Goal: Task Accomplishment & Management: Complete application form

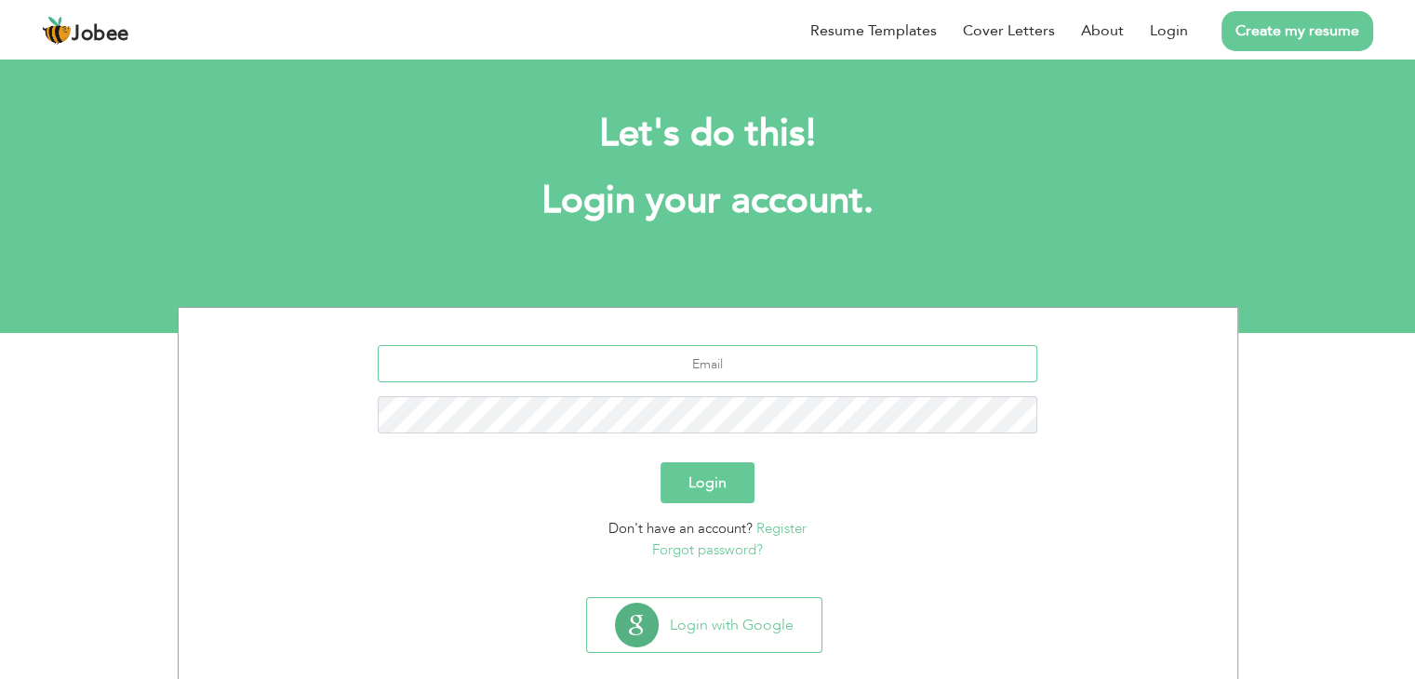
click at [662, 368] on input "text" at bounding box center [708, 363] width 660 height 37
click at [720, 378] on input "text" at bounding box center [708, 363] width 660 height 37
type input "[EMAIL_ADDRESS][DOMAIN_NAME]"
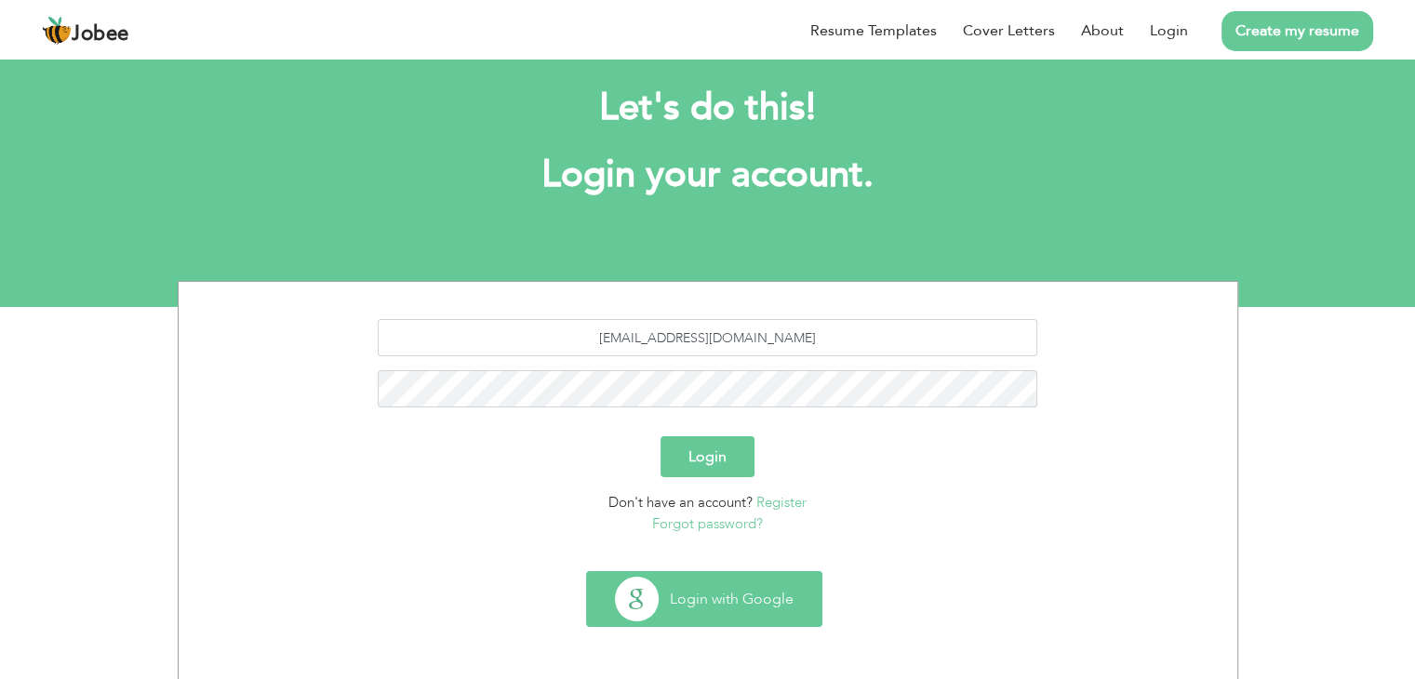
click at [711, 606] on button "Login with Google" at bounding box center [704, 599] width 234 height 54
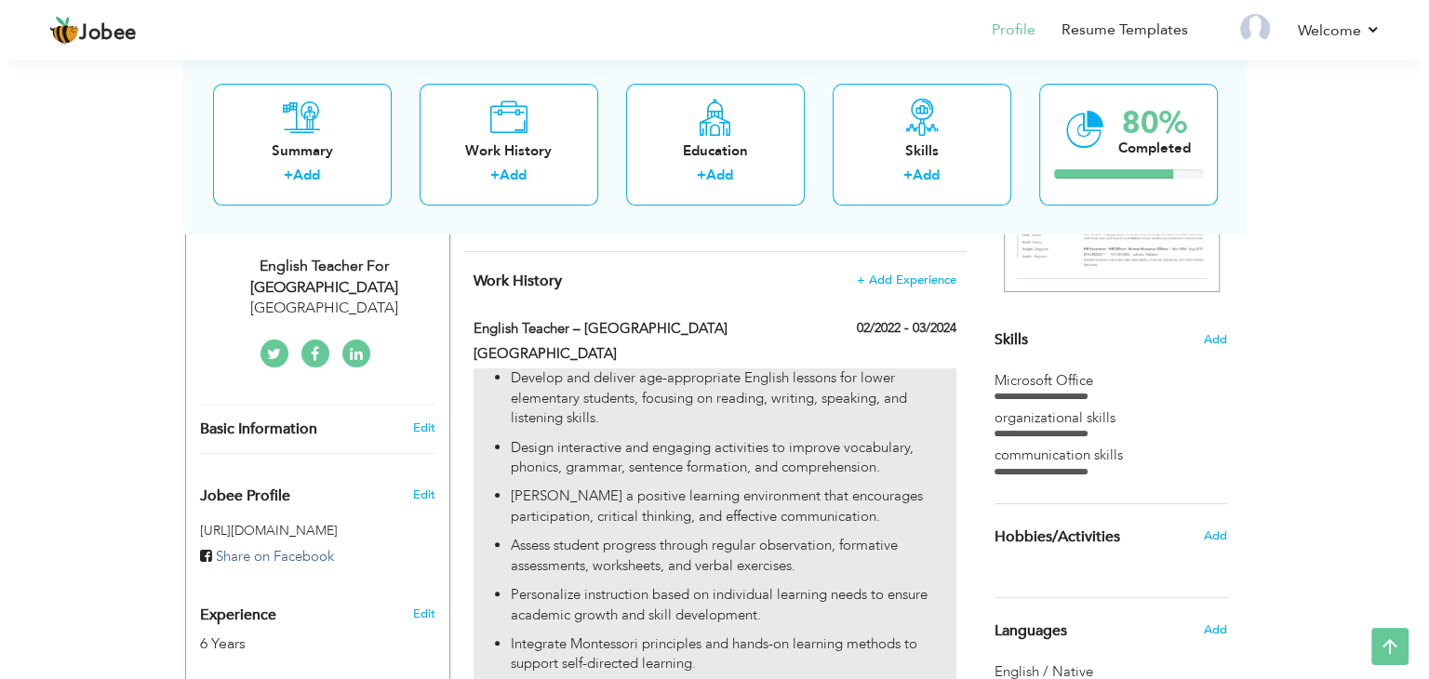
scroll to position [367, 0]
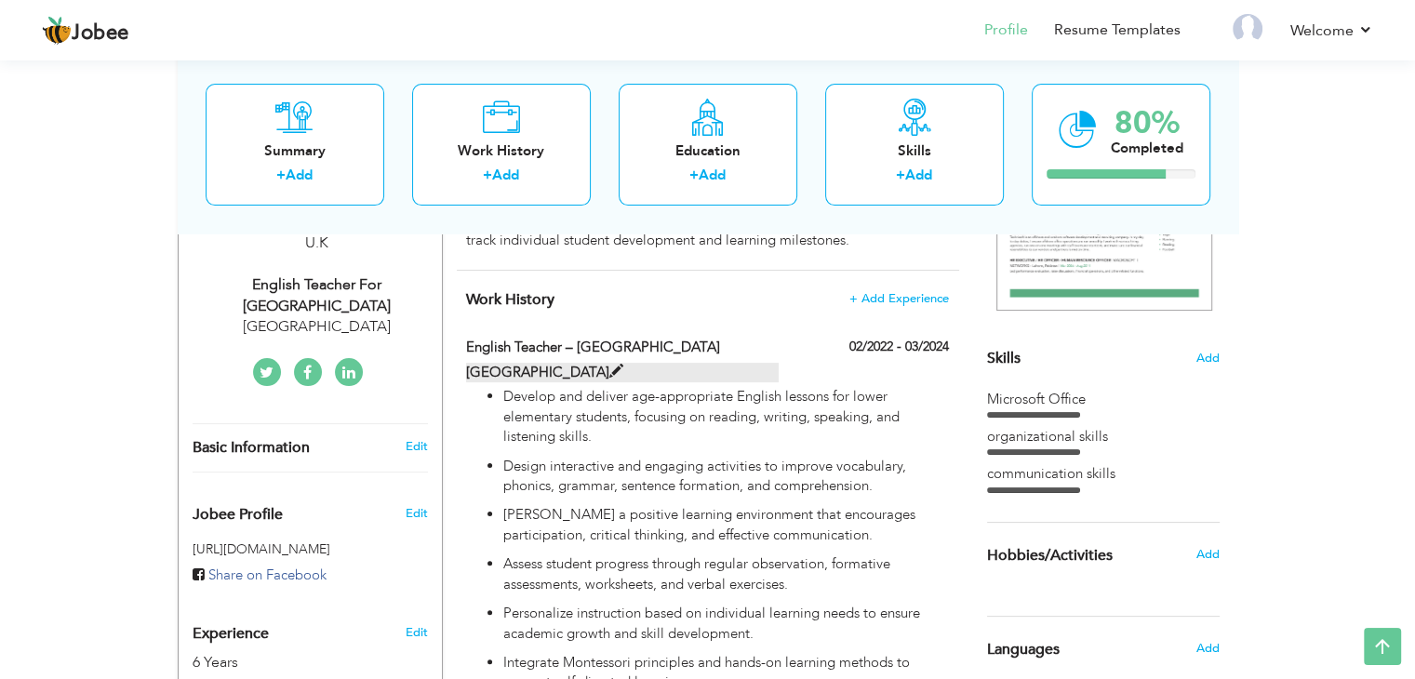
click at [621, 369] on span at bounding box center [616, 372] width 14 height 14
type input "English Teacher – Lower Elementary"
type input "Sliver Oaks public school"
type input "02/2022"
type input "03/2024"
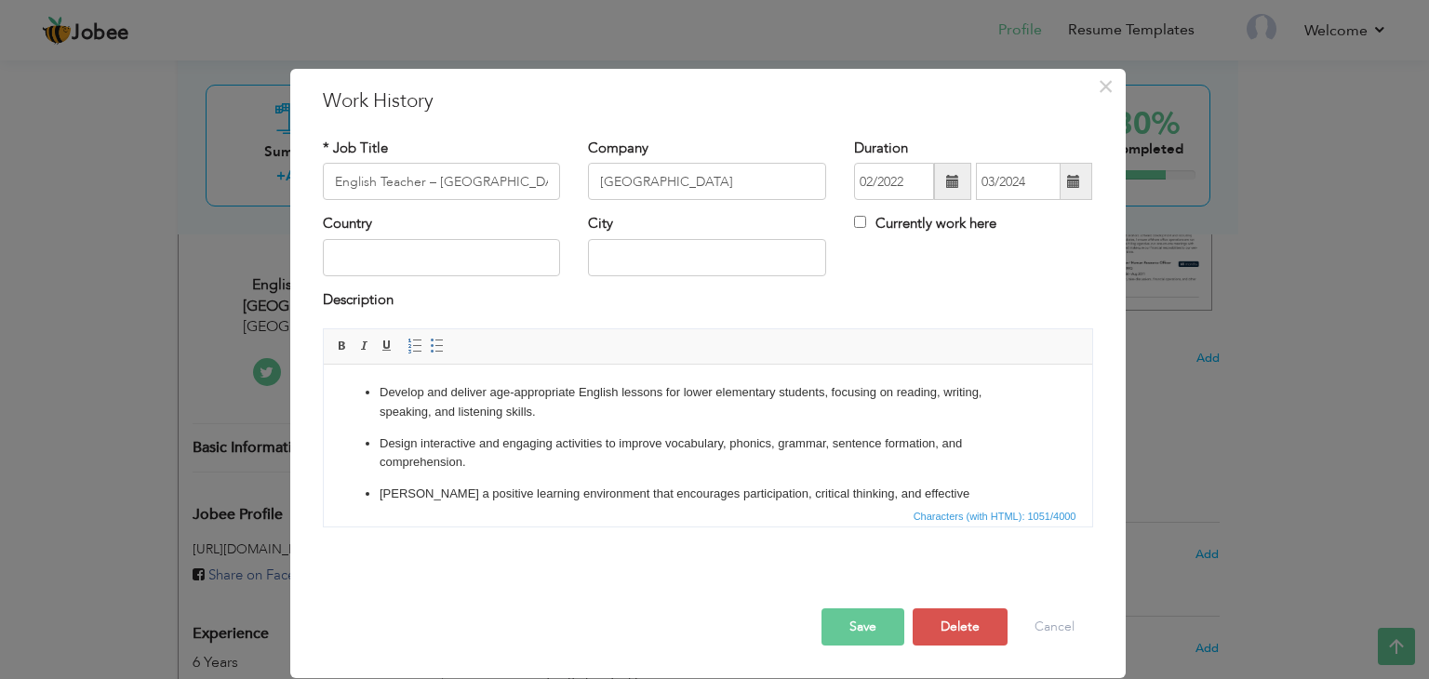
click at [938, 190] on span at bounding box center [952, 181] width 37 height 37
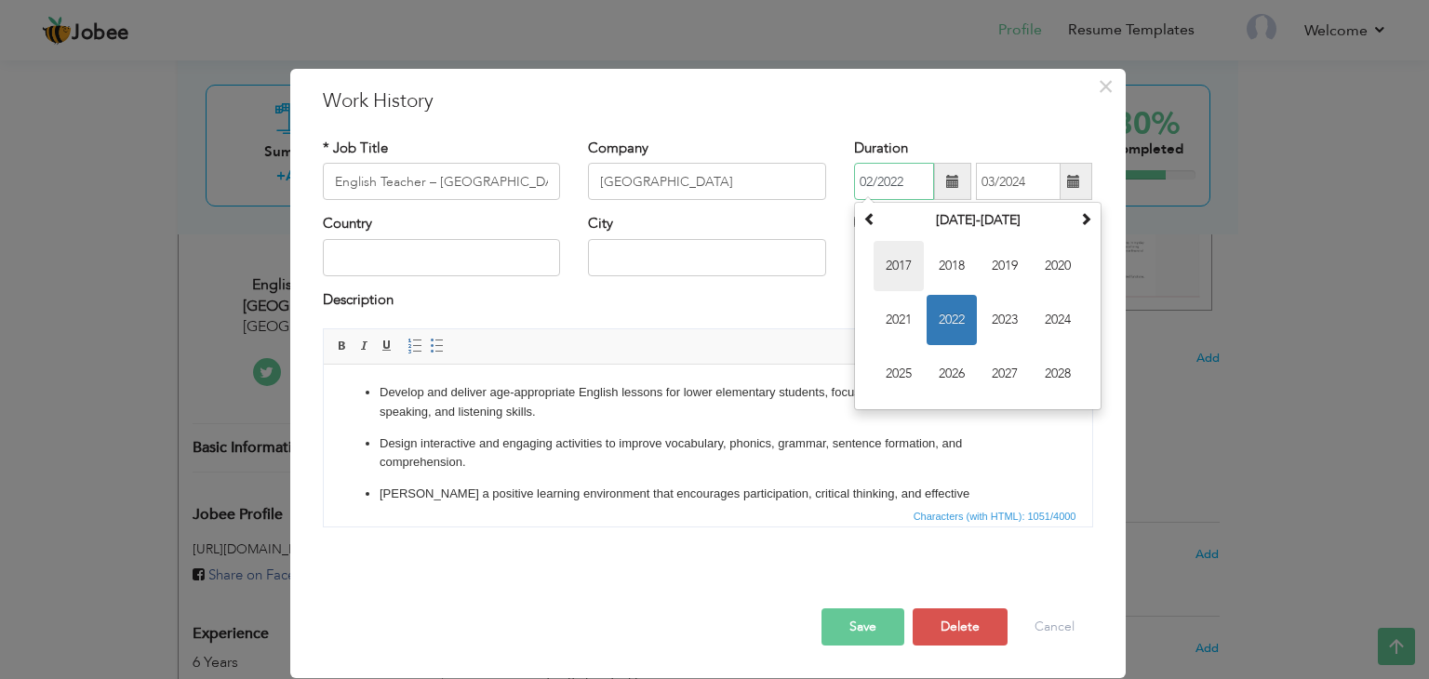
click at [892, 268] on span "2017" at bounding box center [898, 266] width 50 height 50
click at [953, 265] on span "Feb" at bounding box center [952, 266] width 50 height 50
type input "02/2017"
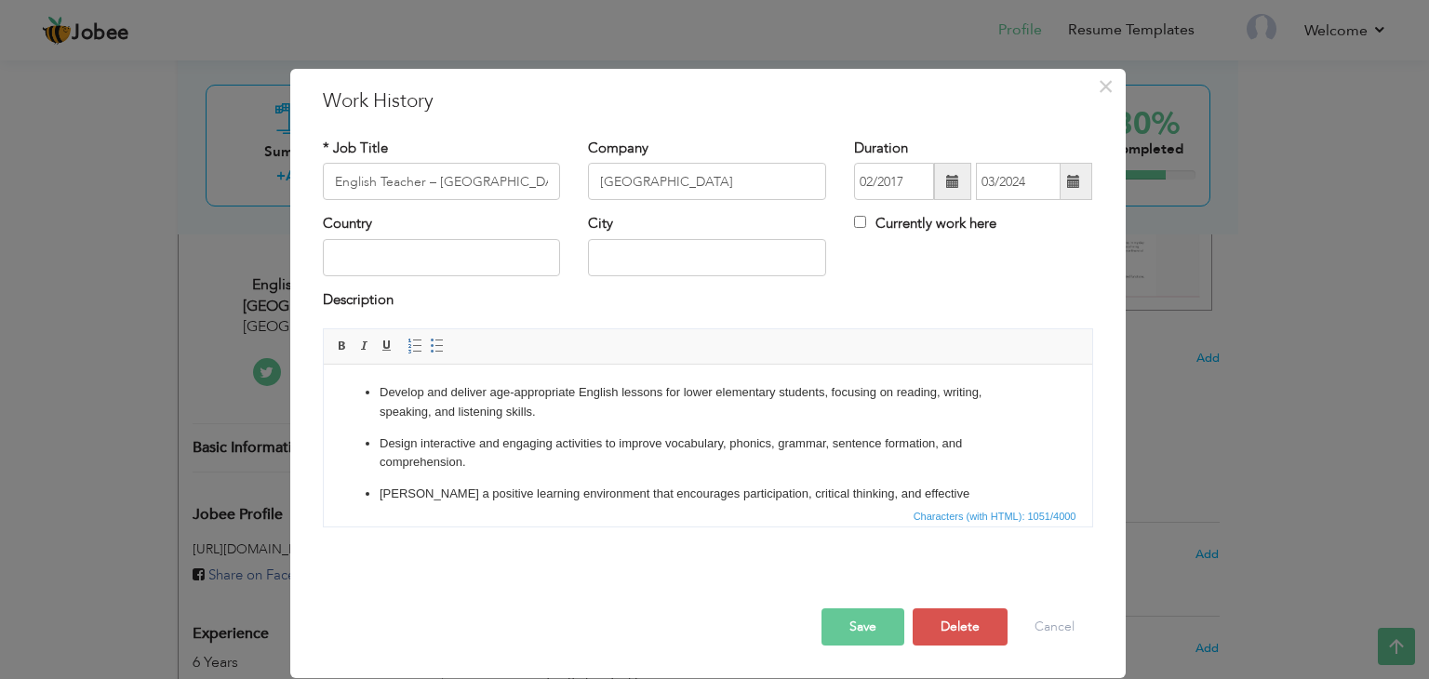
click at [1070, 180] on span at bounding box center [1073, 181] width 13 height 13
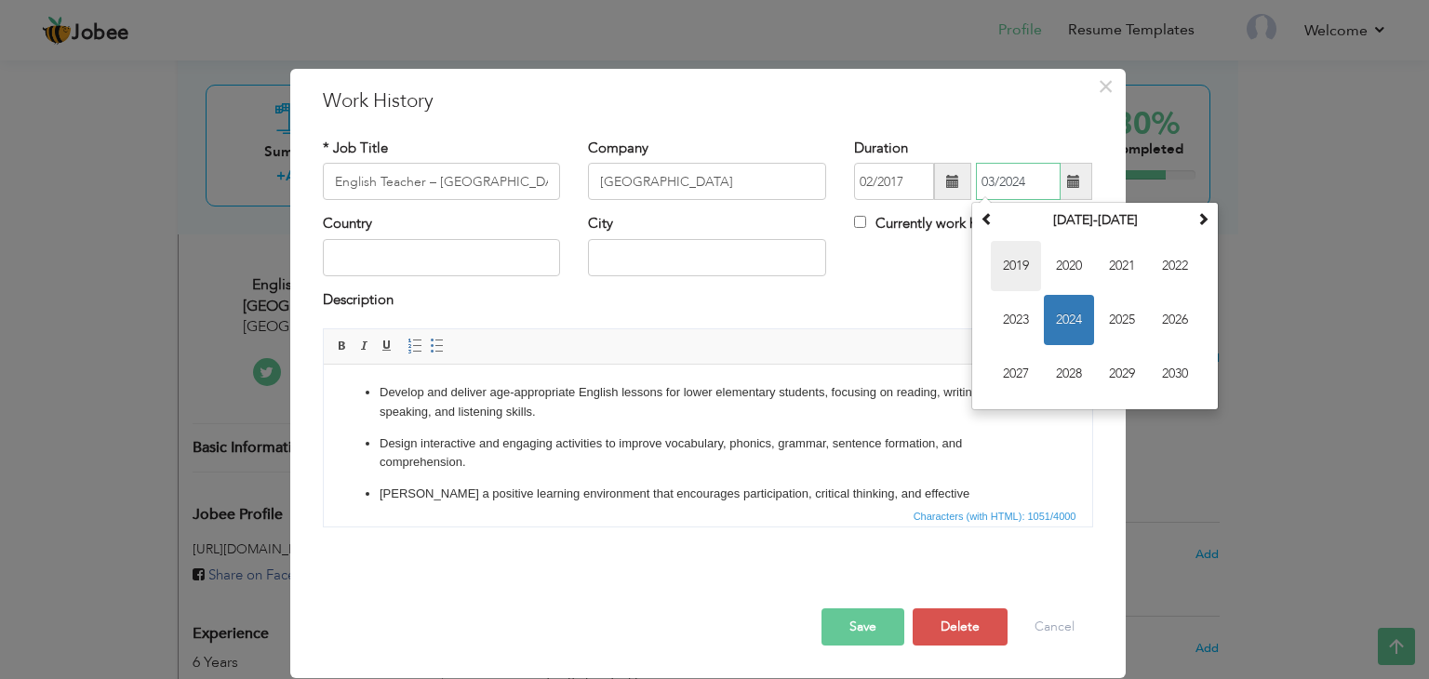
click at [1012, 271] on span "2019" at bounding box center [1016, 266] width 50 height 50
click at [1070, 273] on span "Feb" at bounding box center [1069, 266] width 50 height 50
type input "02/2019"
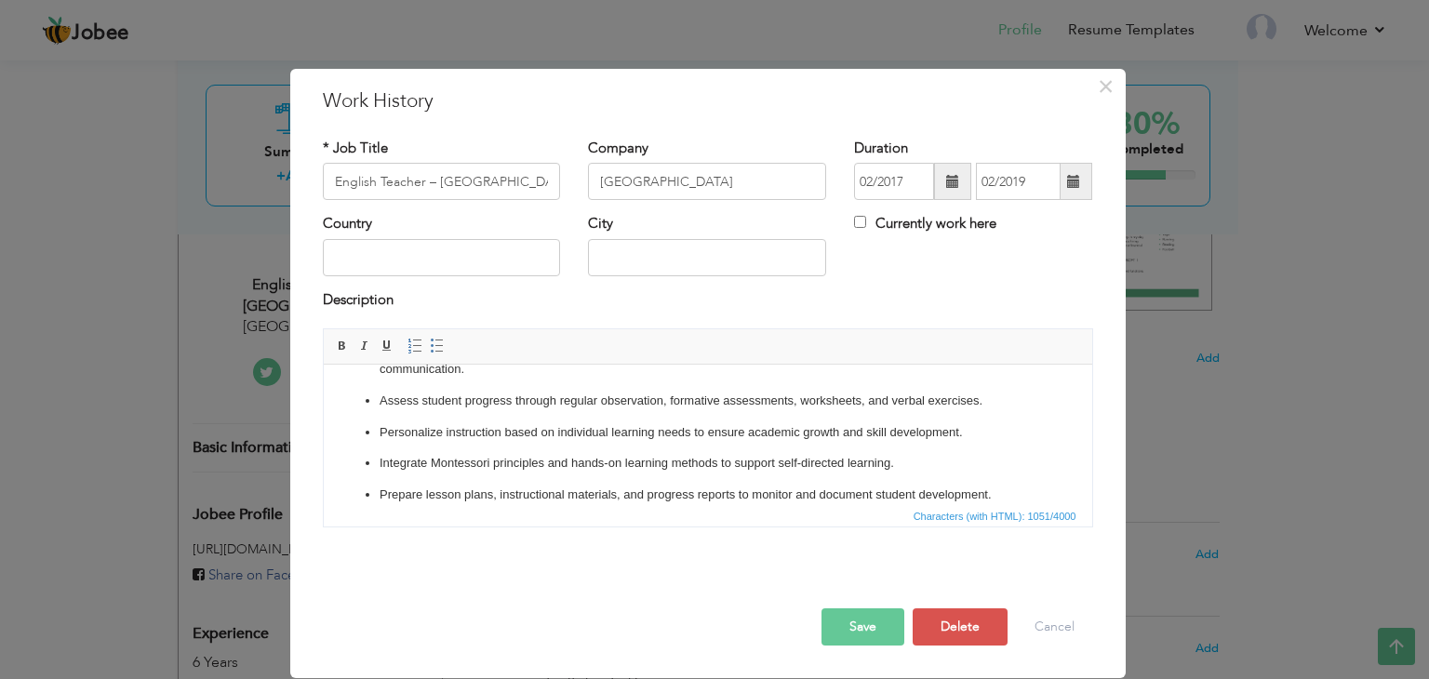
scroll to position [175, 0]
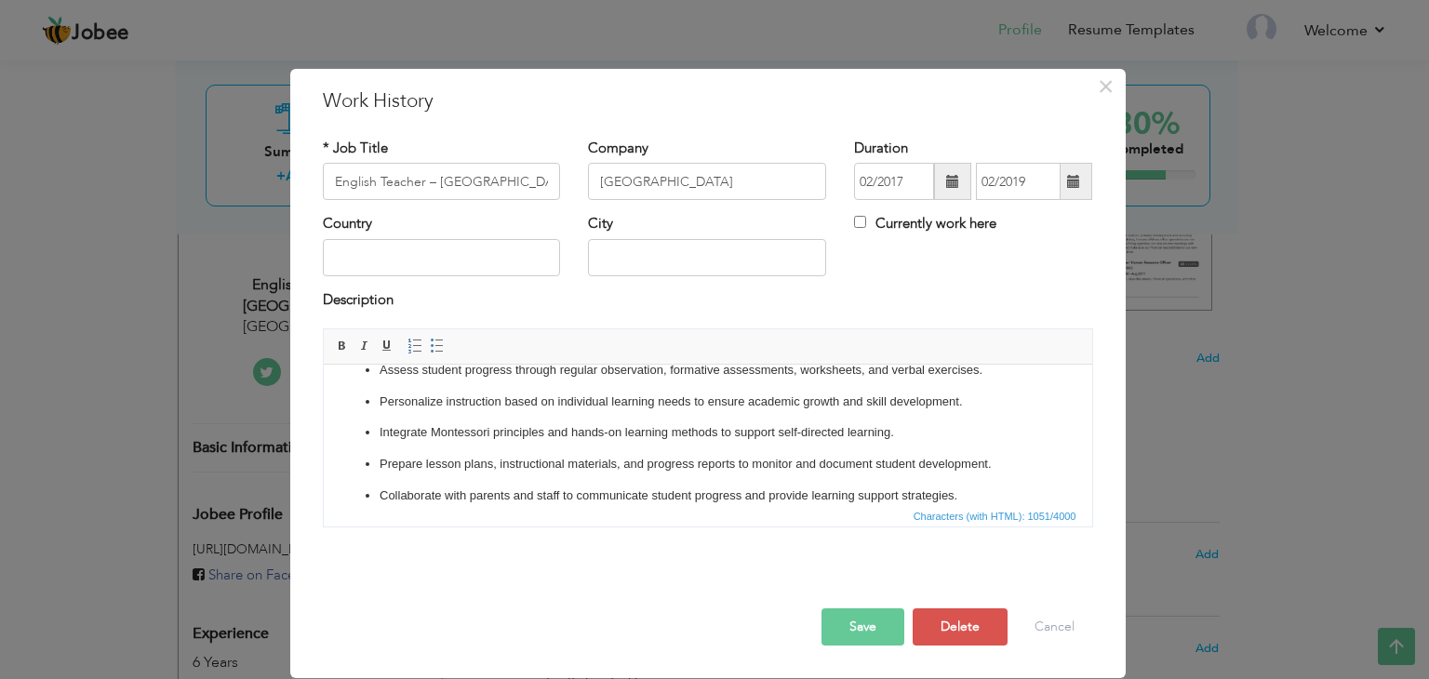
click at [847, 630] on button "Save" at bounding box center [862, 626] width 83 height 37
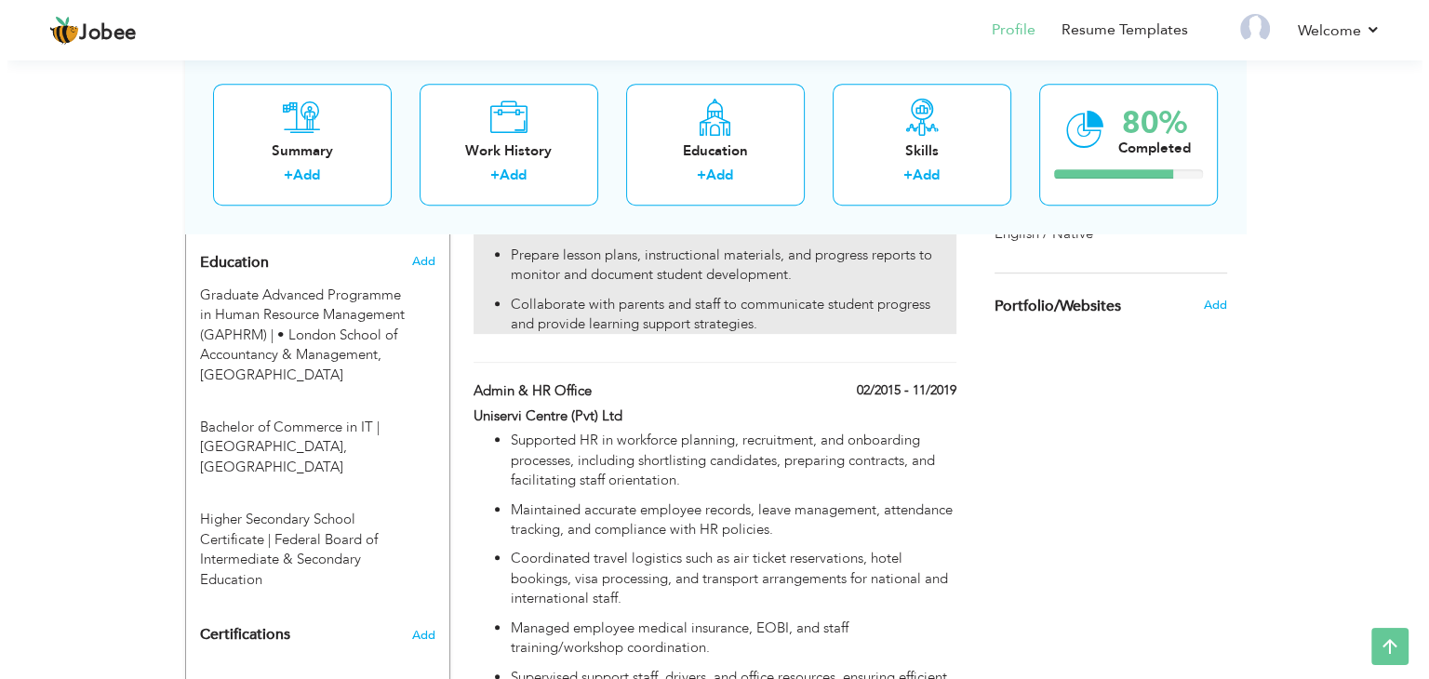
scroll to position [822, 0]
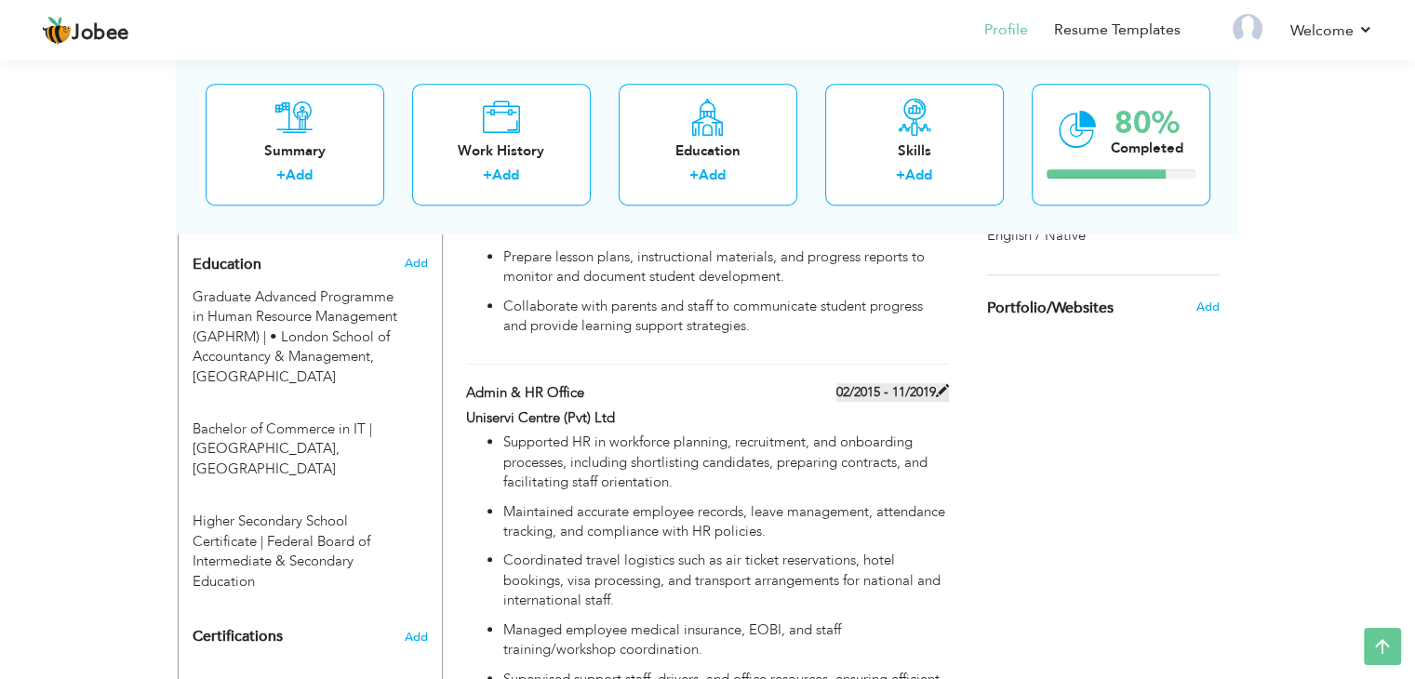
click at [944, 390] on span at bounding box center [942, 390] width 13 height 13
type input "Admin & HR Office"
type input "Uniservi Centre (Pvt) Ltd"
type input "02/2015"
type input "11/2019"
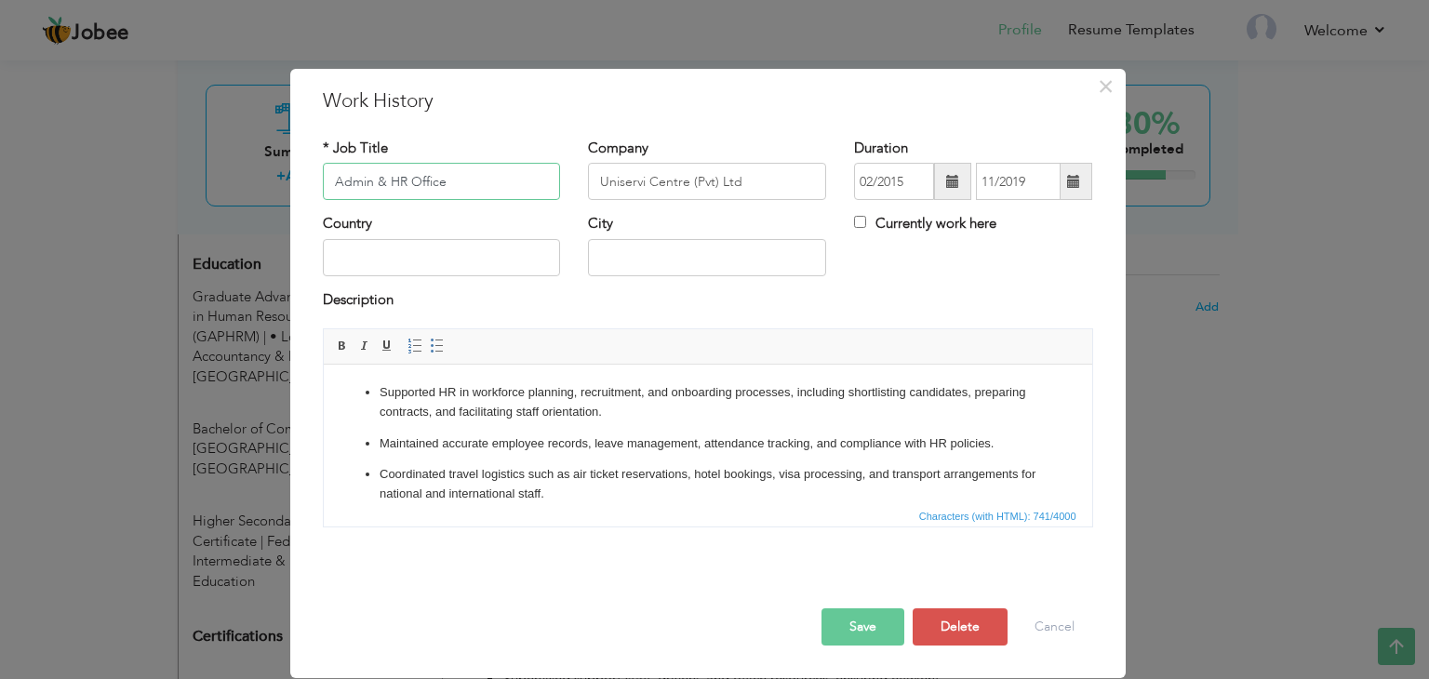
drag, startPoint x: 466, startPoint y: 180, endPoint x: 304, endPoint y: 177, distance: 161.9
click at [304, 177] on div "× Work History * Job Title Admin & HR Office Company Uniservi Centre (Pvt) Ltd …" at bounding box center [707, 373] width 835 height 609
type input "Montiessori Teacher"
type input "Green Land School"
click at [951, 193] on span at bounding box center [952, 181] width 37 height 37
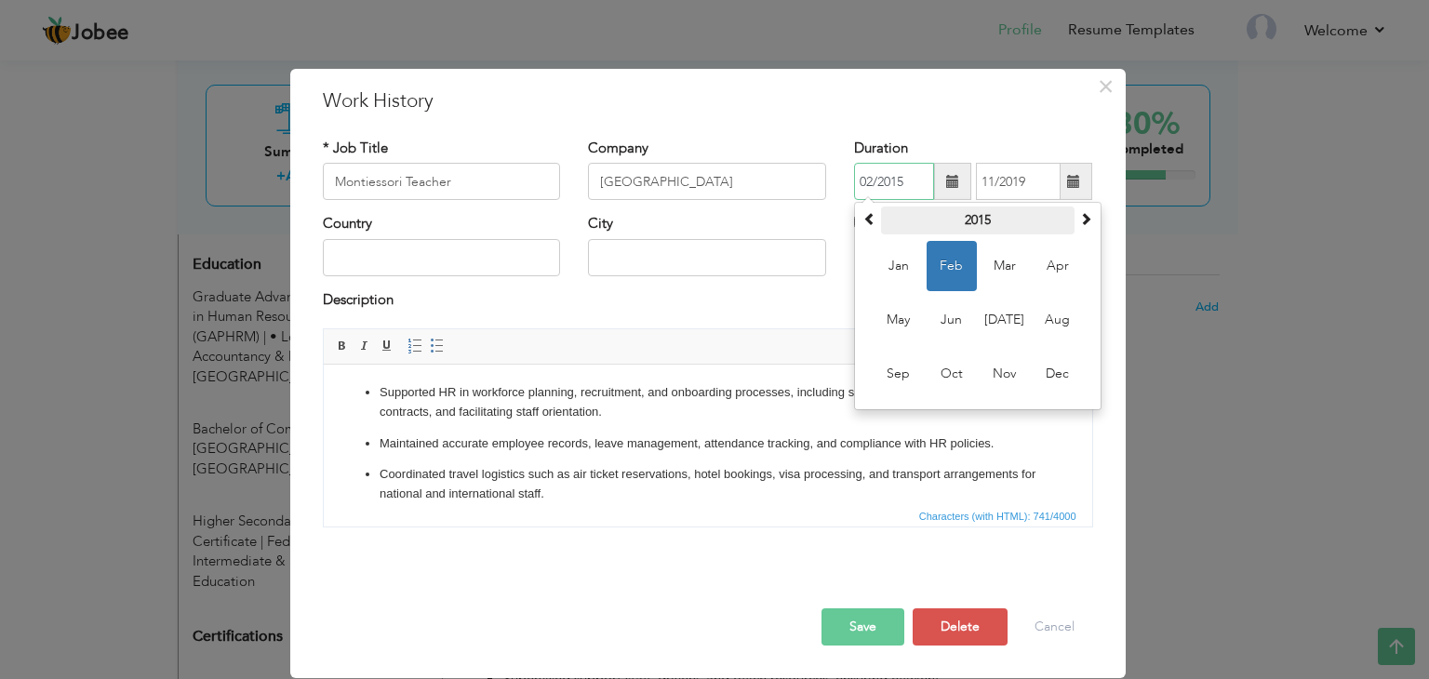
click at [954, 209] on th "2015" at bounding box center [977, 221] width 193 height 28
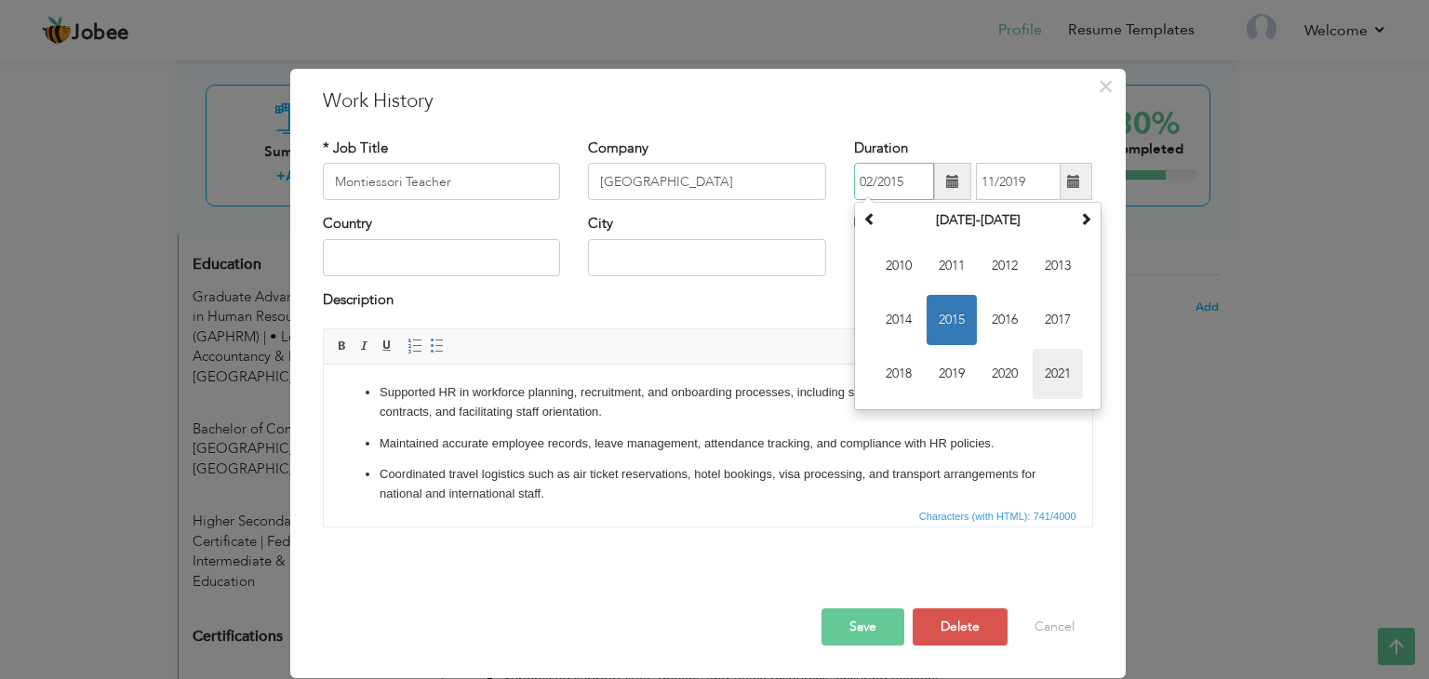
click at [1060, 361] on span "2021" at bounding box center [1058, 374] width 50 height 50
click at [913, 264] on span "Jan" at bounding box center [898, 266] width 50 height 50
type input "01/2021"
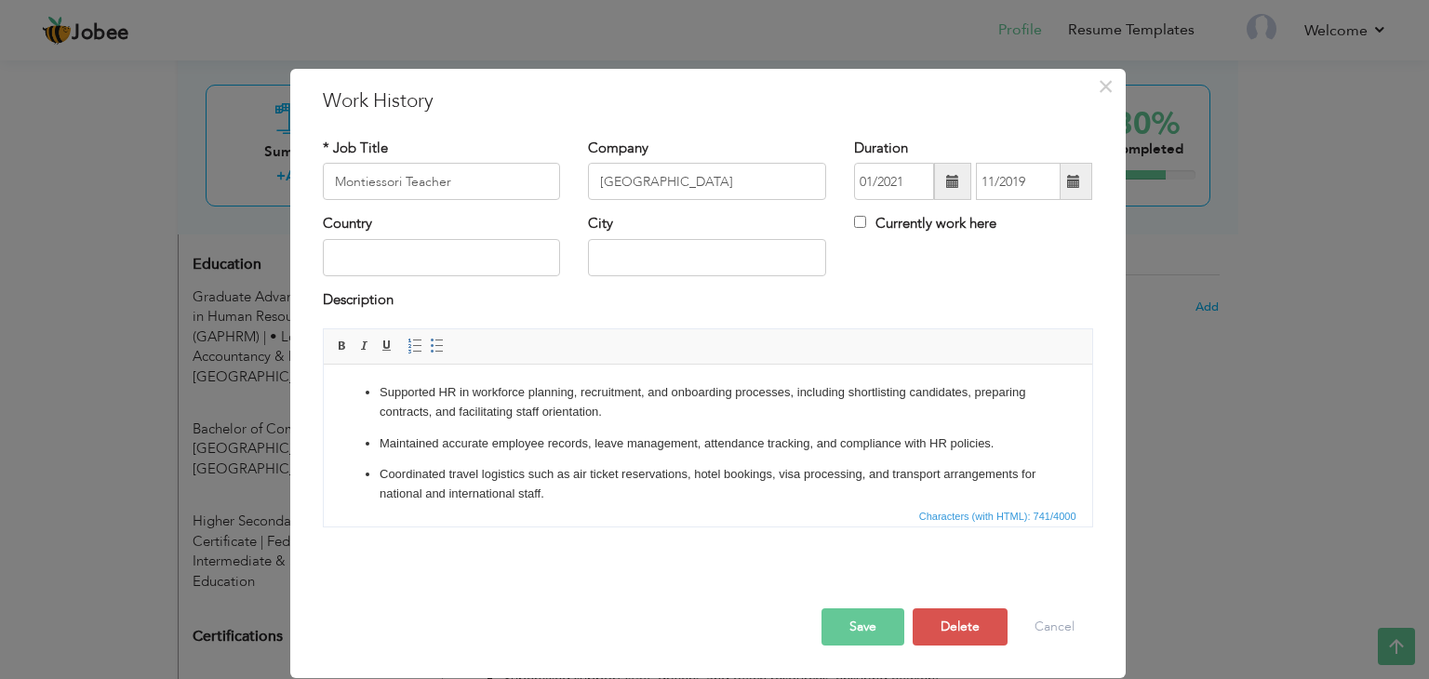
click at [1070, 187] on span at bounding box center [1073, 181] width 13 height 13
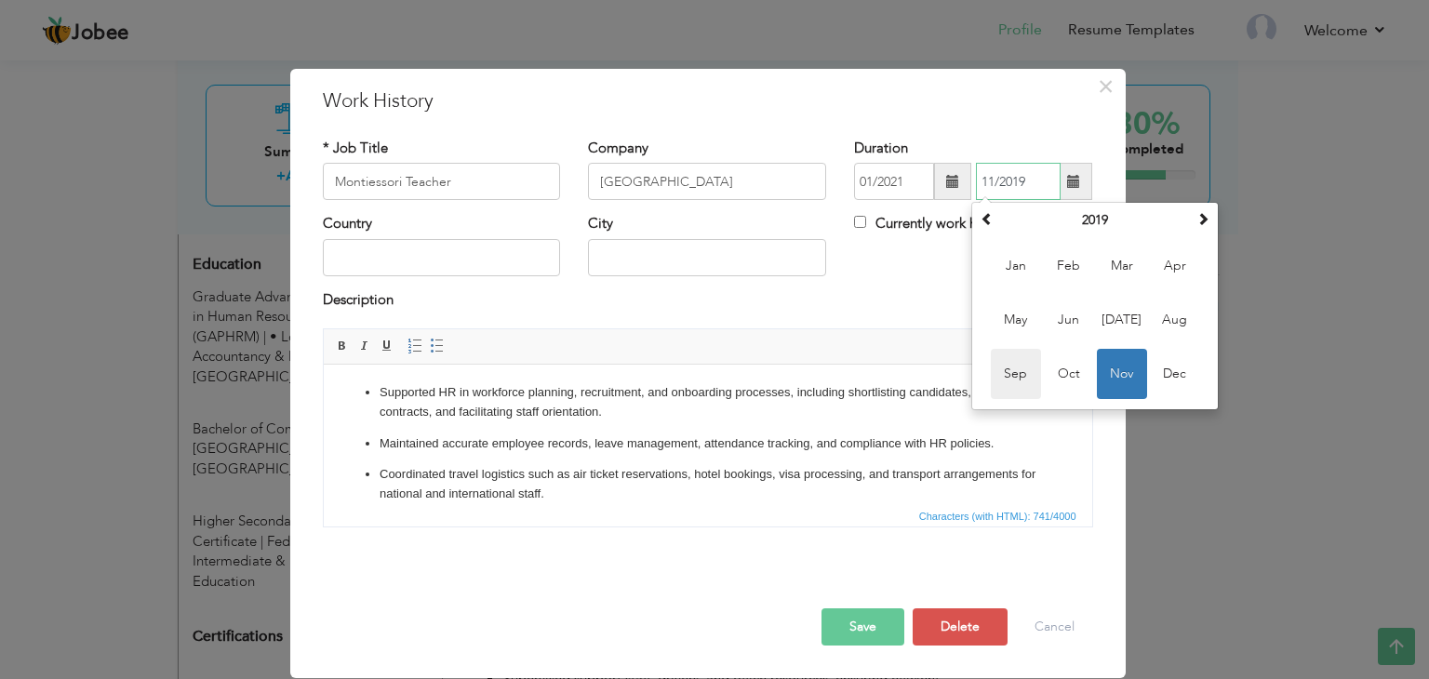
click at [1030, 374] on span "Sep" at bounding box center [1016, 374] width 50 height 50
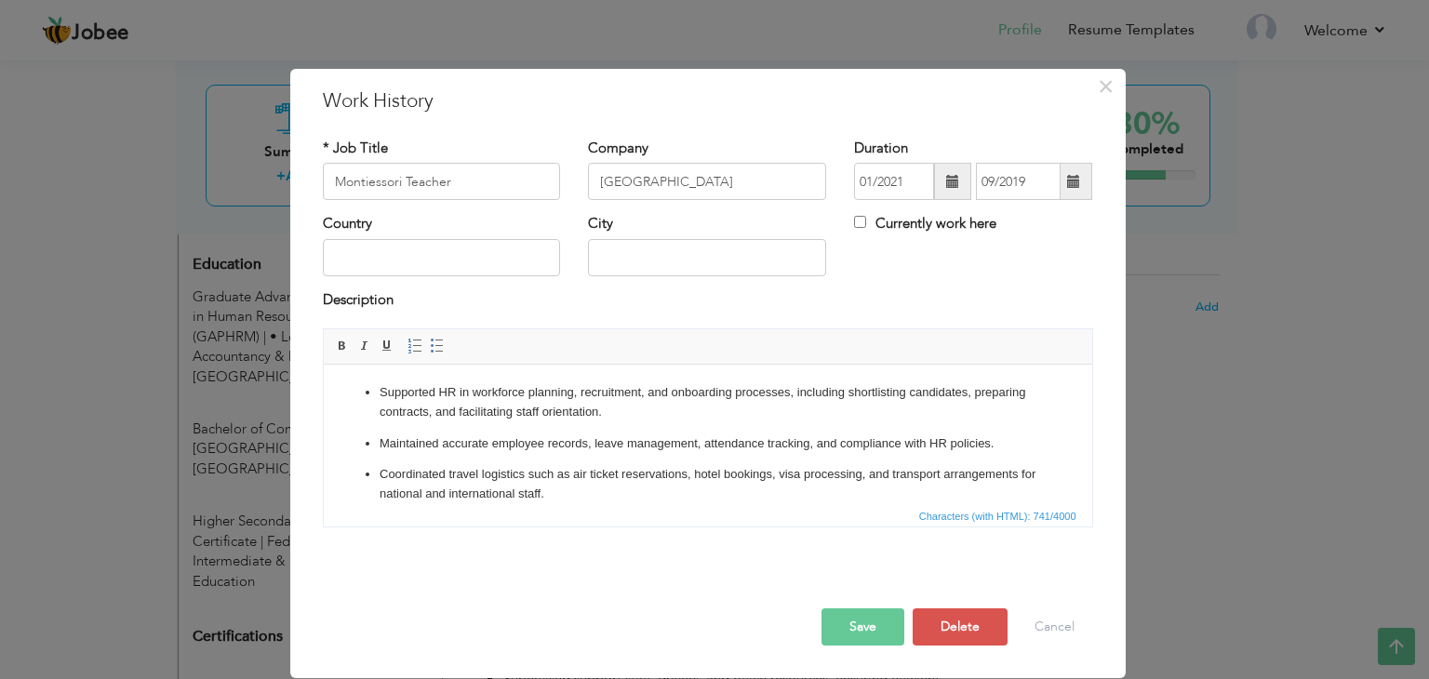
click at [1072, 183] on span at bounding box center [1073, 181] width 13 height 13
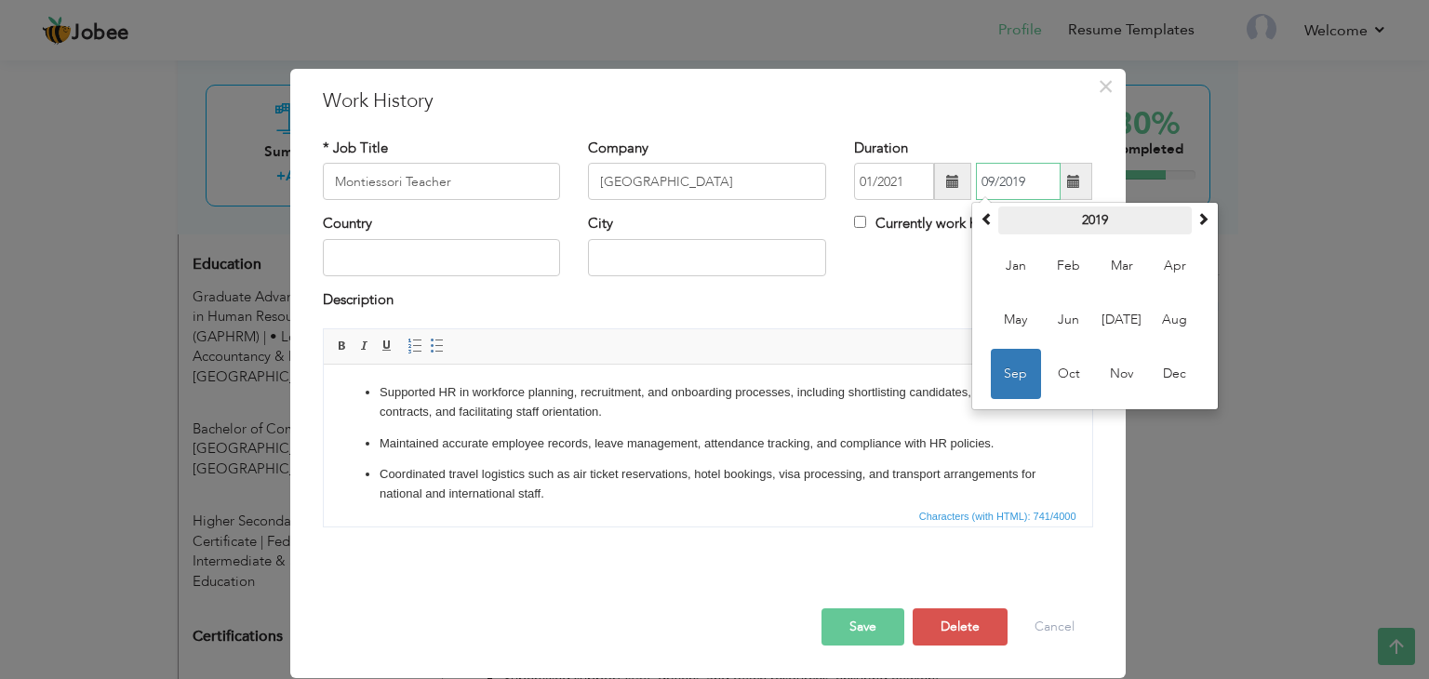
click at [1093, 214] on th "2019" at bounding box center [1094, 221] width 193 height 28
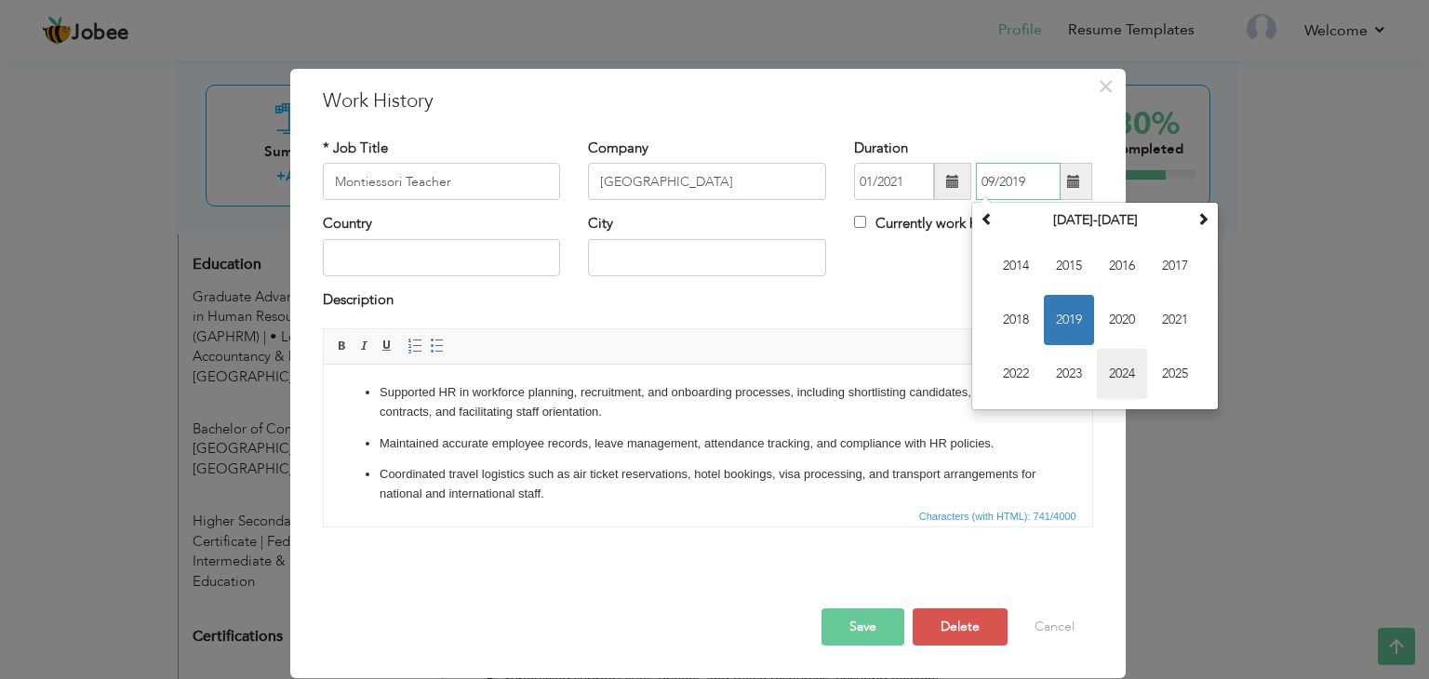
click at [1135, 369] on span "2024" at bounding box center [1122, 374] width 50 height 50
click at [1180, 376] on span "Dec" at bounding box center [1175, 374] width 50 height 50
type input "12/2024"
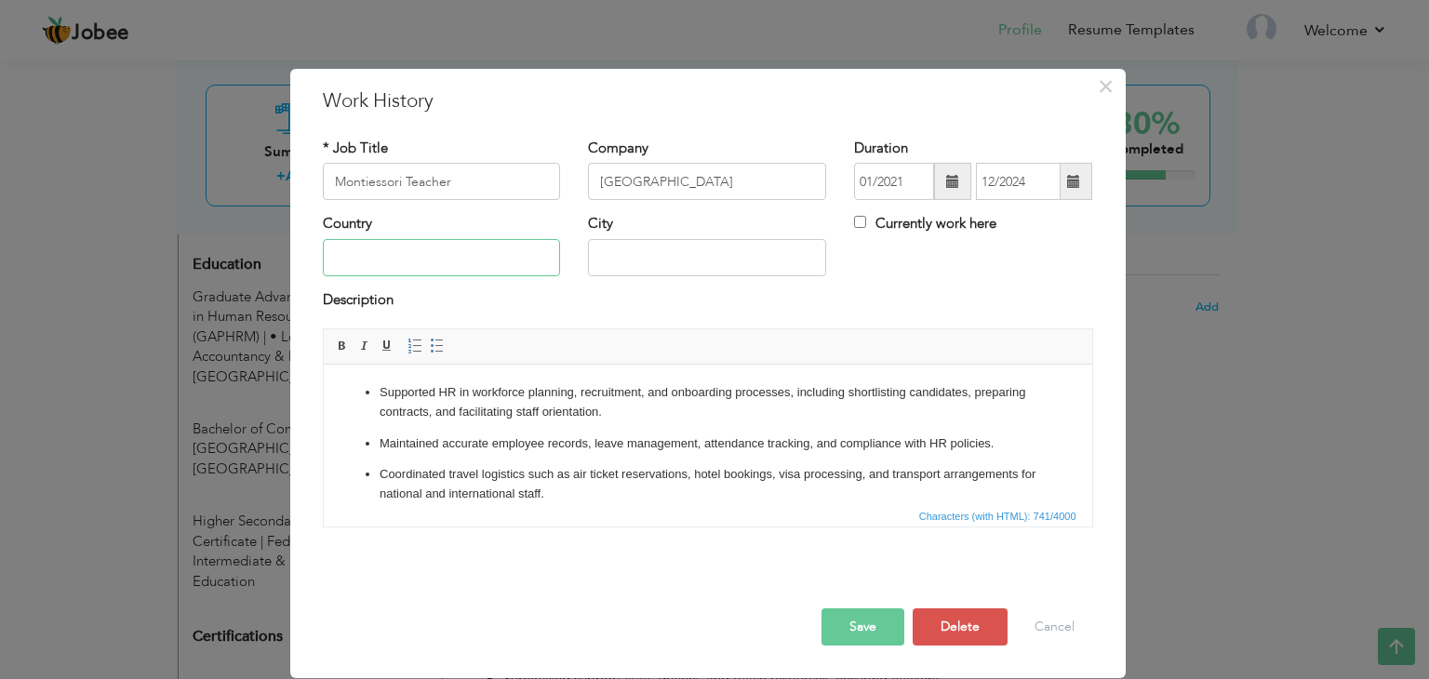
click at [461, 258] on input "text" at bounding box center [442, 257] width 238 height 37
click at [660, 314] on div "Description" at bounding box center [708, 309] width 798 height 38
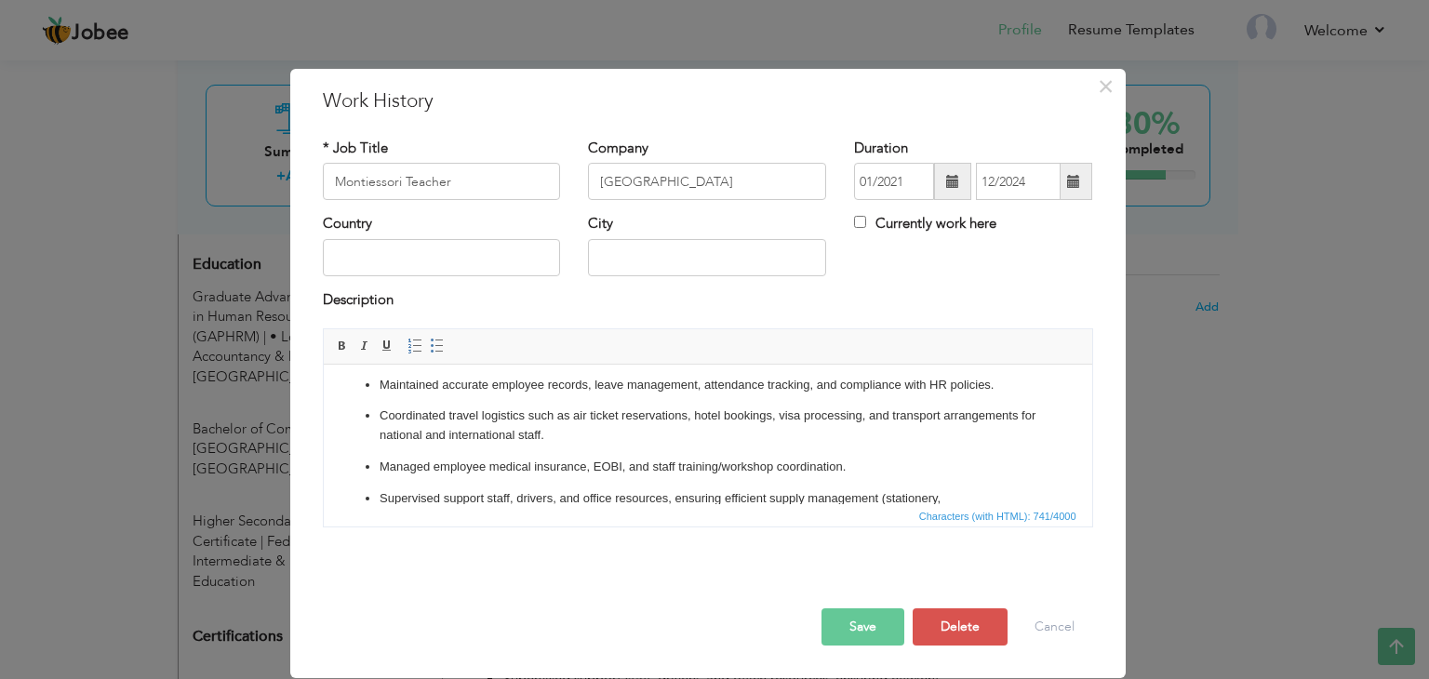
scroll to position [58, 0]
click at [650, 406] on ul "Supported HR in workforce planning, recruitment, and onboarding processes, incl…" at bounding box center [706, 427] width 731 height 203
click at [729, 184] on input "Green Land School" at bounding box center [707, 181] width 238 height 37
click at [666, 183] on input "Green Land School" at bounding box center [707, 181] width 238 height 37
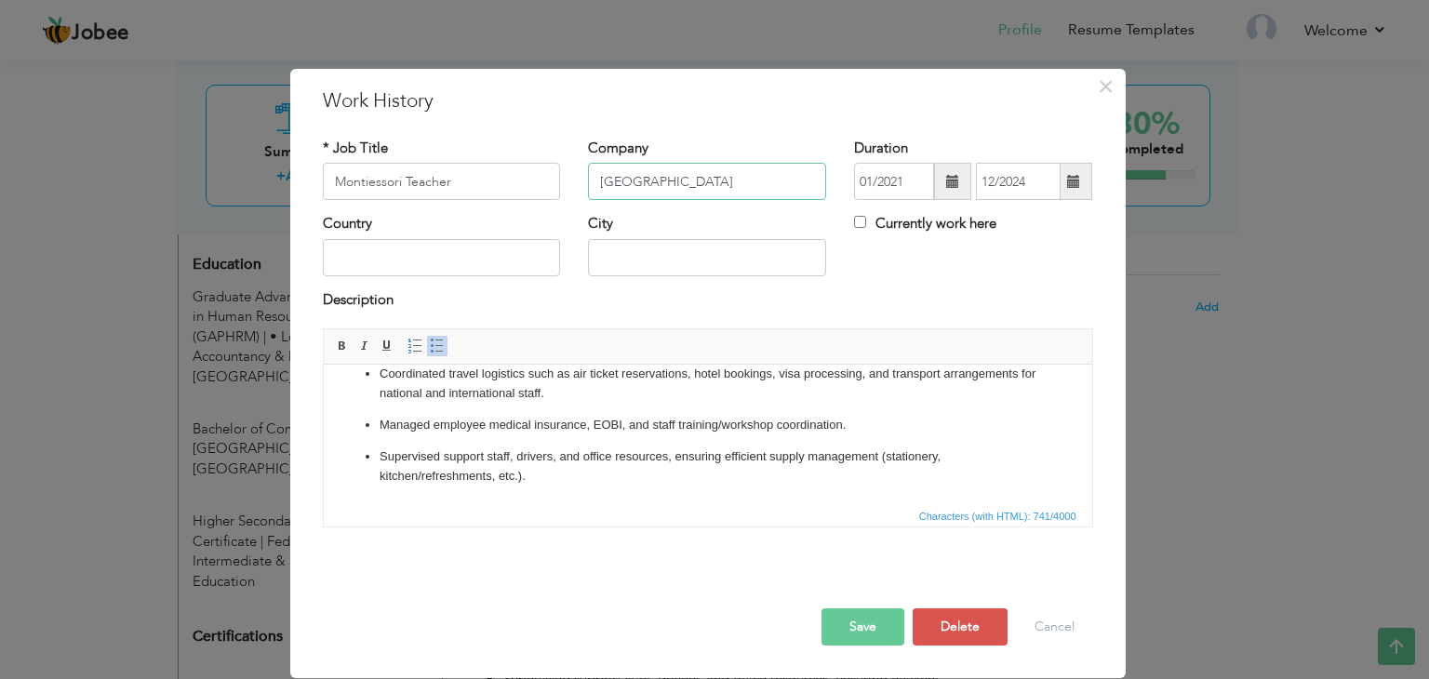
type input "Green Land Public School"
click at [628, 464] on p "Supervised support staff, drivers, and office resources, ensuring efficient sup…" at bounding box center [707, 466] width 657 height 39
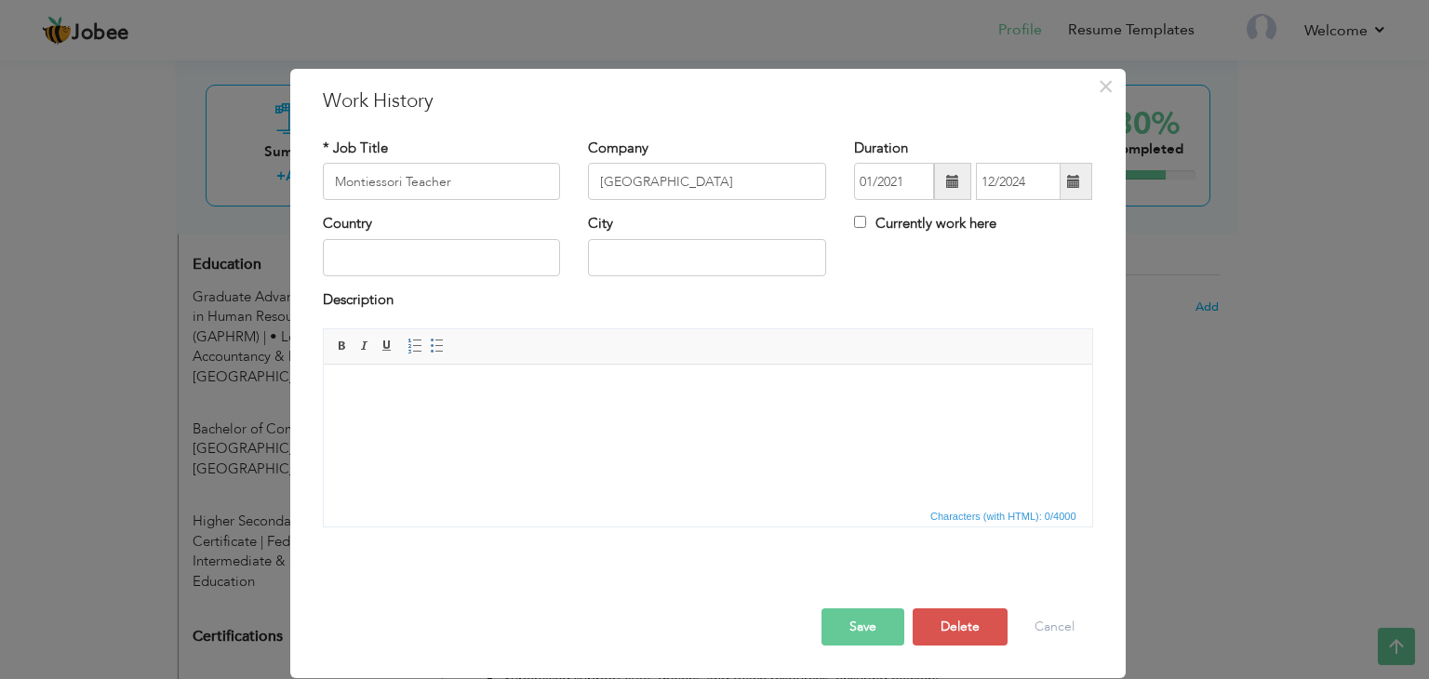
click at [425, 420] on html at bounding box center [707, 393] width 768 height 57
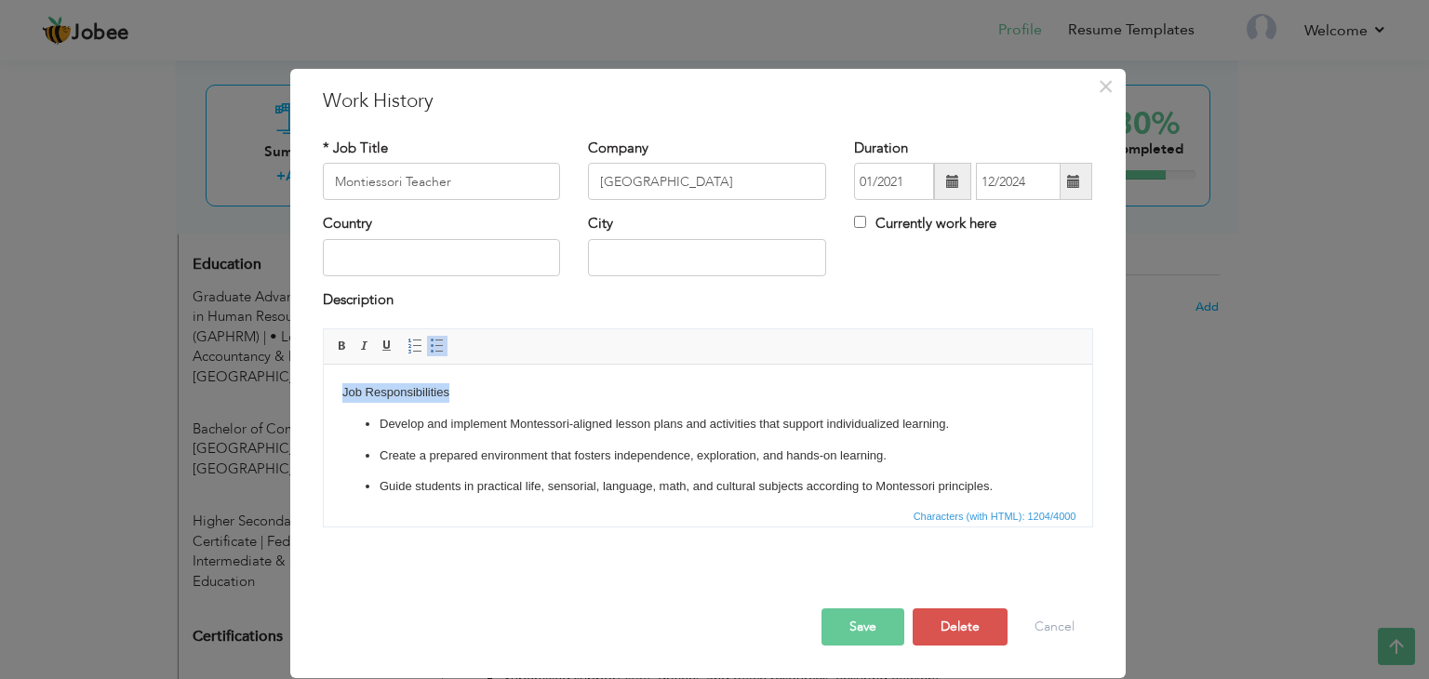
drag, startPoint x: 460, startPoint y: 389, endPoint x: 334, endPoint y: 399, distance: 126.9
click at [334, 399] on html "Job Responsibilities Develop and implement Montessori-aligned lesson plans and …" at bounding box center [707, 550] width 768 height 371
click at [338, 351] on span at bounding box center [342, 346] width 15 height 15
click at [570, 392] on body "Job Responsibilities Develop and implement Montessori-aligned lesson plans and …" at bounding box center [706, 550] width 731 height 334
click at [865, 622] on button "Save" at bounding box center [862, 626] width 83 height 37
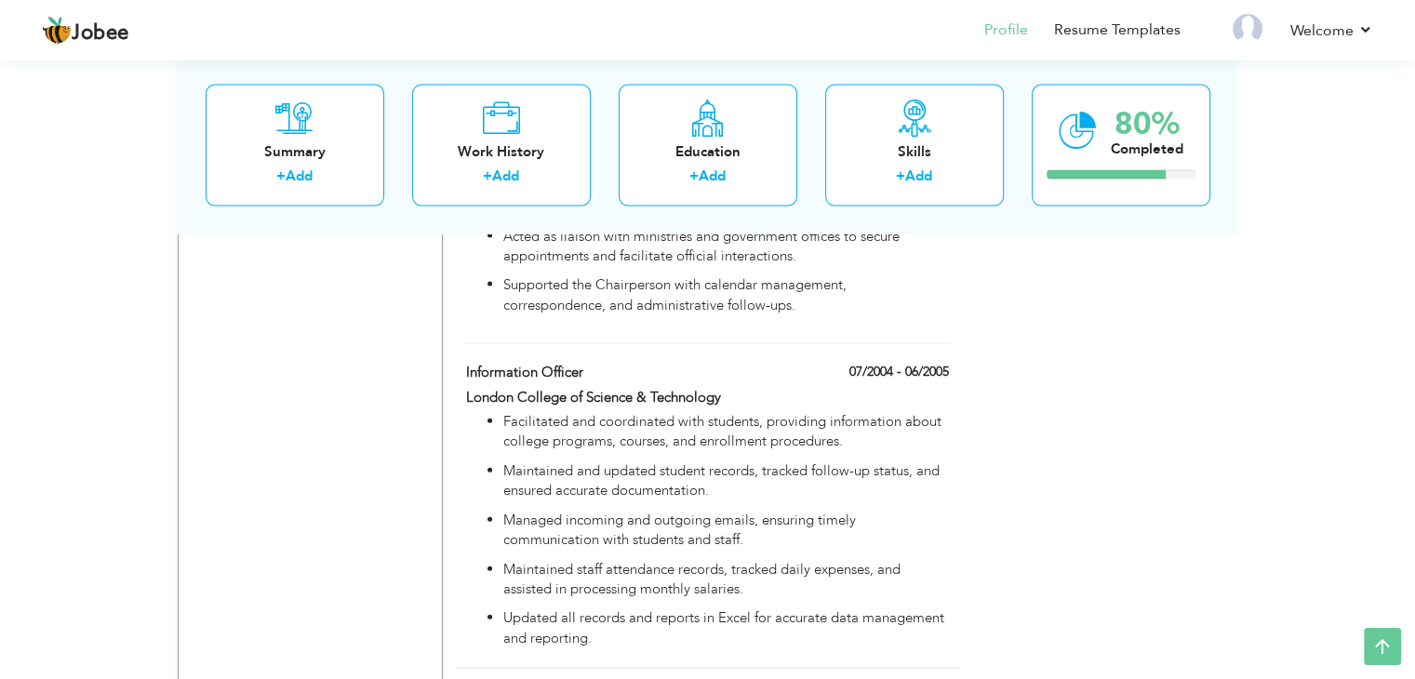
scroll to position [4194, 0]
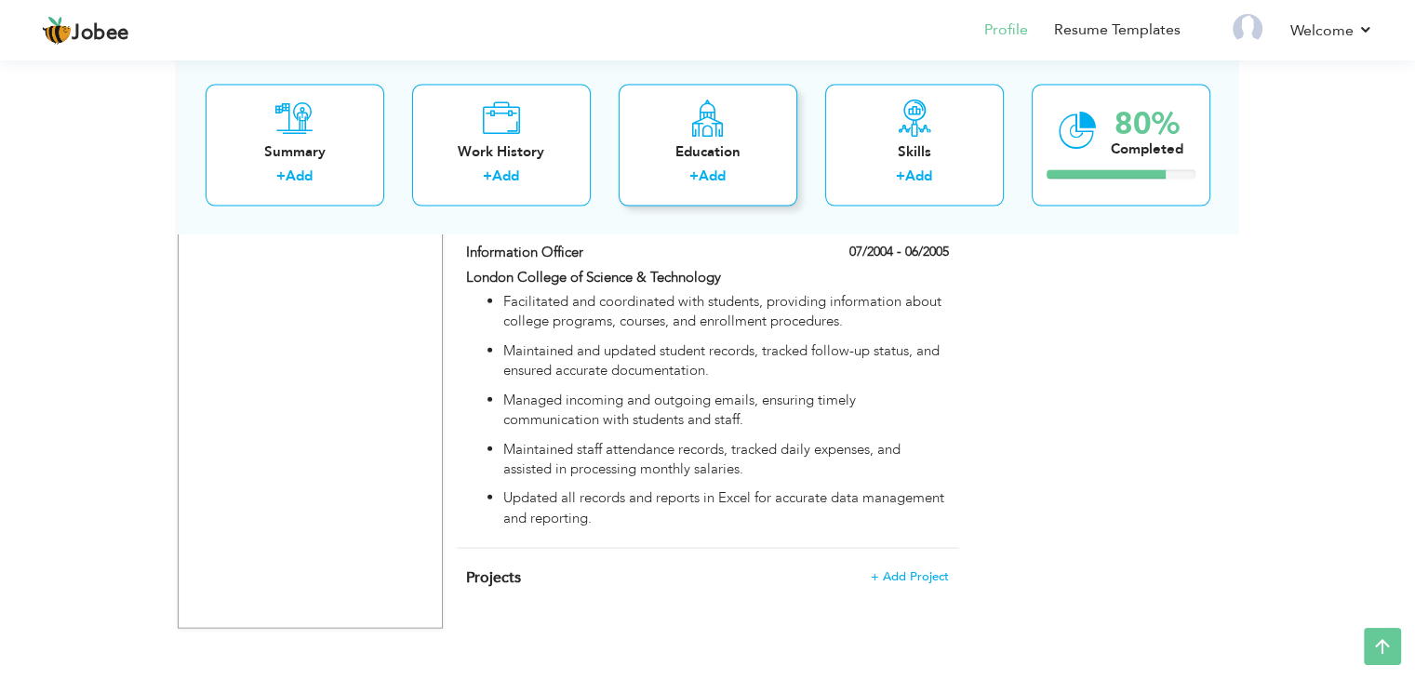
click at [694, 150] on div "Education" at bounding box center [707, 151] width 149 height 20
radio input "true"
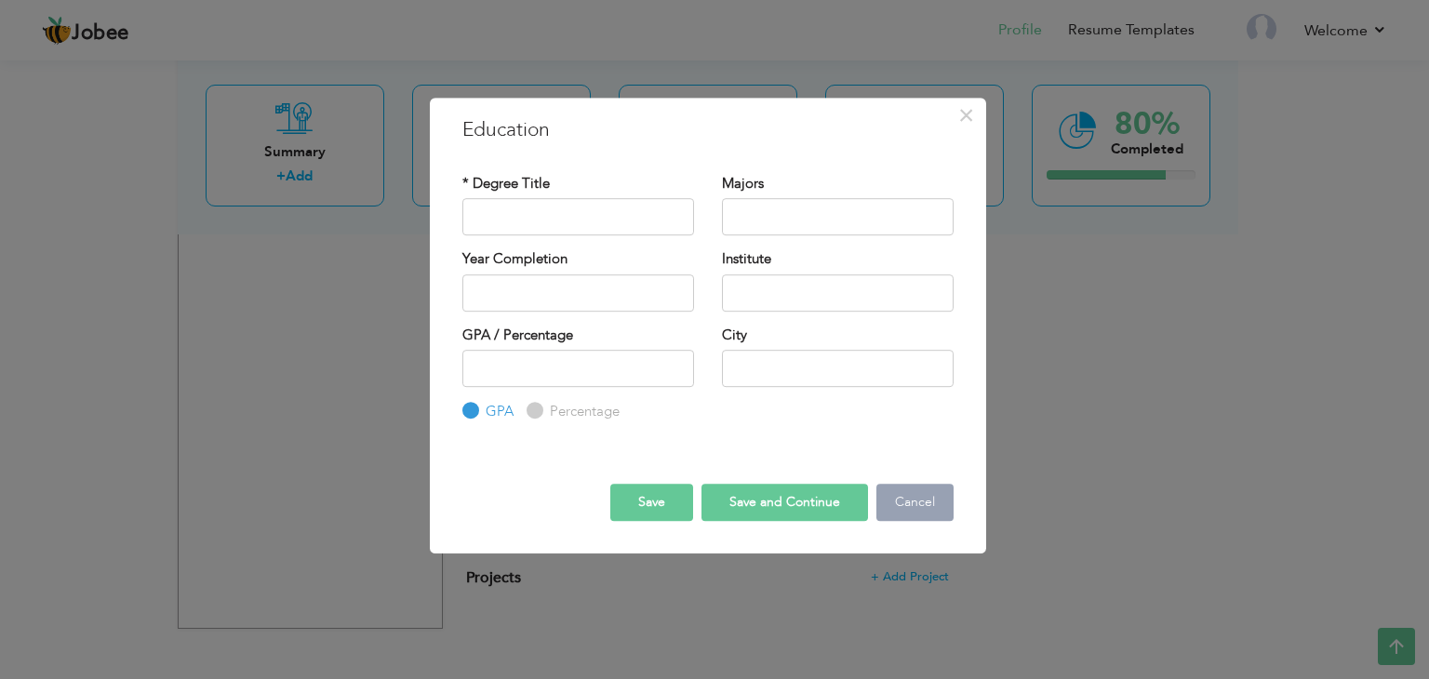
click at [915, 500] on button "Cancel" at bounding box center [914, 502] width 77 height 37
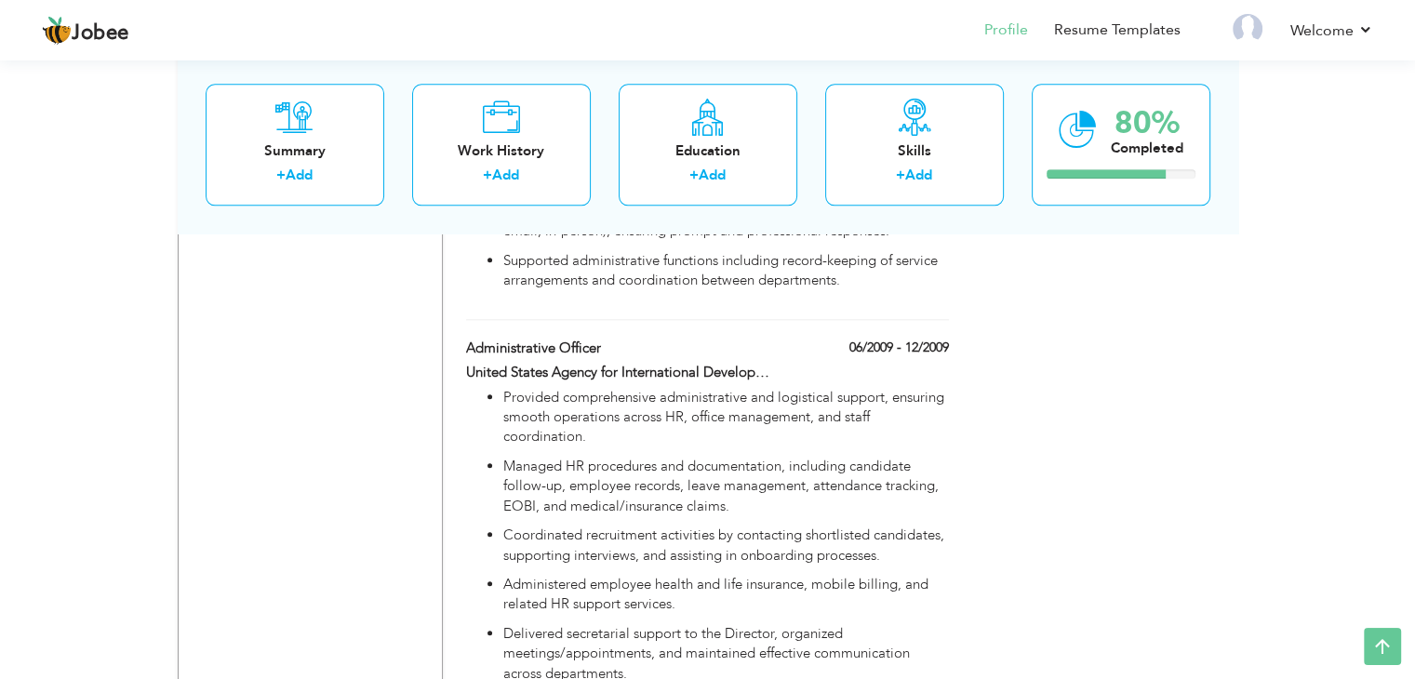
scroll to position [1976, 0]
click at [641, 525] on p "Coordinated recruitment activities by contacting shortlisted candidates, suppor…" at bounding box center [725, 545] width 445 height 40
type input "Administrative Officer"
type input "United States Agency for International Development Pakistan (Advance Engineerin…"
type input "06/2009"
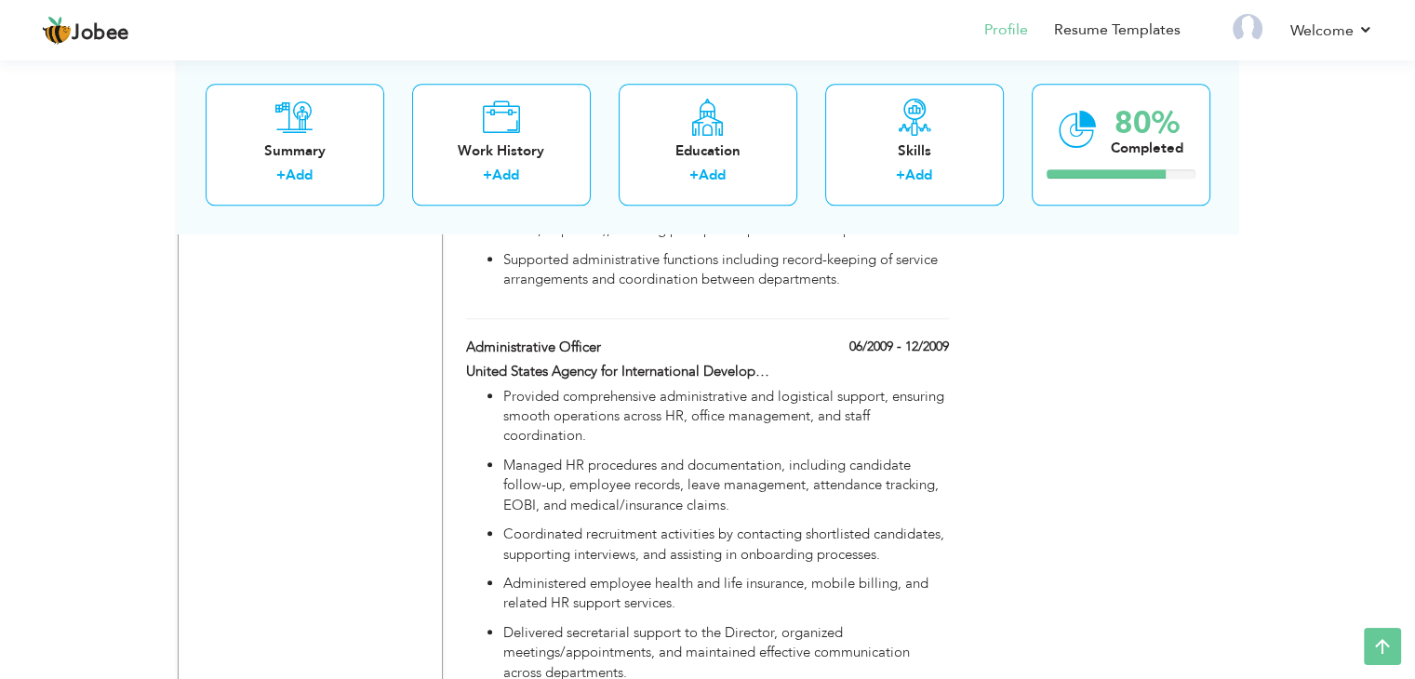
type input "12/2009"
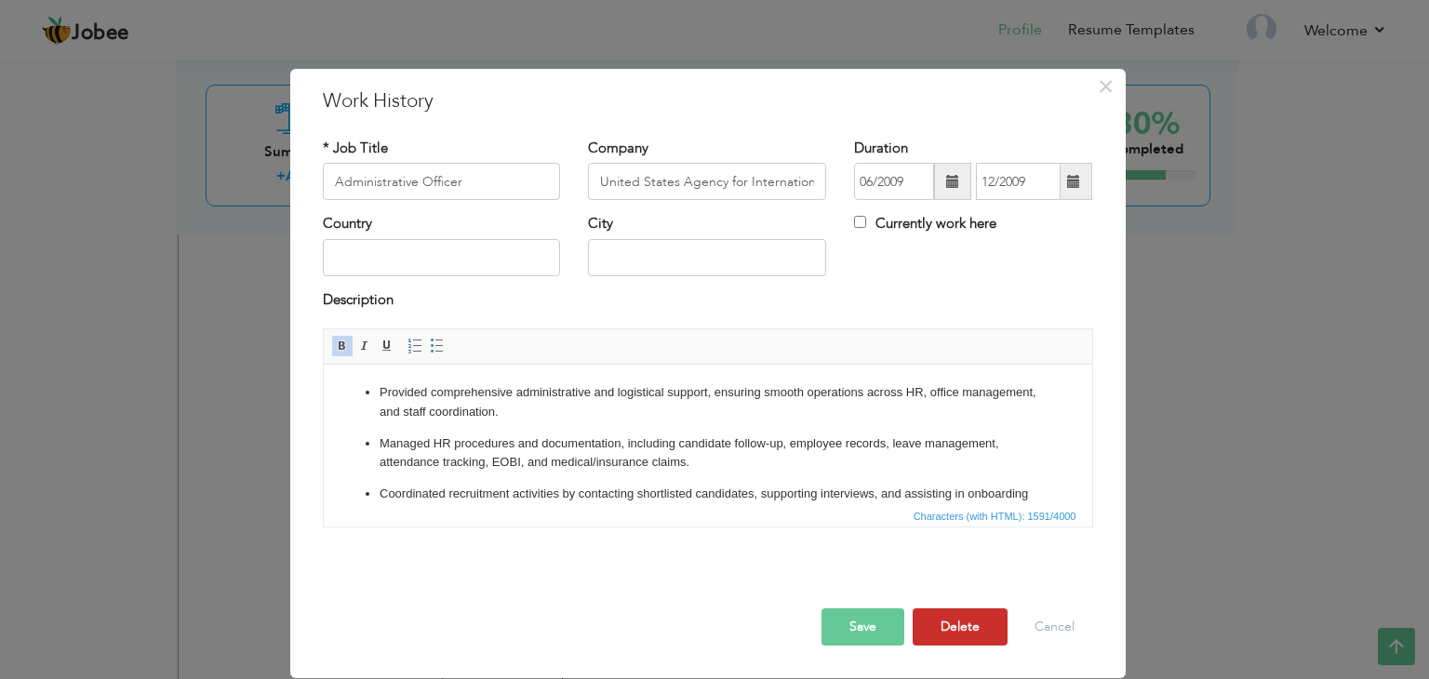
click at [949, 622] on button "Delete" at bounding box center [960, 626] width 95 height 37
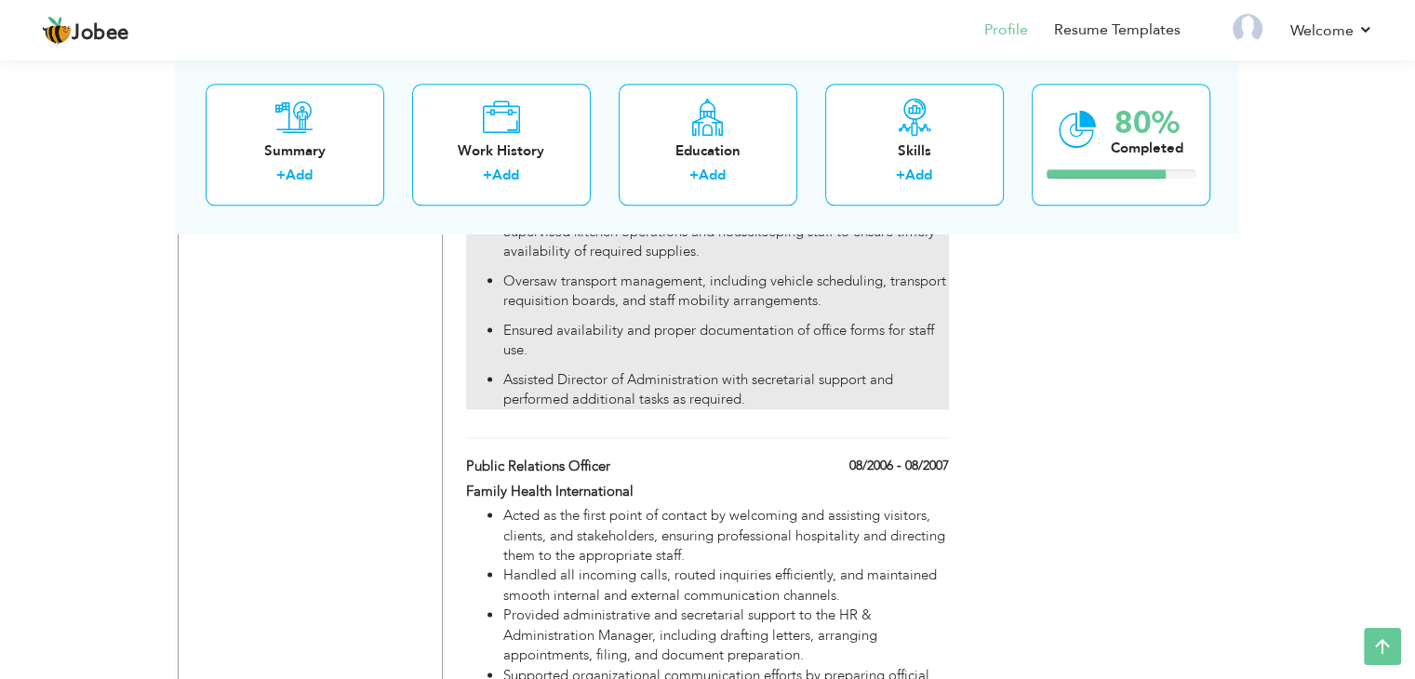
scroll to position [2340, 0]
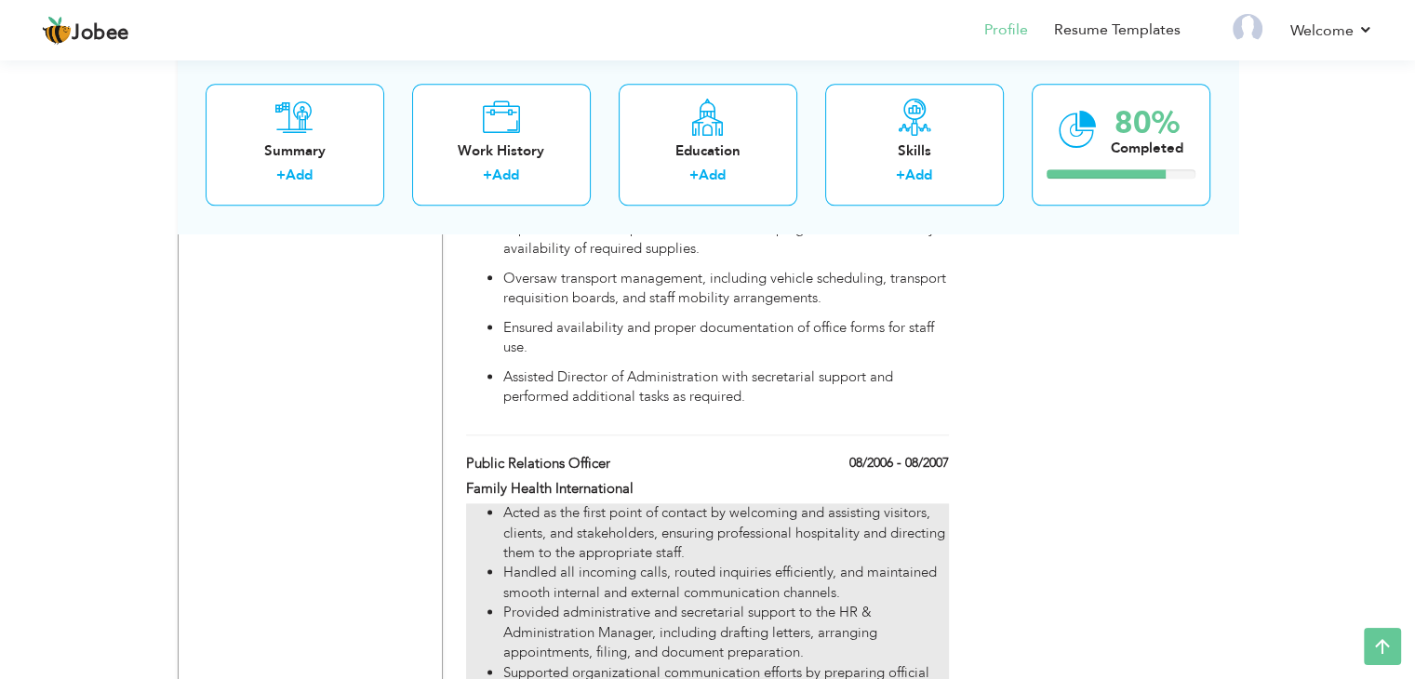
click at [659, 540] on li "Acted as the first point of contact by welcoming and assisting visitors, client…" at bounding box center [725, 533] width 445 height 60
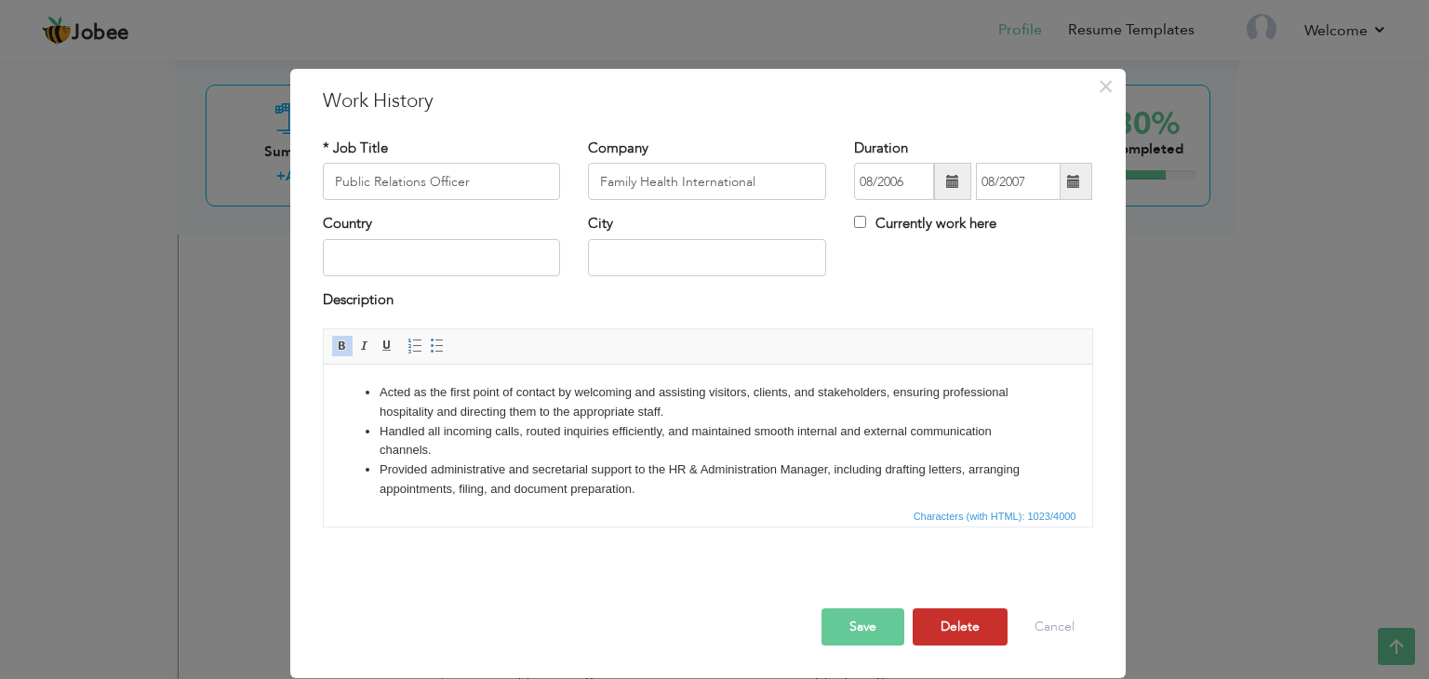
click at [941, 626] on button "Delete" at bounding box center [960, 626] width 95 height 37
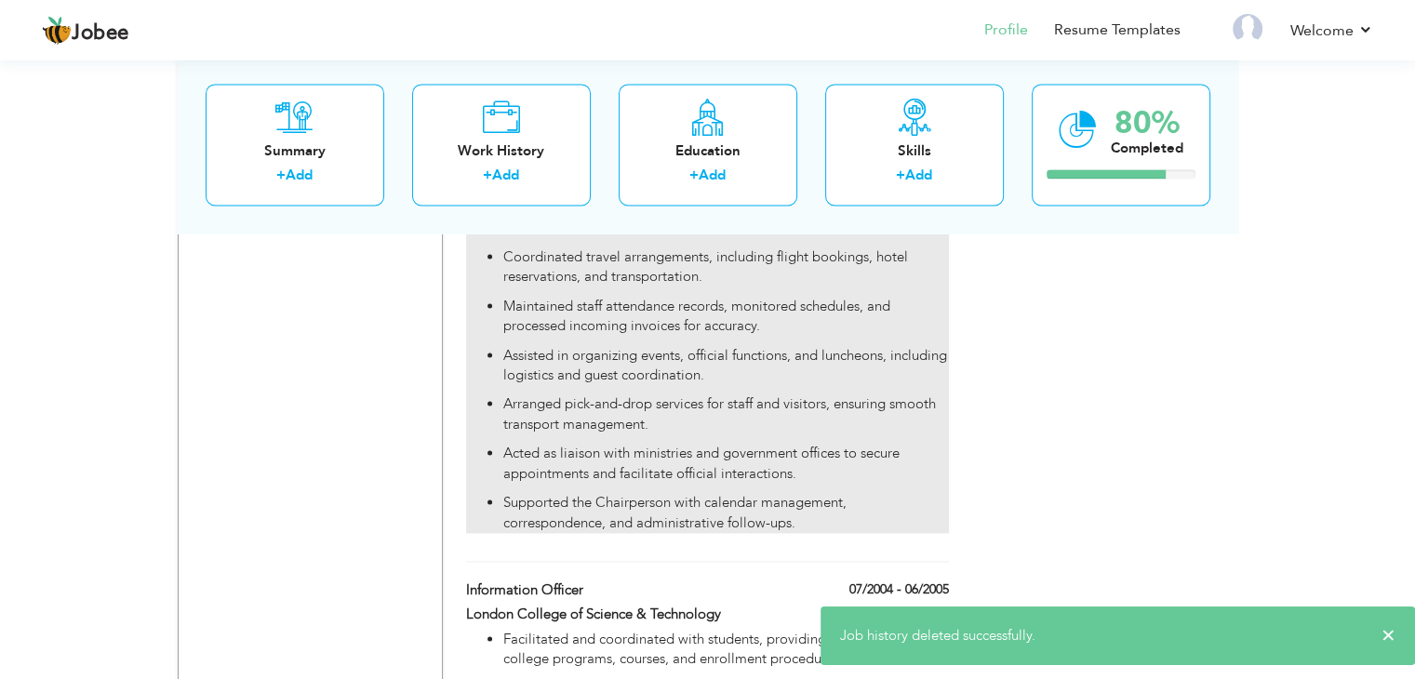
scroll to position [2696, 0]
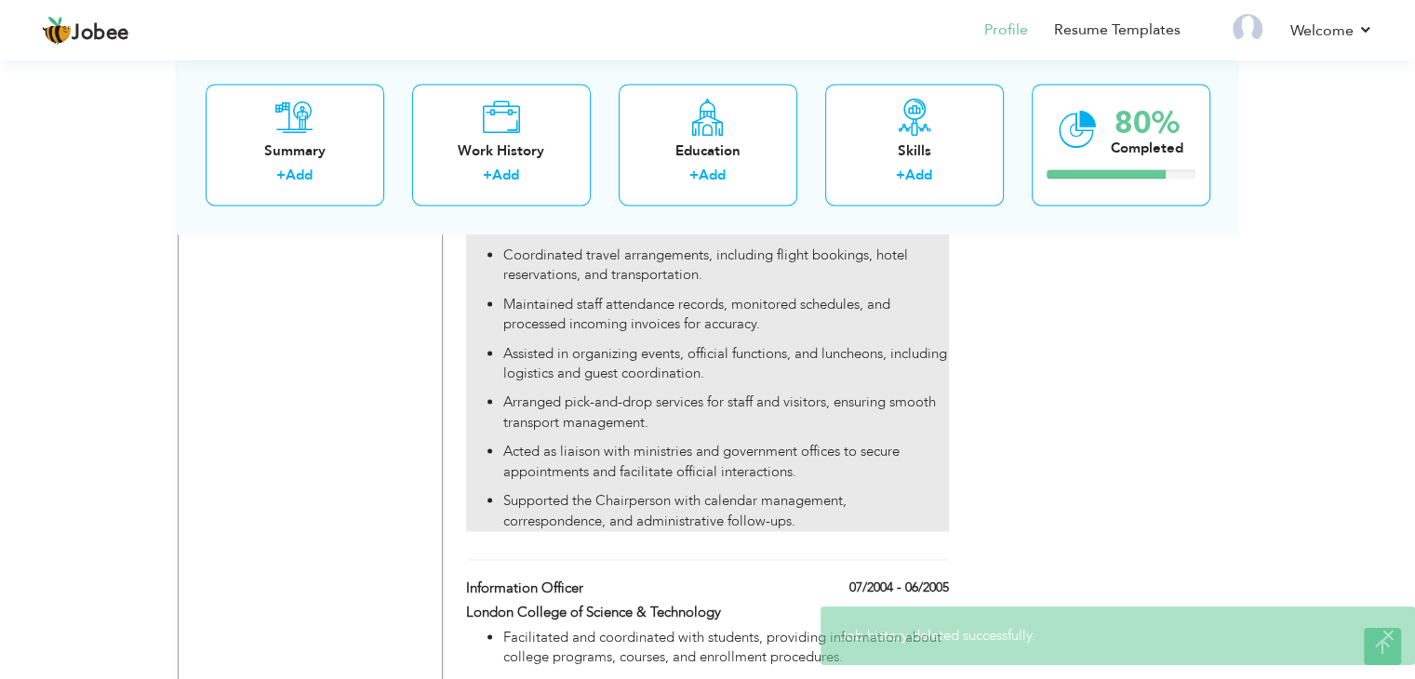
click at [736, 421] on ul "Received visitors and guests, maintained visitor logs, and managed incoming pho…" at bounding box center [707, 339] width 482 height 384
type input "Admin Assistant"
type input "Green Star Social Marketing"
type input "07/2005"
type input "08/2006"
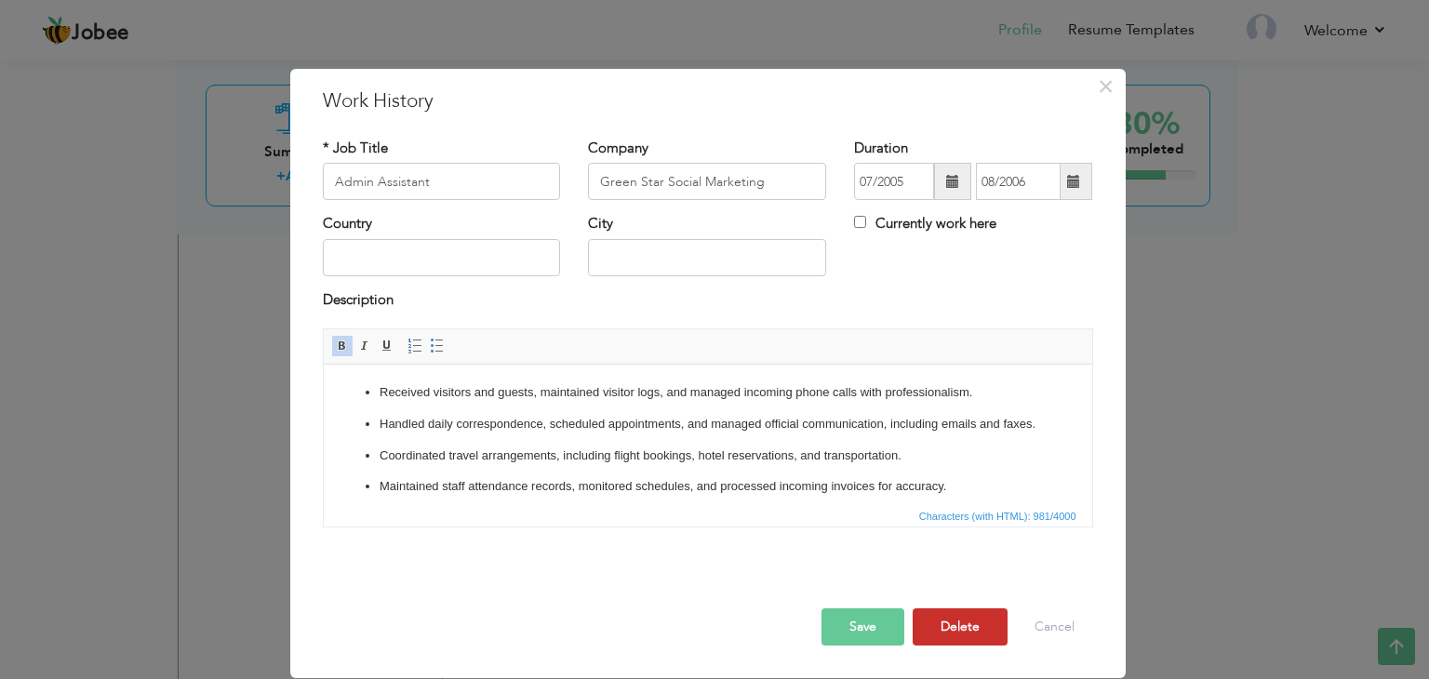
click at [957, 626] on button "Delete" at bounding box center [960, 626] width 95 height 37
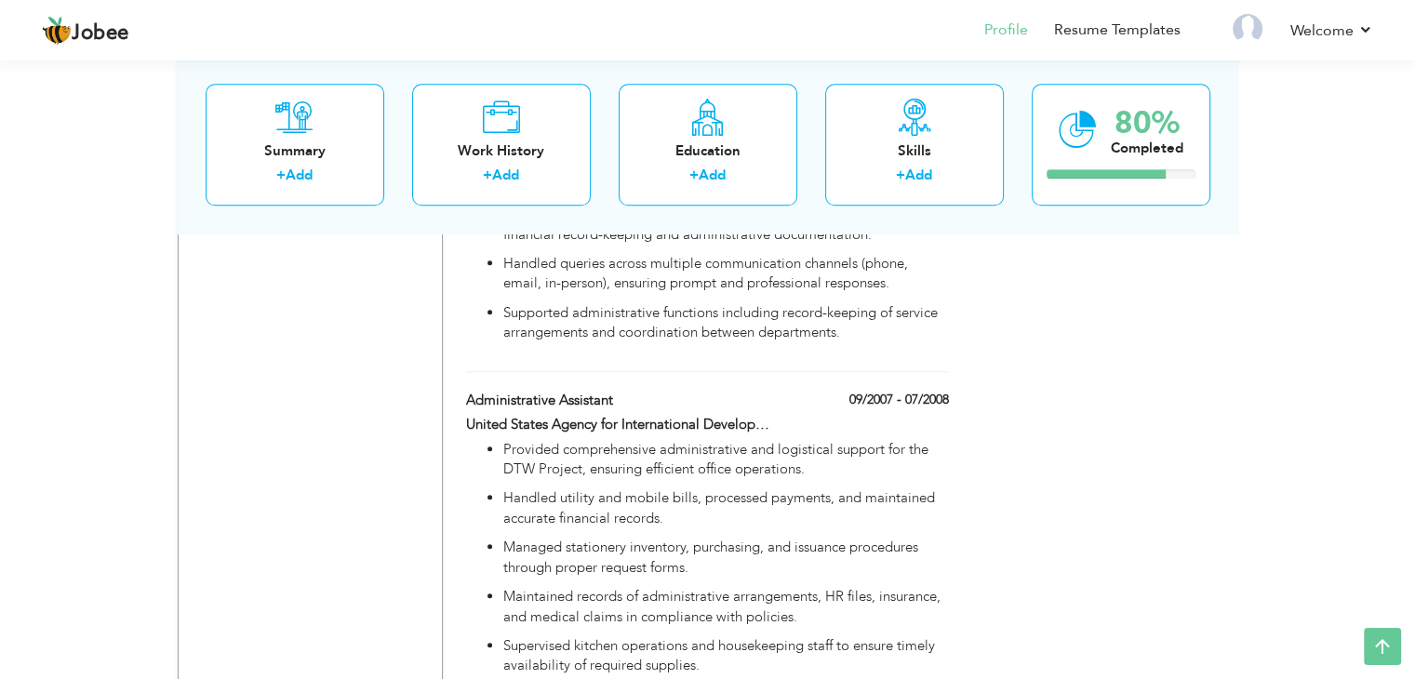
scroll to position [1922, 0]
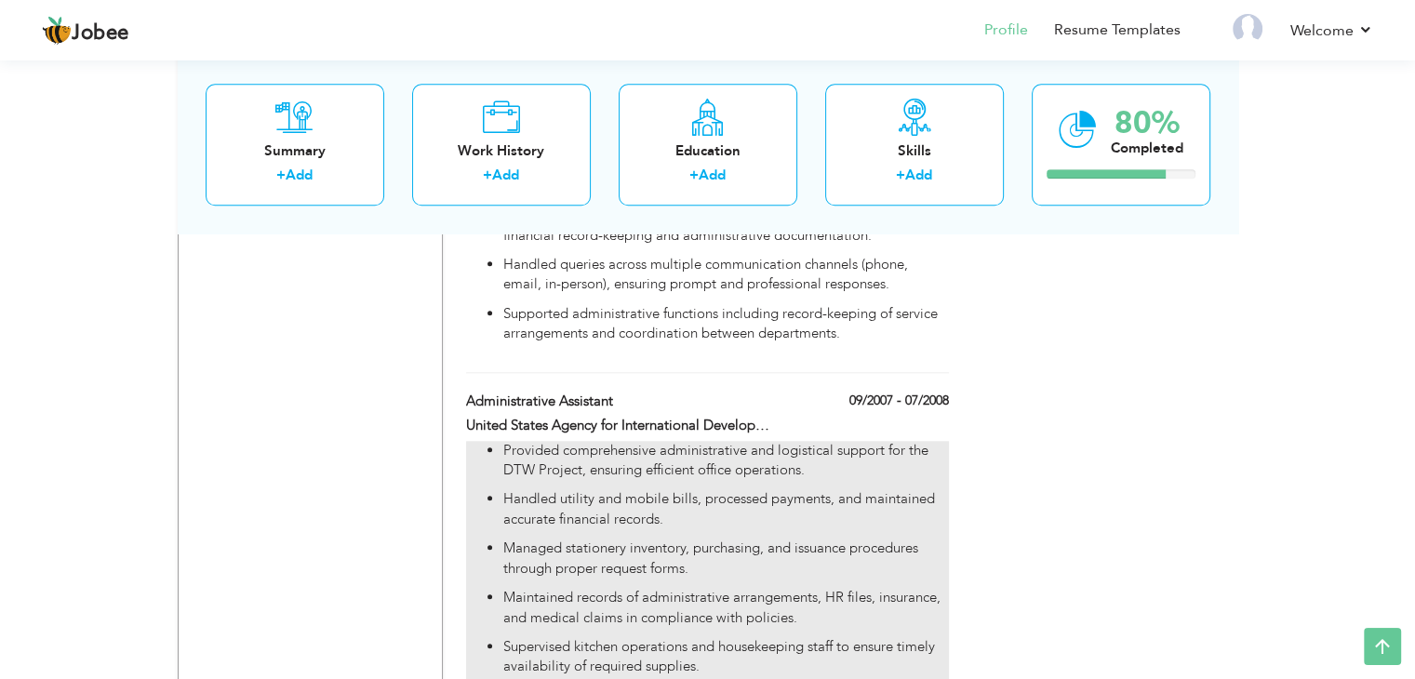
click at [677, 489] on p "Handled utility and mobile bills, processed payments, and maintained accurate f…" at bounding box center [725, 509] width 445 height 40
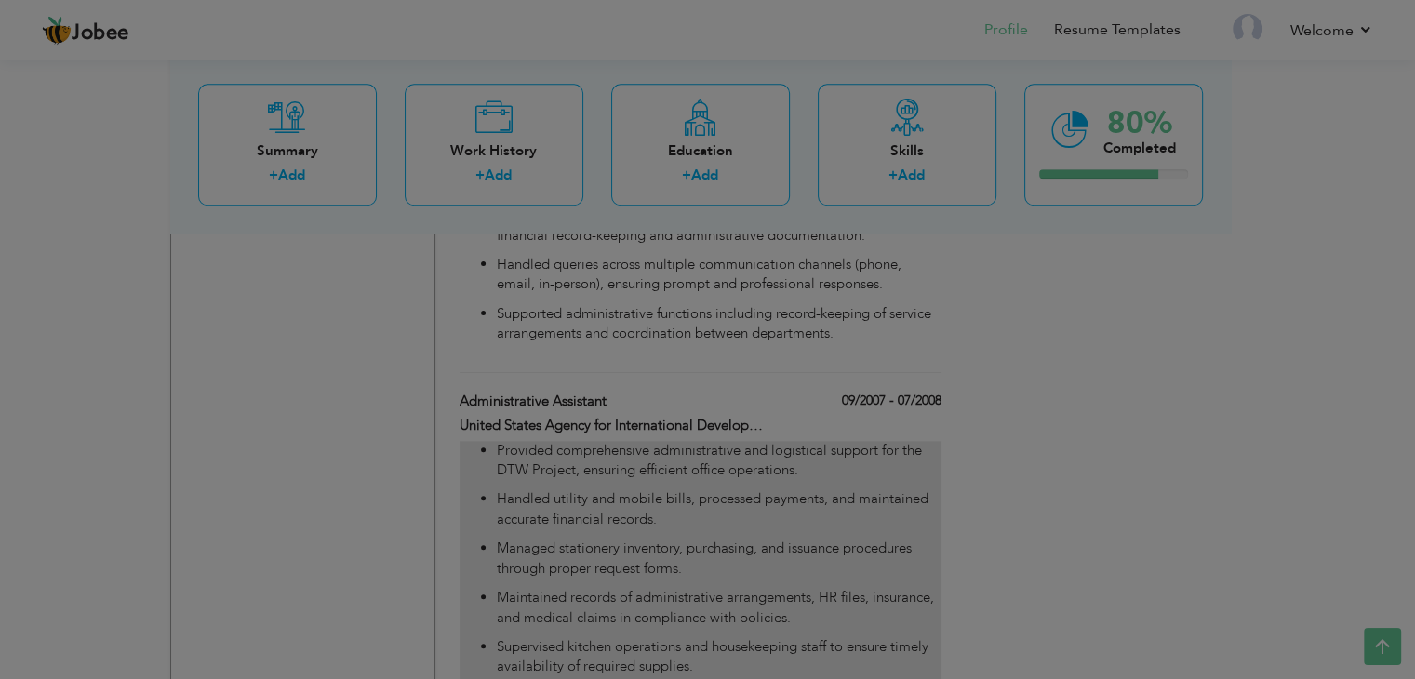
type input "Administrative Assistant"
type input "United States Agency for International Development (The Urban Institute)"
type input "09/2007"
type input "07/2008"
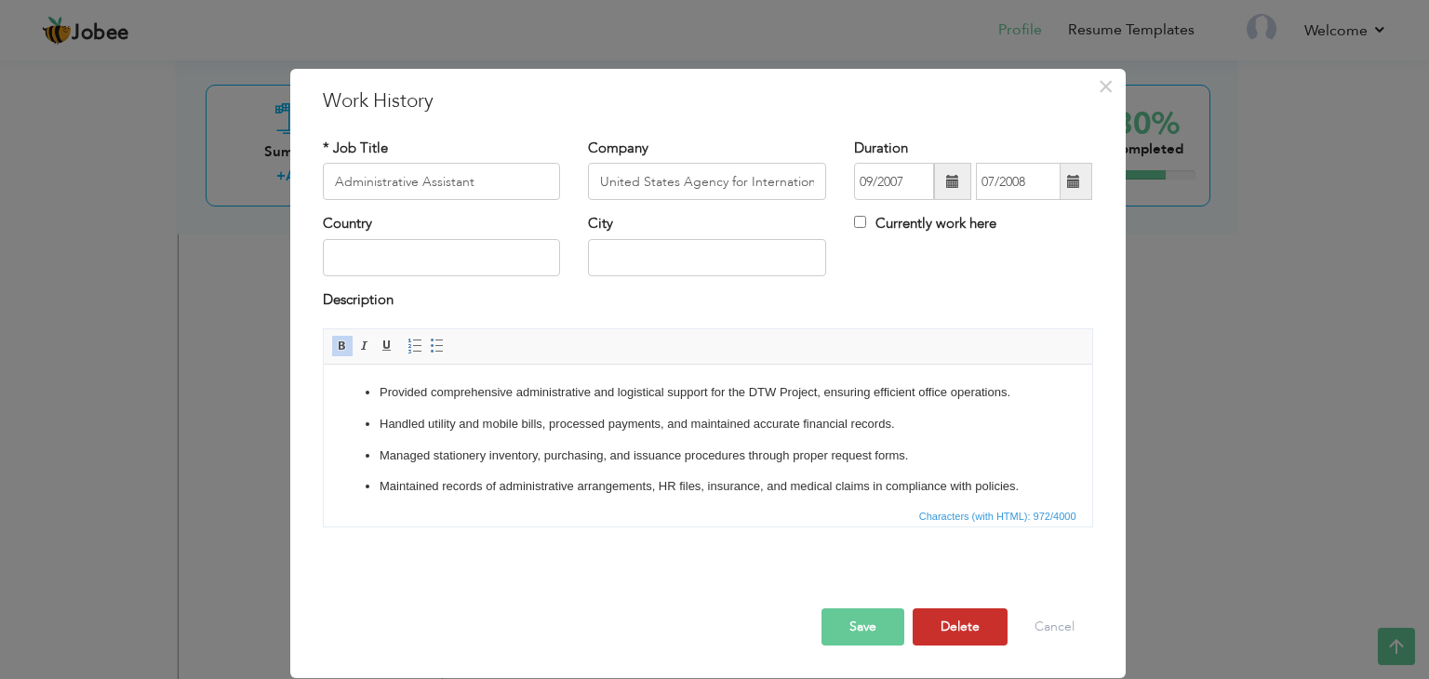
click at [938, 619] on button "Delete" at bounding box center [960, 626] width 95 height 37
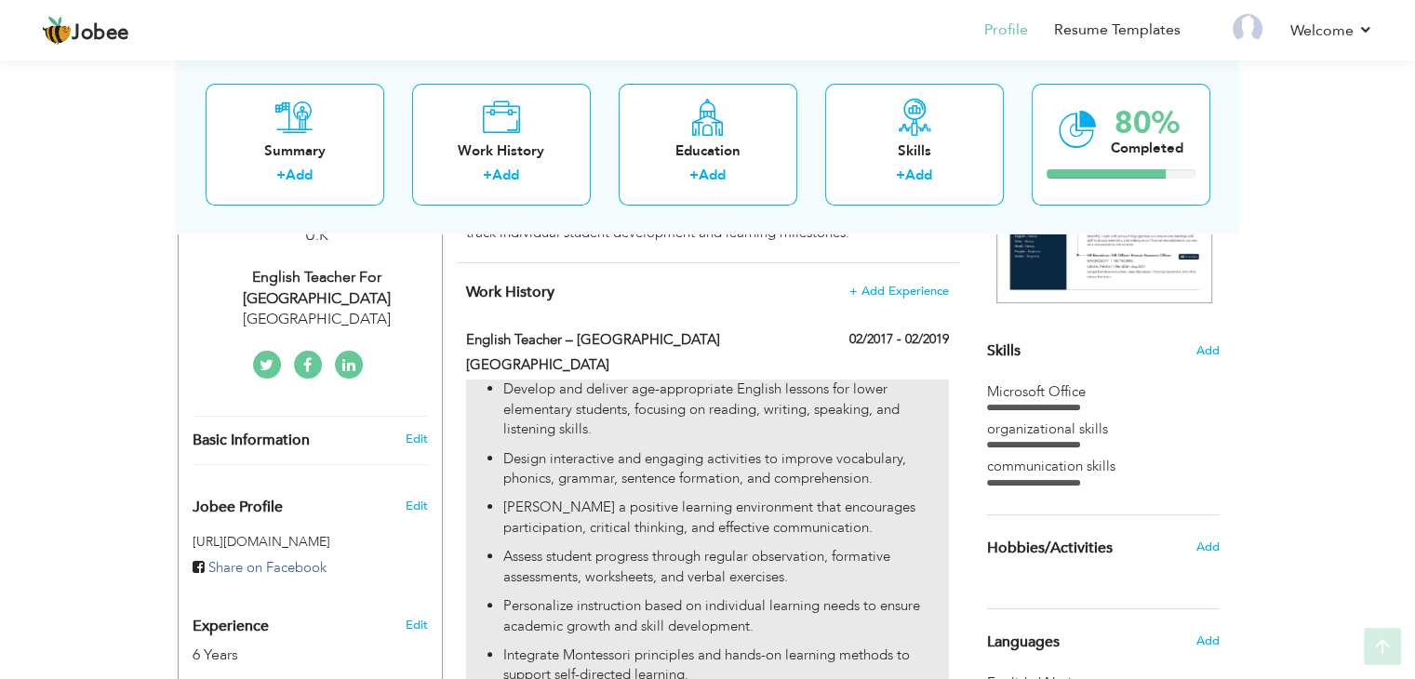
scroll to position [376, 0]
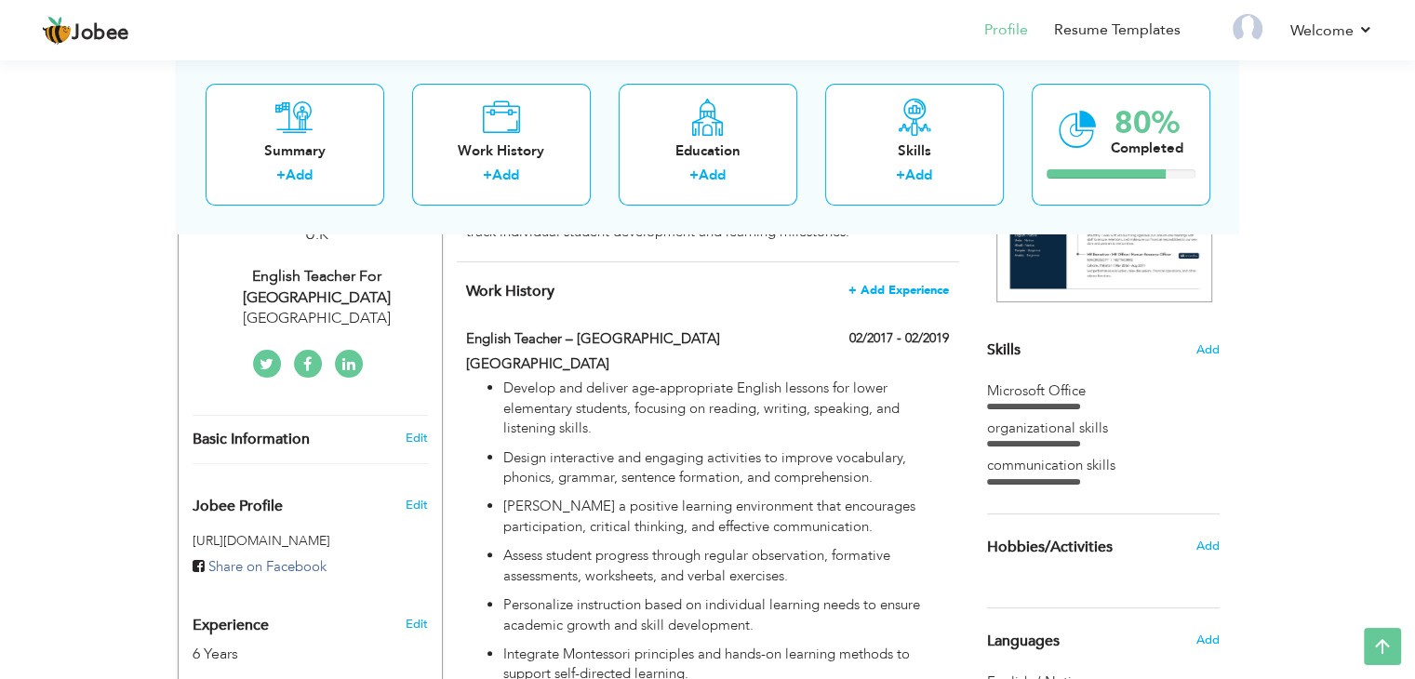
click at [891, 290] on span "+ Add Experience" at bounding box center [898, 290] width 100 height 13
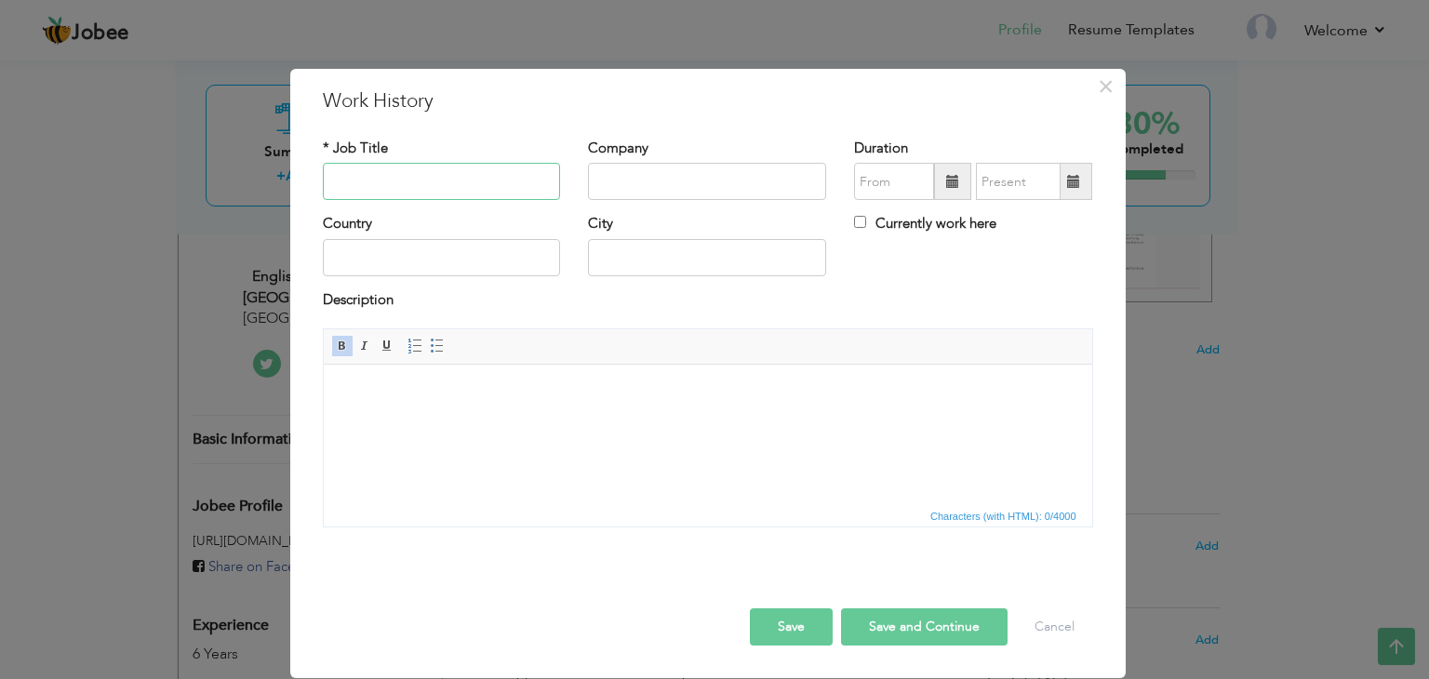
type input "S"
type input "Teacher lower Elementary"
type input "St'Frances School"
click at [946, 195] on span at bounding box center [952, 181] width 37 height 37
click at [1101, 89] on span "×" at bounding box center [1106, 86] width 16 height 33
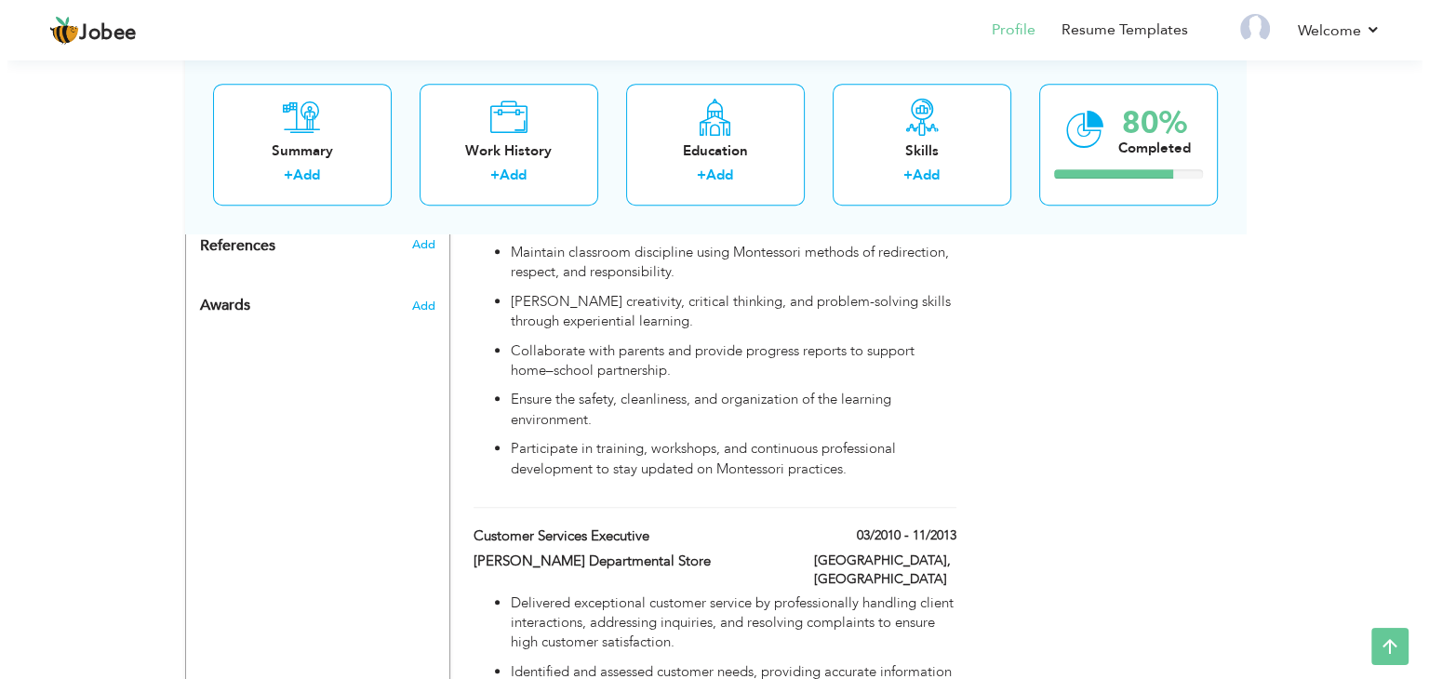
scroll to position [1275, 0]
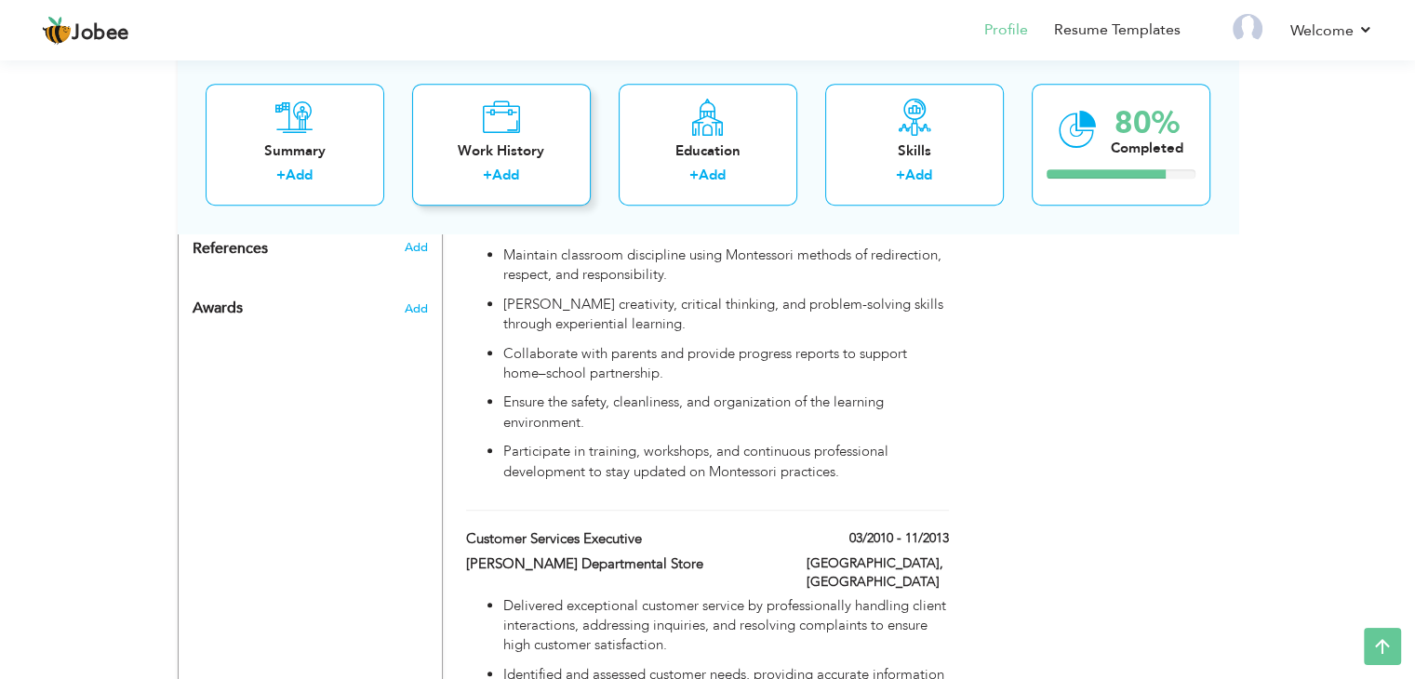
click at [521, 188] on div "+ Add" at bounding box center [501, 179] width 149 height 24
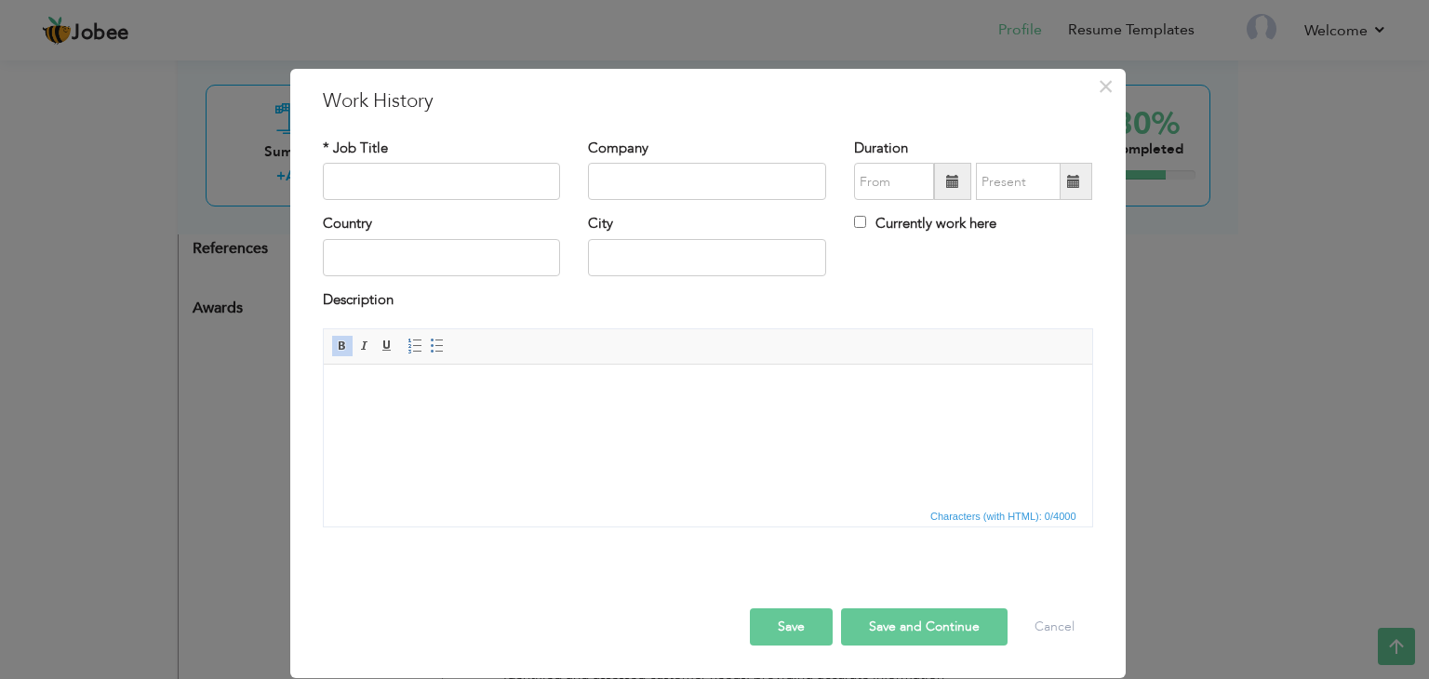
click at [954, 187] on span at bounding box center [952, 181] width 13 height 13
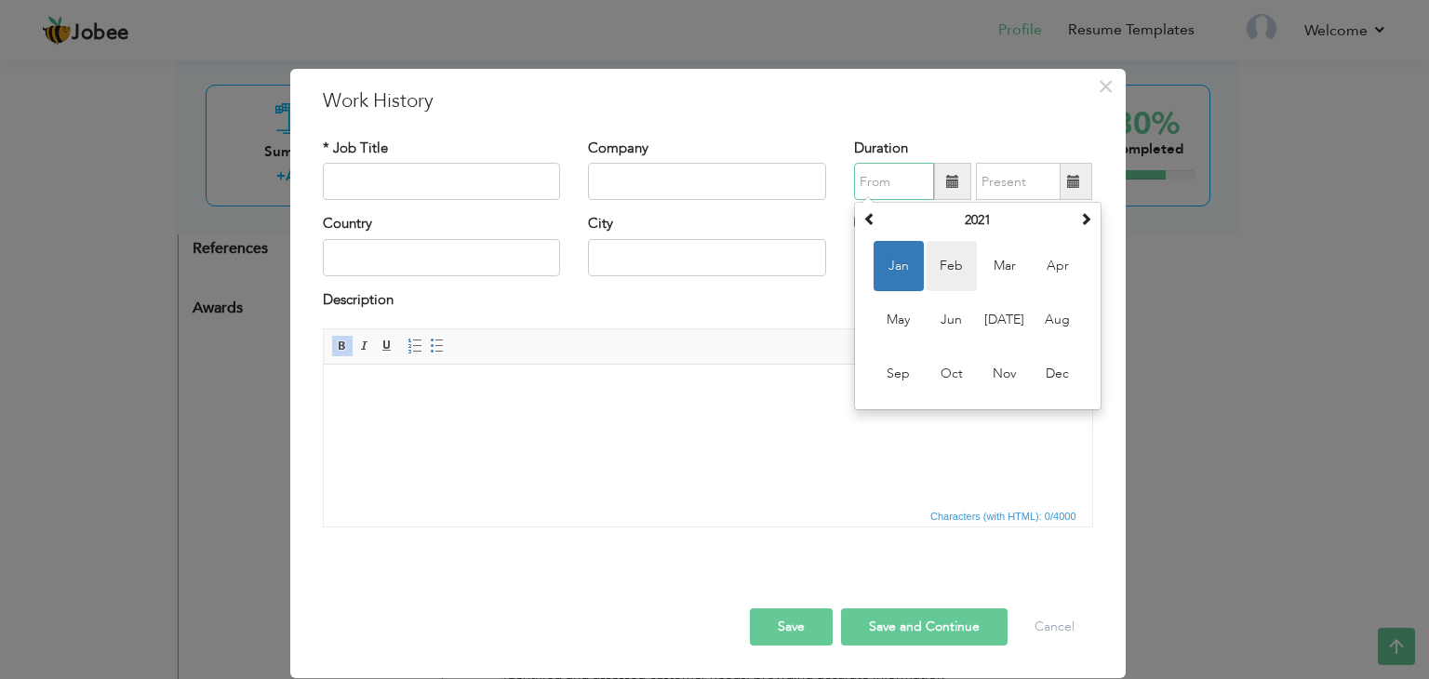
click at [955, 269] on span "Feb" at bounding box center [952, 266] width 50 height 50
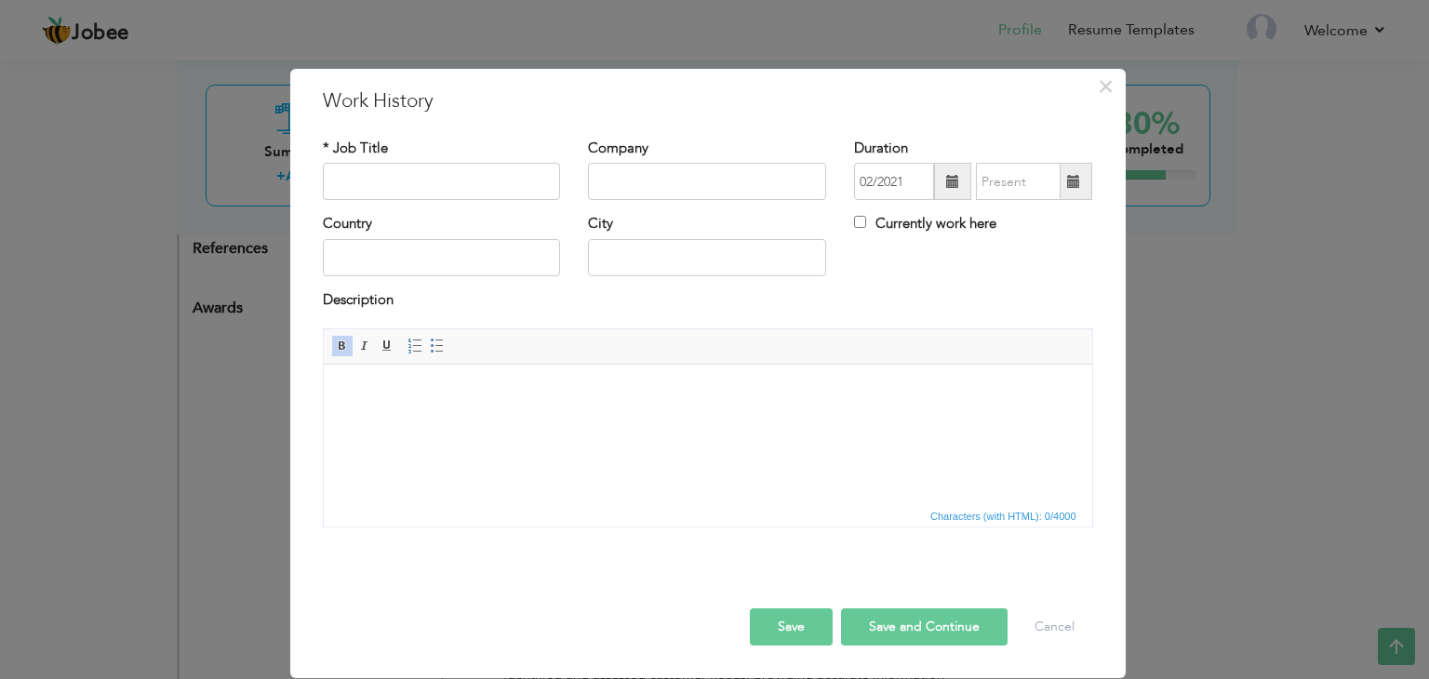
click at [945, 181] on span at bounding box center [952, 181] width 37 height 37
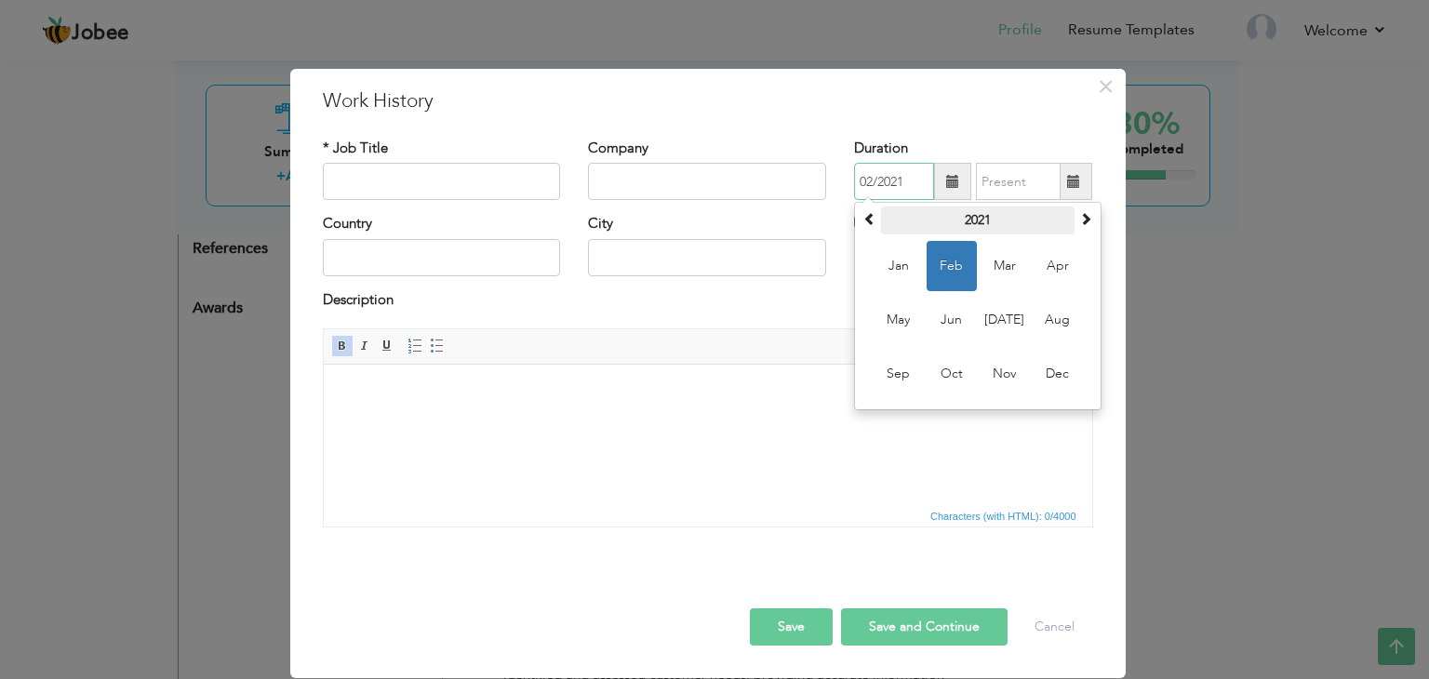
click at [969, 220] on th "2021" at bounding box center [977, 221] width 193 height 28
click at [876, 217] on th at bounding box center [870, 221] width 22 height 28
click at [916, 374] on span "2014" at bounding box center [898, 374] width 50 height 50
click at [941, 273] on span "Feb" at bounding box center [952, 266] width 50 height 50
type input "02/2014"
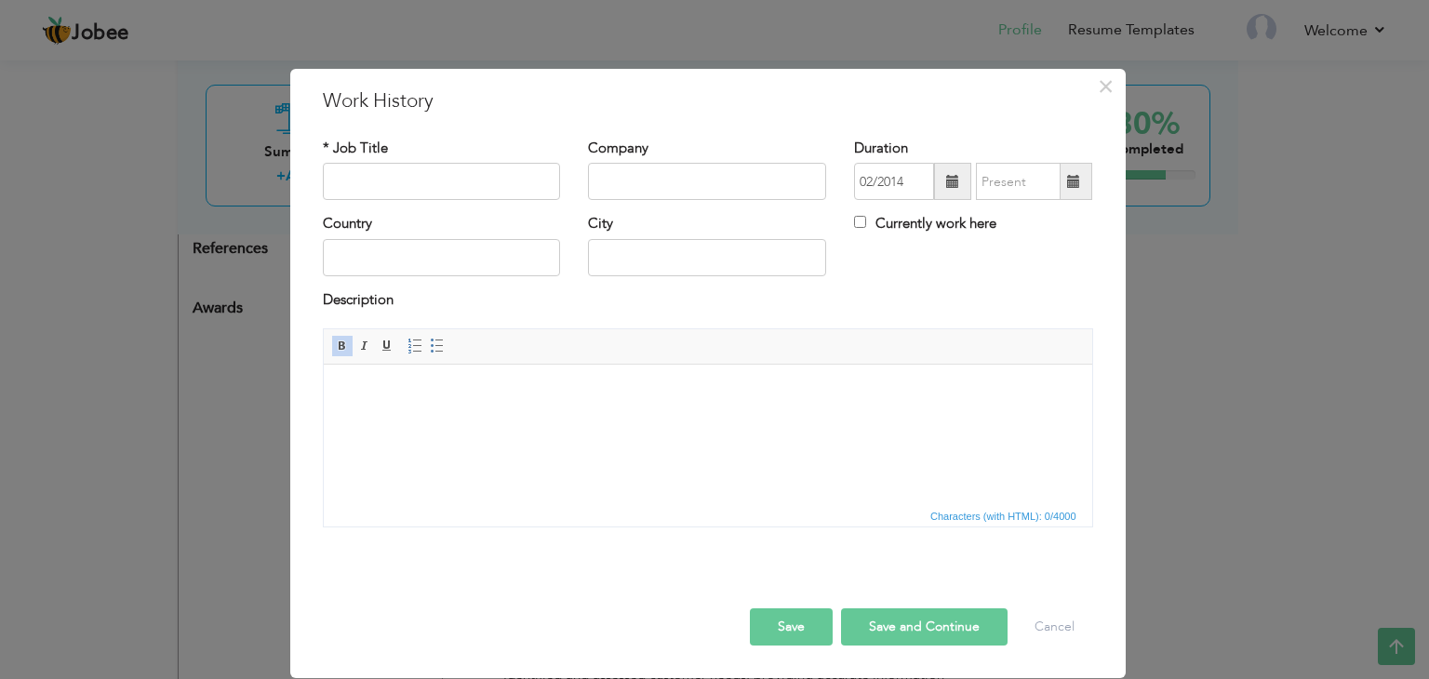
click at [1075, 187] on span at bounding box center [1073, 181] width 13 height 13
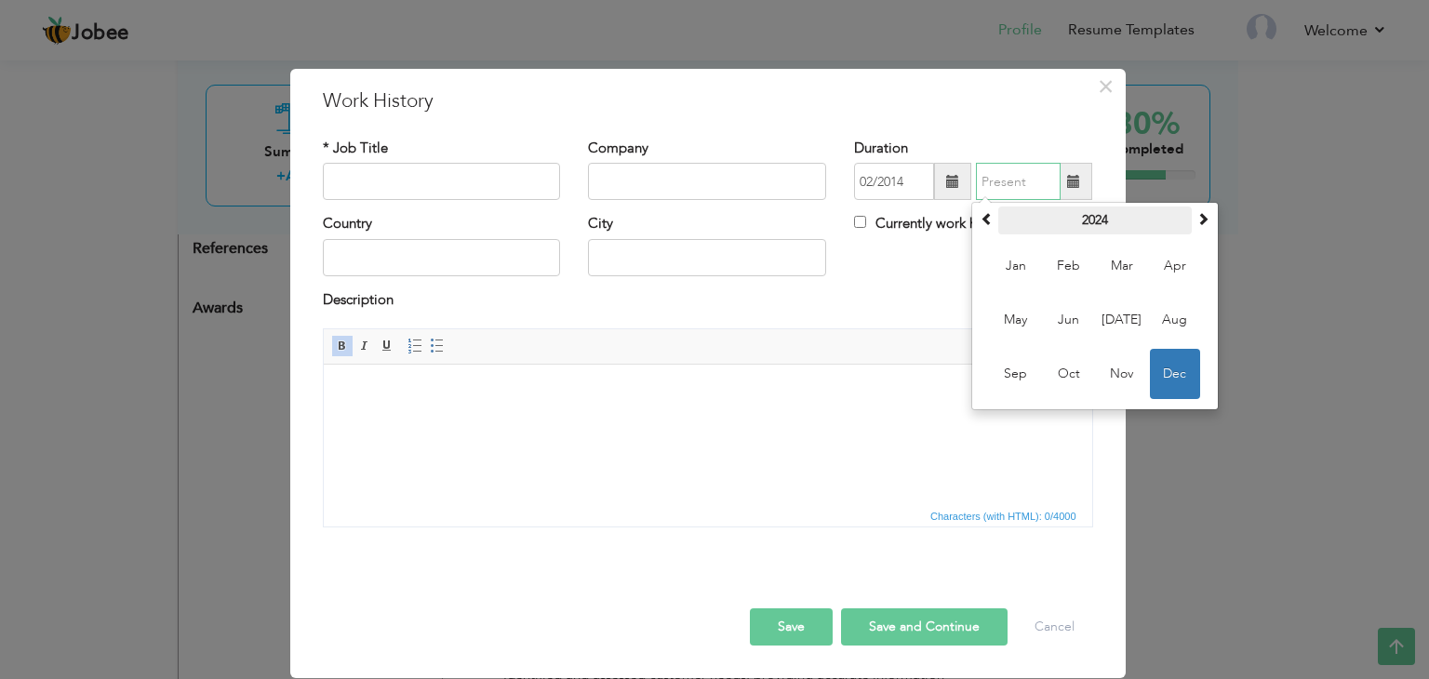
click at [1097, 230] on th "2024" at bounding box center [1094, 221] width 193 height 28
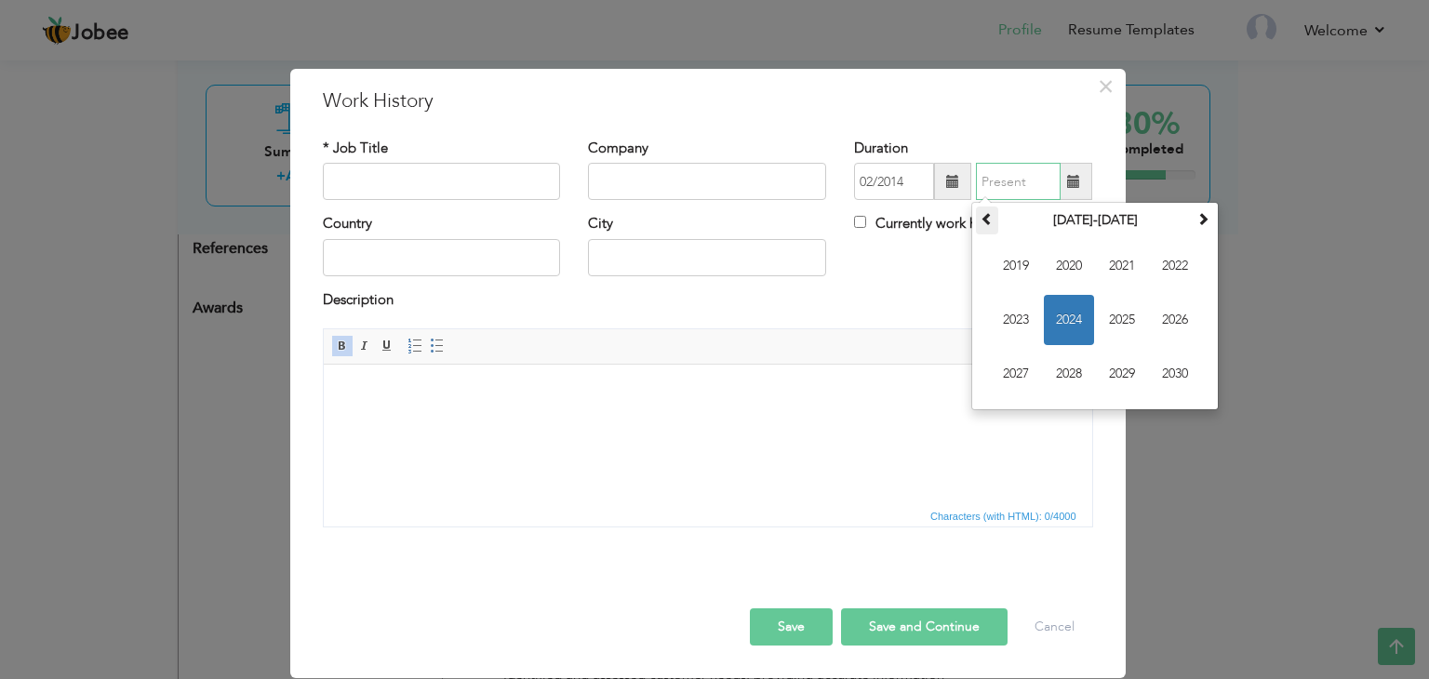
click at [985, 224] on span at bounding box center [986, 218] width 13 height 13
click at [1176, 321] on span "2016" at bounding box center [1175, 320] width 50 height 50
click at [1068, 269] on span "Feb" at bounding box center [1069, 266] width 50 height 50
type input "02/2016"
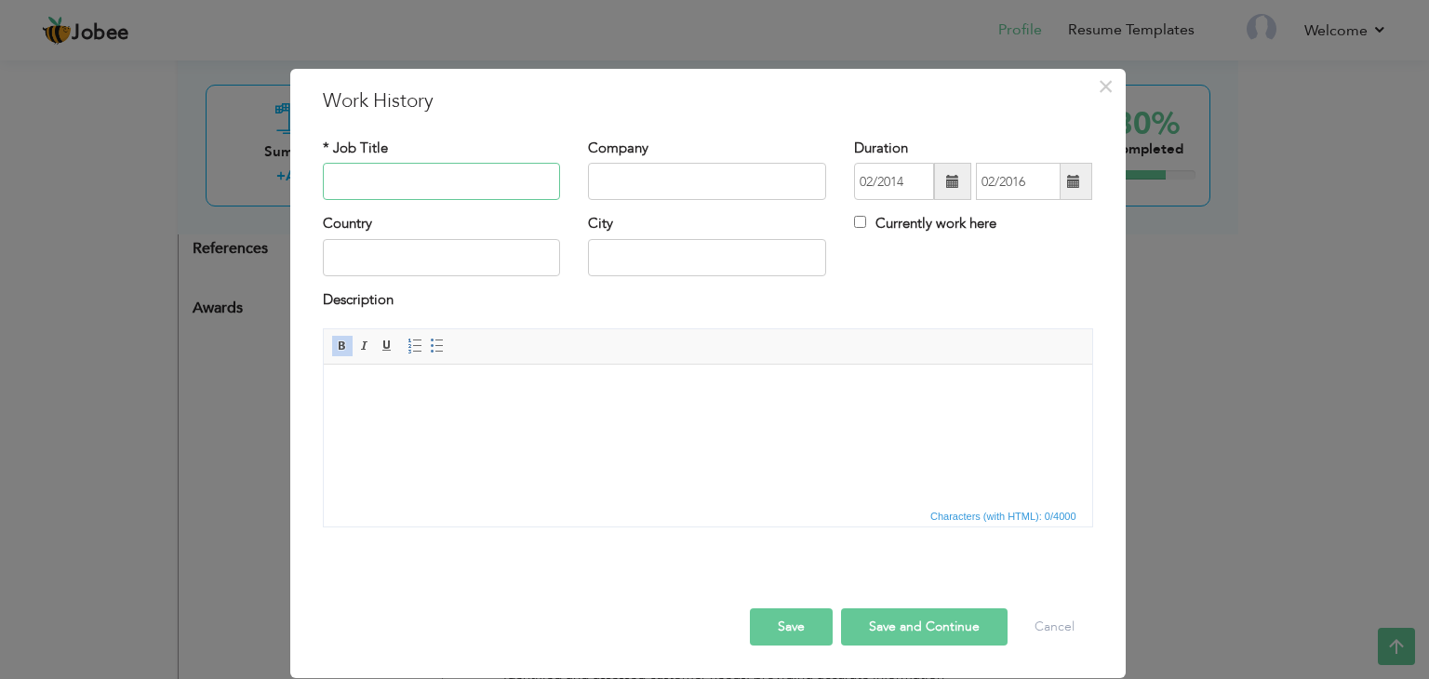
click at [412, 183] on input "text" at bounding box center [442, 181] width 238 height 37
type input "Teacher lower Elementary"
click at [713, 180] on input "St.'Franchise" at bounding box center [707, 181] width 238 height 37
drag, startPoint x: 667, startPoint y: 186, endPoint x: 570, endPoint y: 190, distance: 96.8
click at [570, 190] on div "* Job Title Teacher lower Elementary Company St.'Franch Duration 02/2014 02/201…" at bounding box center [708, 176] width 798 height 75
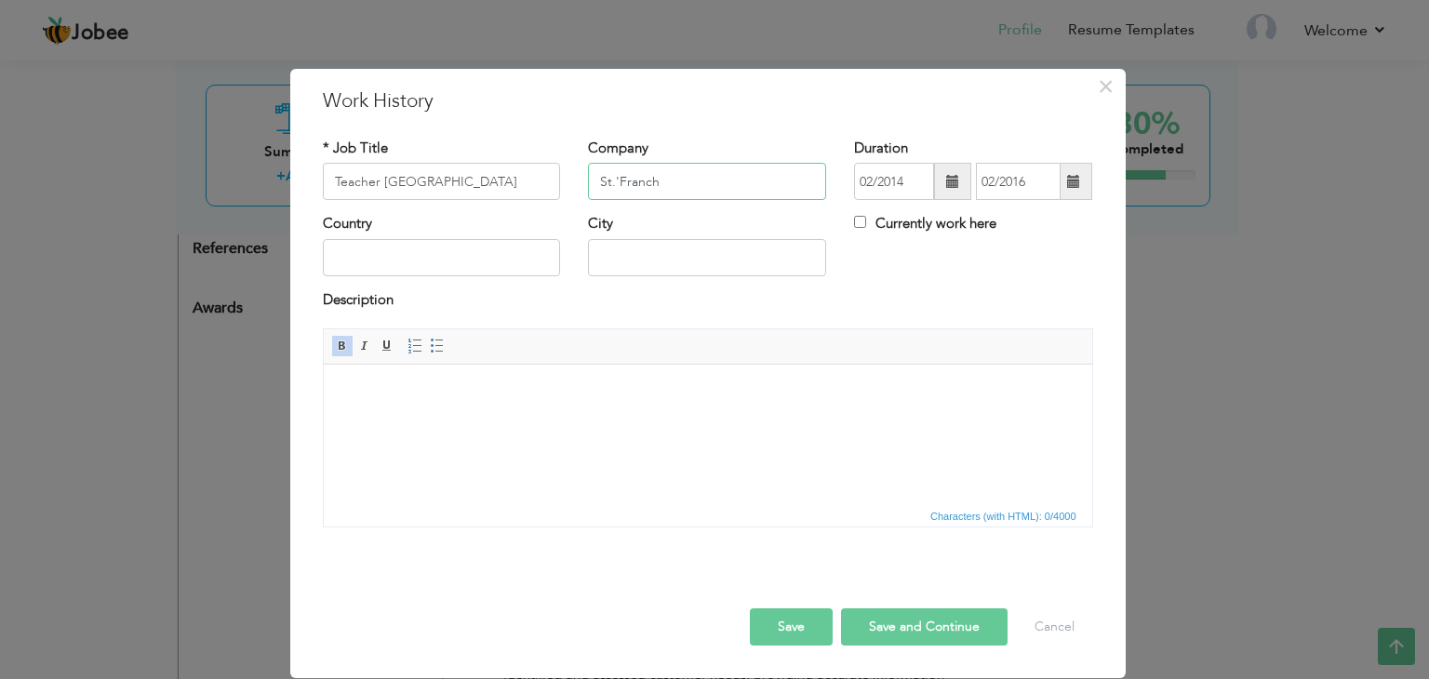
paste input "Francis"
type input "St Francis high School"
drag, startPoint x: 517, startPoint y: 188, endPoint x: 326, endPoint y: 202, distance: 192.1
click at [326, 202] on div "* Job Title Teacher lower Elementary" at bounding box center [442, 176] width 266 height 75
click at [521, 421] on html at bounding box center [707, 393] width 768 height 57
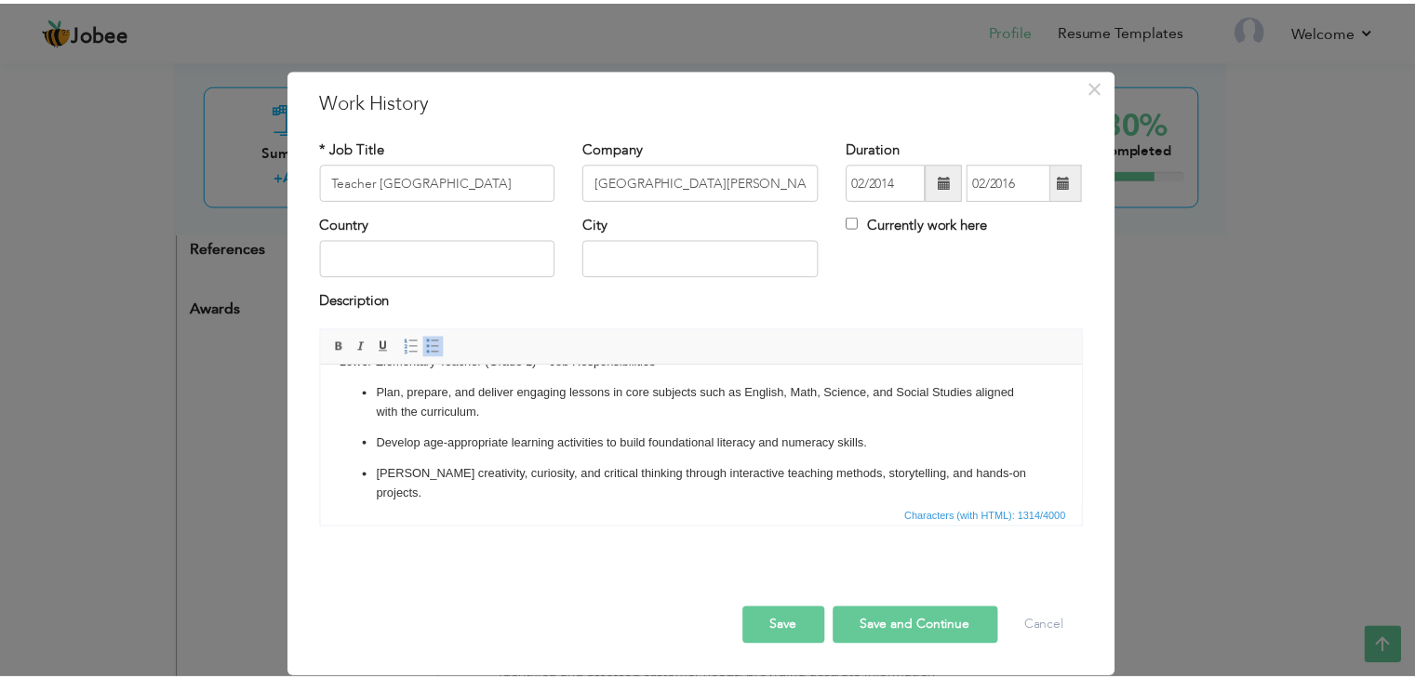
scroll to position [0, 0]
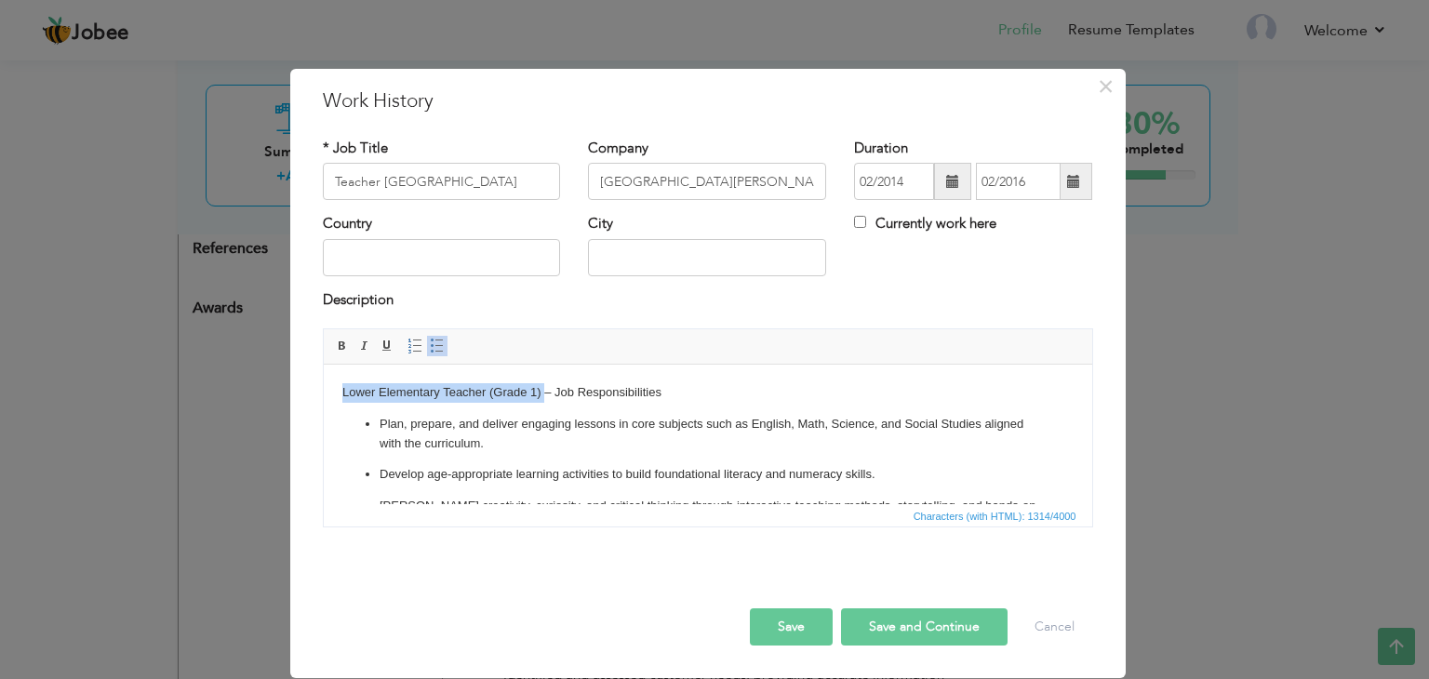
drag, startPoint x: 542, startPoint y: 393, endPoint x: 343, endPoint y: 395, distance: 199.1
click at [343, 395] on body "Lower Elementary Teacher (Grade 1) – Job Responsibilities Plan, prepare, and de…" at bounding box center [706, 569] width 731 height 372
drag, startPoint x: 460, startPoint y: 398, endPoint x: 342, endPoint y: 385, distance: 118.9
click at [342, 385] on body "Job Responsibilities Plan, prepare, and deliver engaging lessons in core subjec…" at bounding box center [706, 569] width 731 height 372
click at [340, 348] on span at bounding box center [342, 346] width 15 height 15
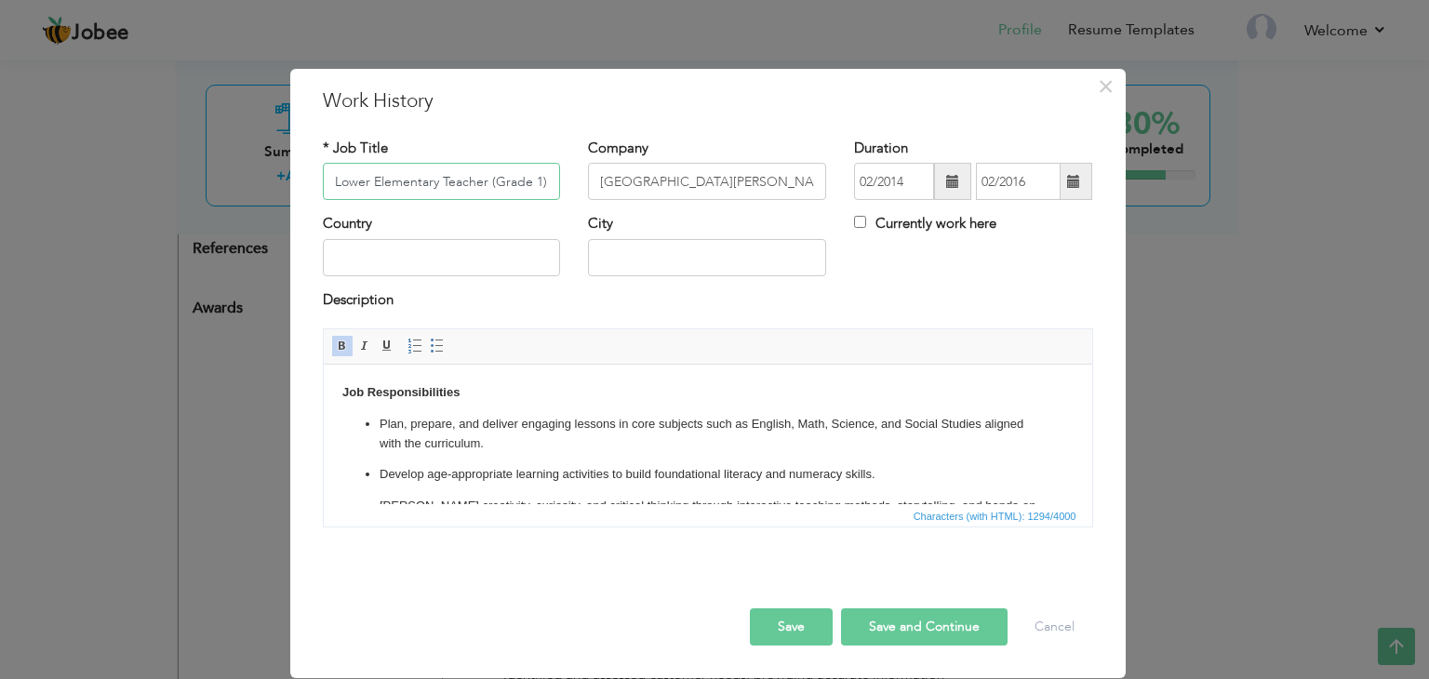
type input "Lower Elementary Teacher (Grade 1)"
click at [811, 628] on button "Save" at bounding box center [791, 626] width 83 height 37
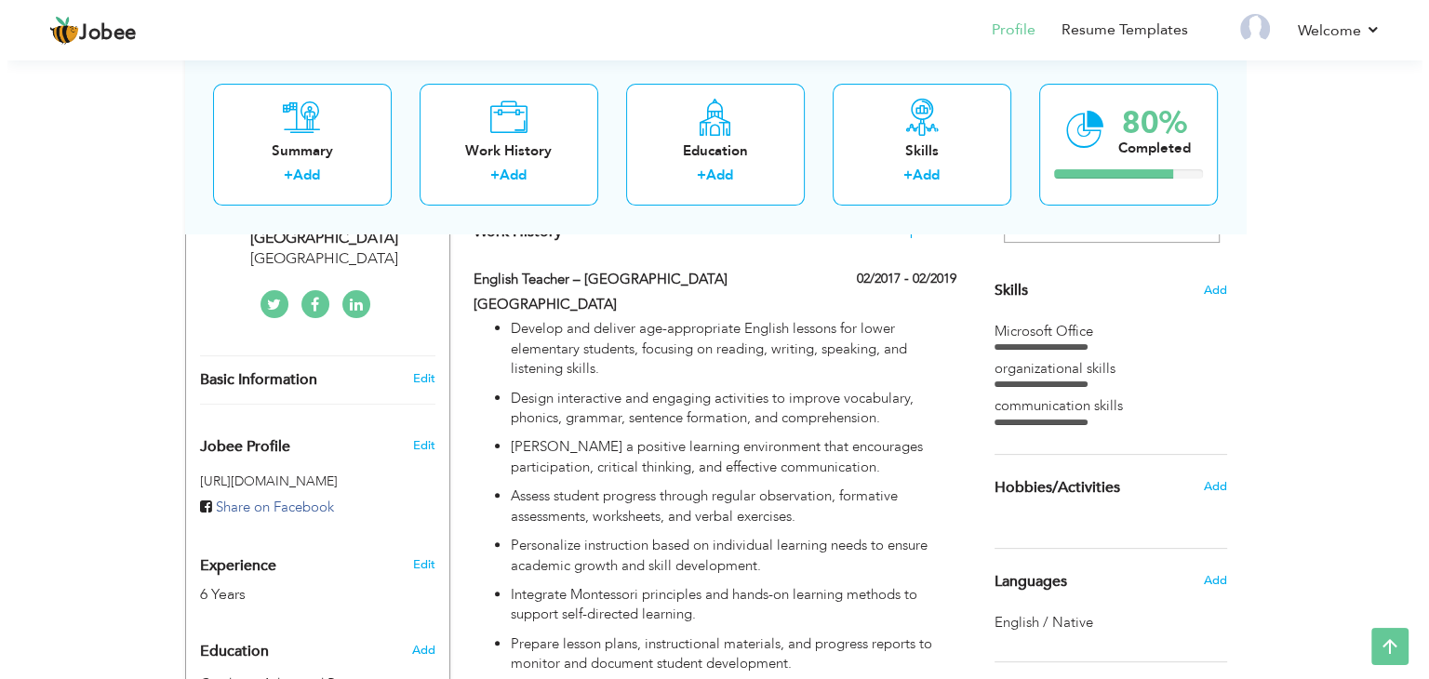
scroll to position [982, 0]
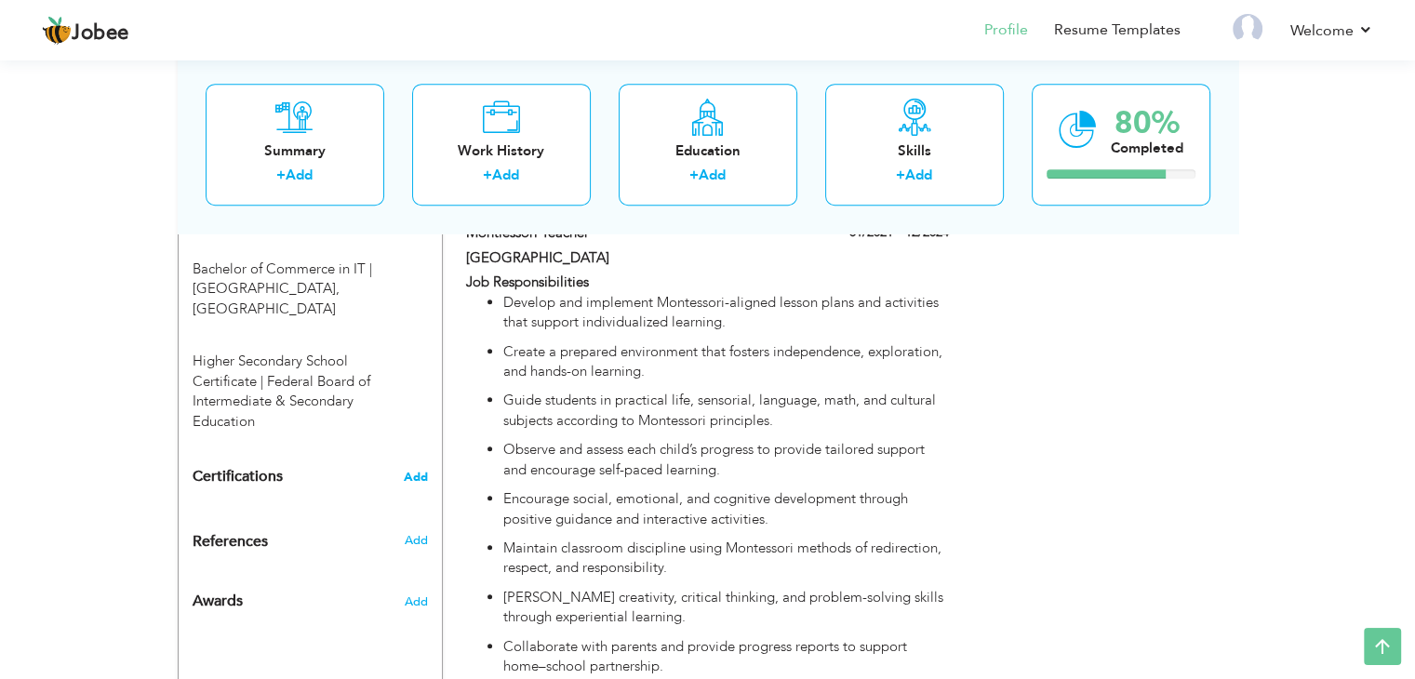
click at [420, 471] on span "Add" at bounding box center [416, 477] width 24 height 13
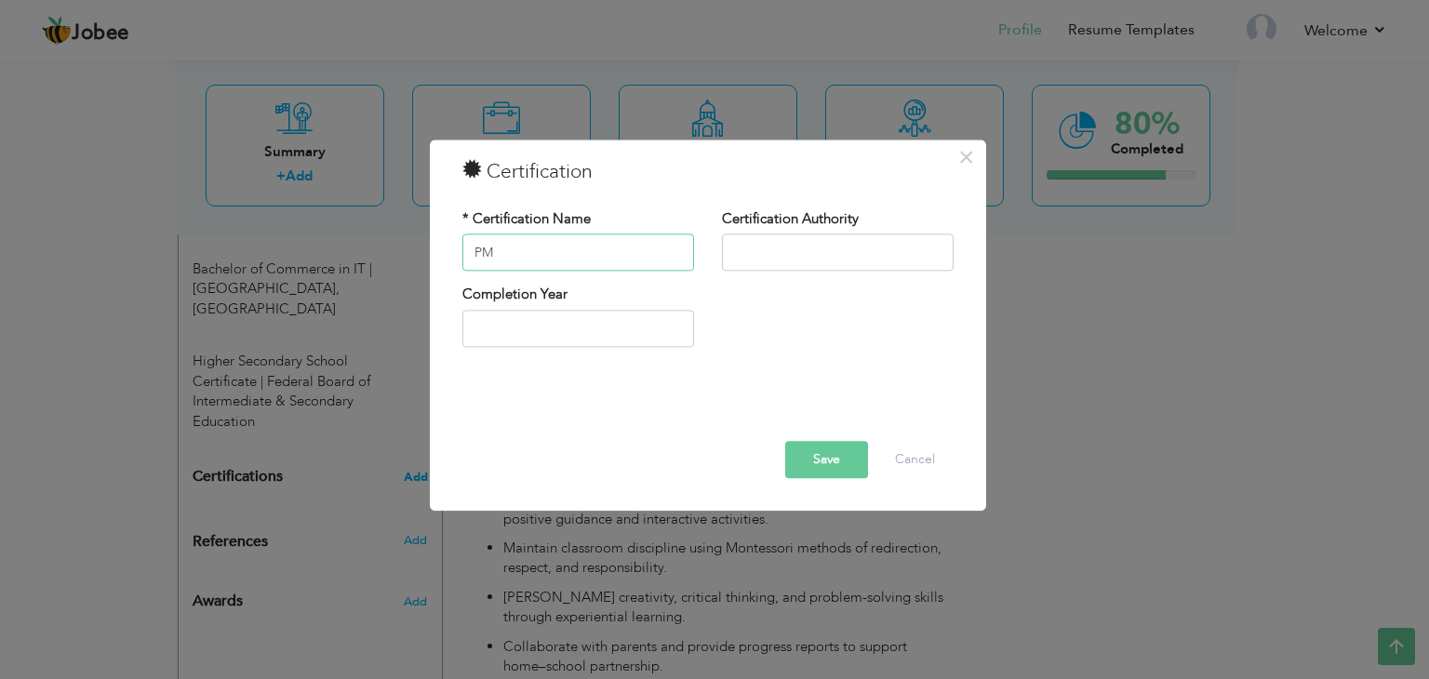
type input "PMC"
drag, startPoint x: 513, startPoint y: 249, endPoint x: 460, endPoint y: 254, distance: 52.3
click at [460, 254] on div "* Certification Name PMC" at bounding box center [578, 246] width 260 height 75
type input "Montessori Early Childhood Diploma Program"
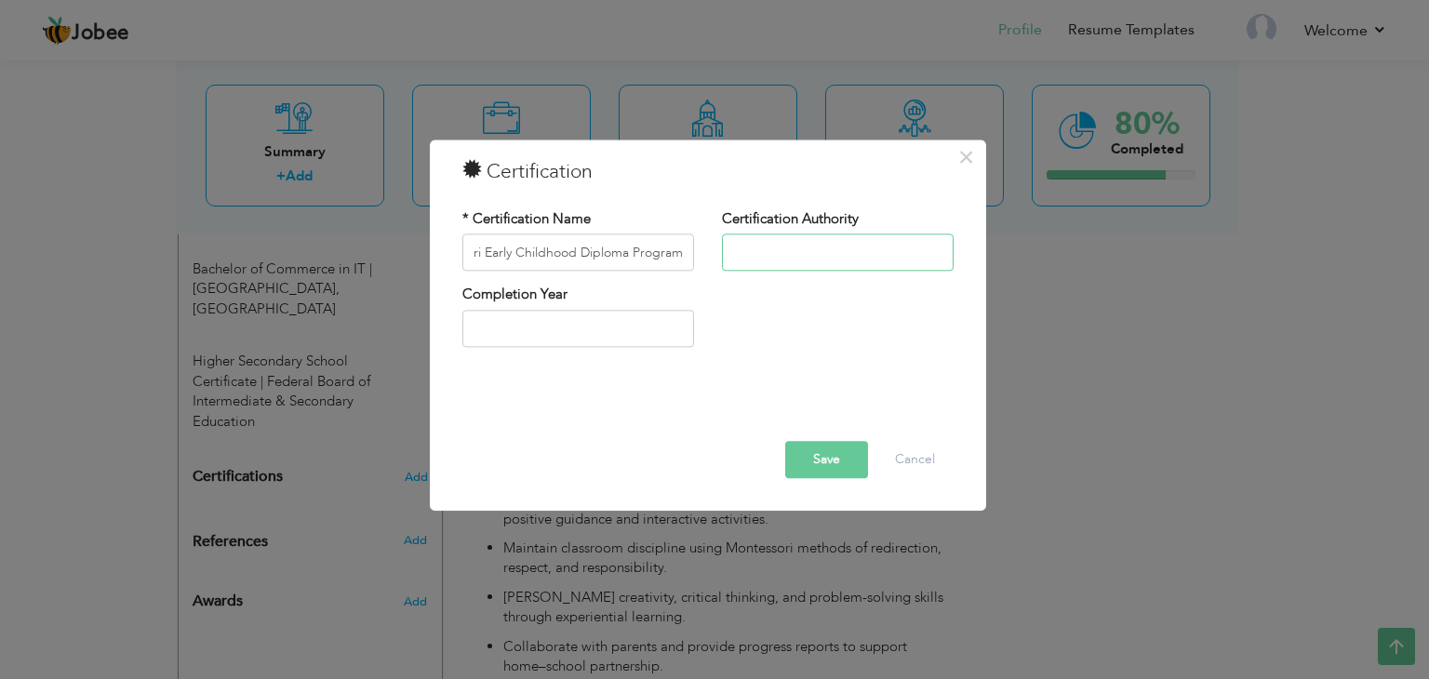
scroll to position [0, 0]
click at [807, 245] on input "text" at bounding box center [838, 252] width 232 height 37
click at [634, 250] on input "Montessori Early Childhood Diploma Program" at bounding box center [578, 252] width 232 height 37
click at [767, 249] on input "text" at bounding box center [838, 252] width 232 height 37
type input "PMC Pakistan Montessori Council"
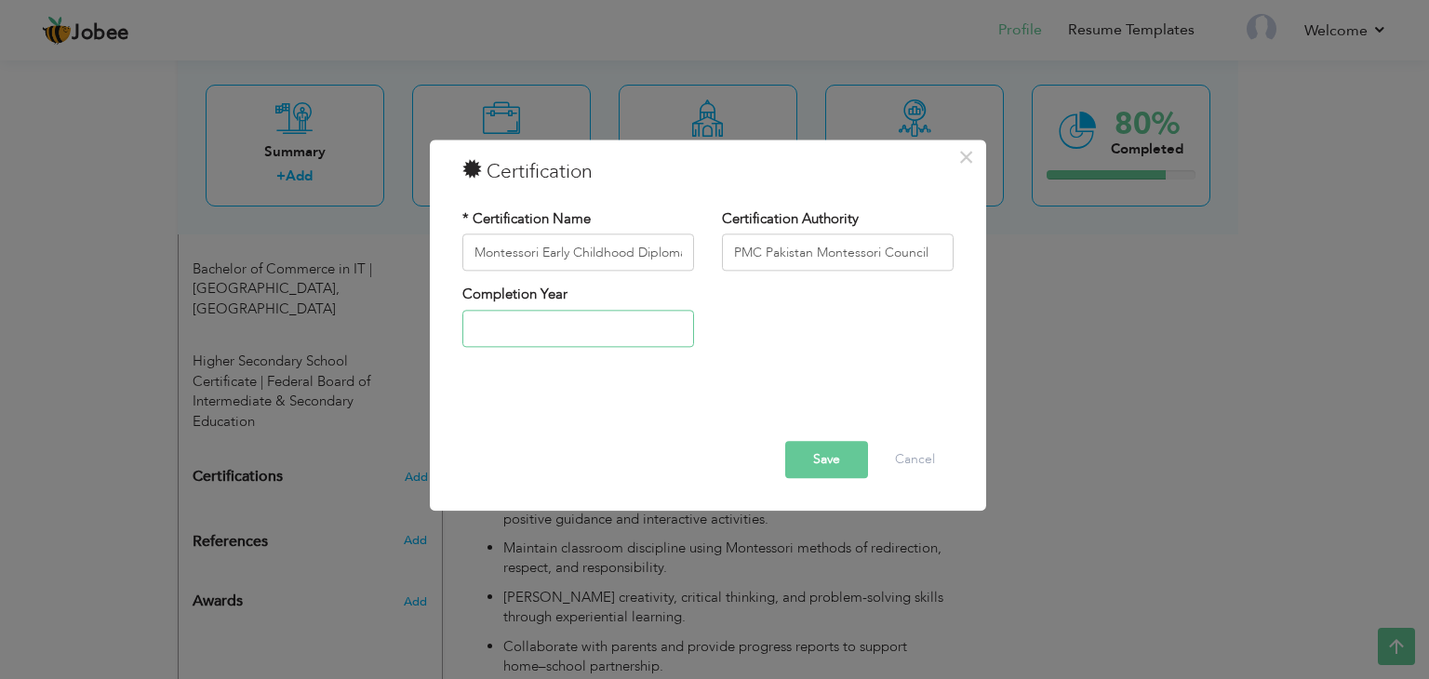
type input "2025"
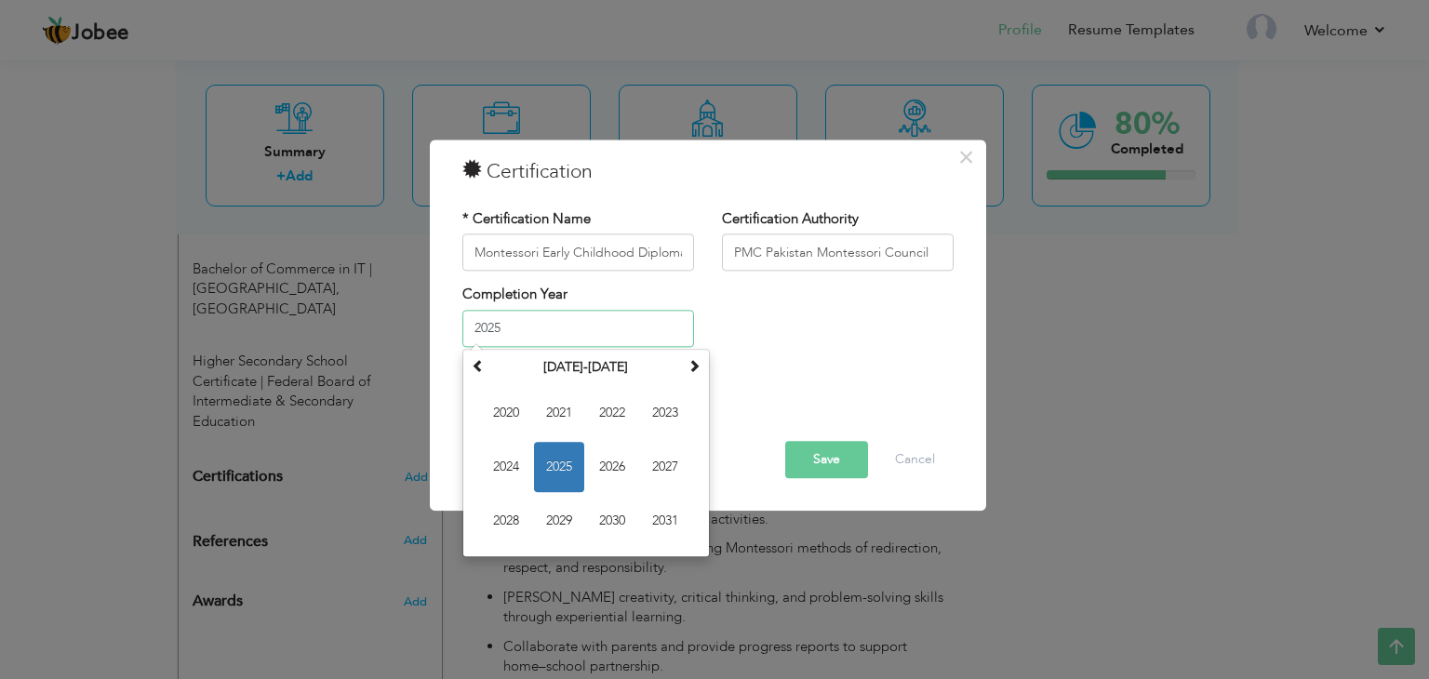
click at [542, 465] on span "2025" at bounding box center [559, 467] width 50 height 50
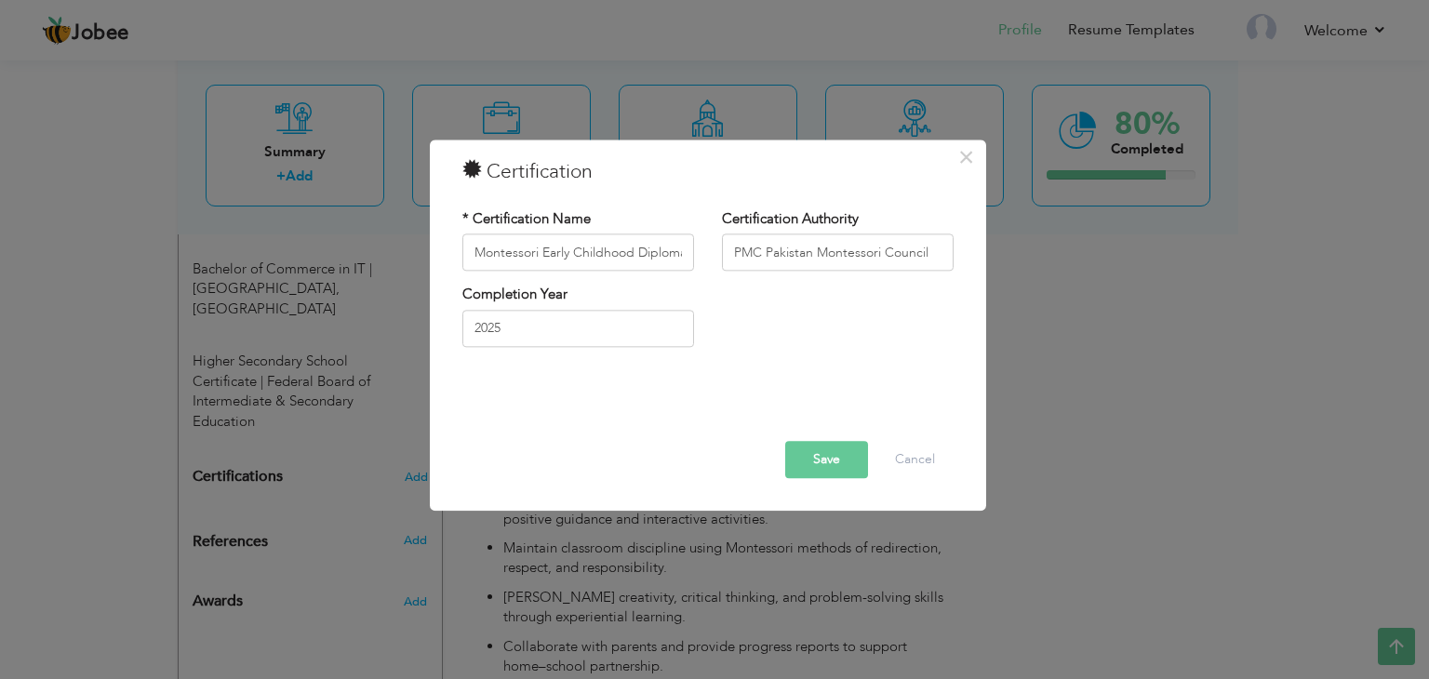
click at [826, 456] on button "Save" at bounding box center [826, 460] width 83 height 37
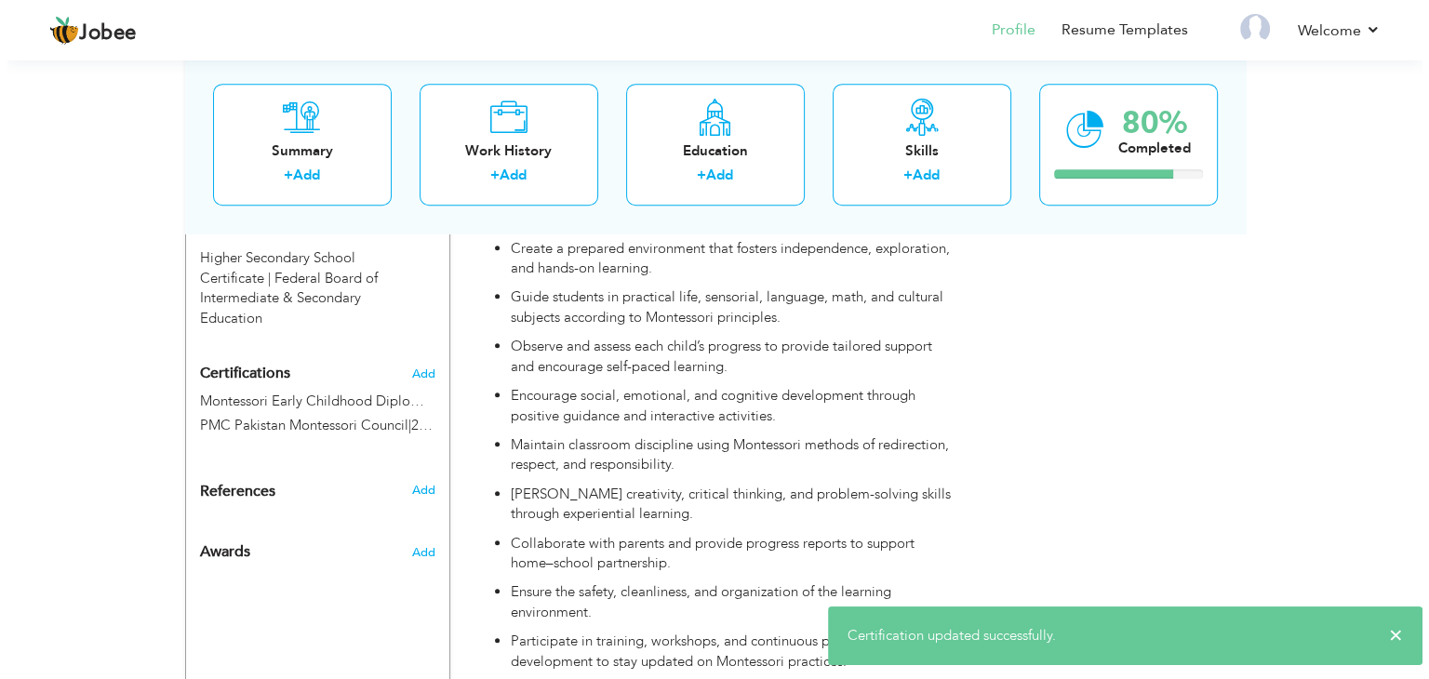
scroll to position [1087, 0]
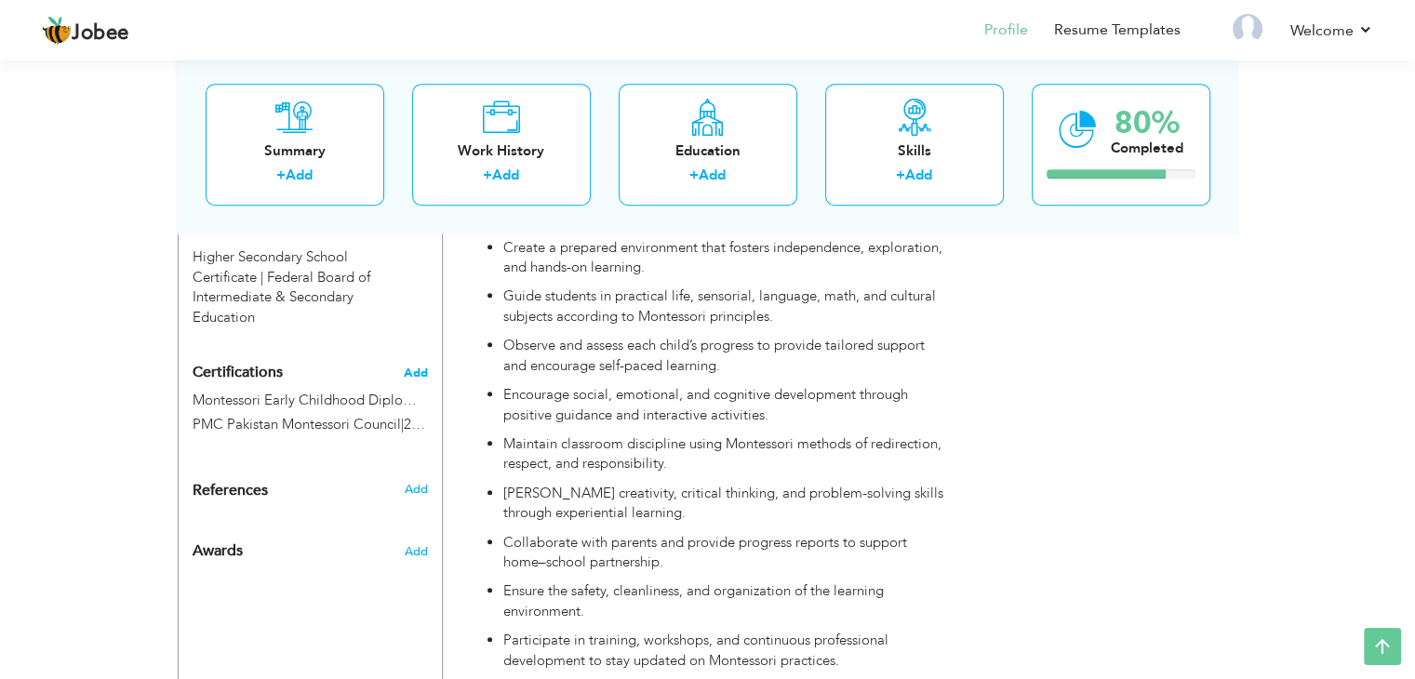
click at [417, 367] on span "Add" at bounding box center [416, 373] width 24 height 13
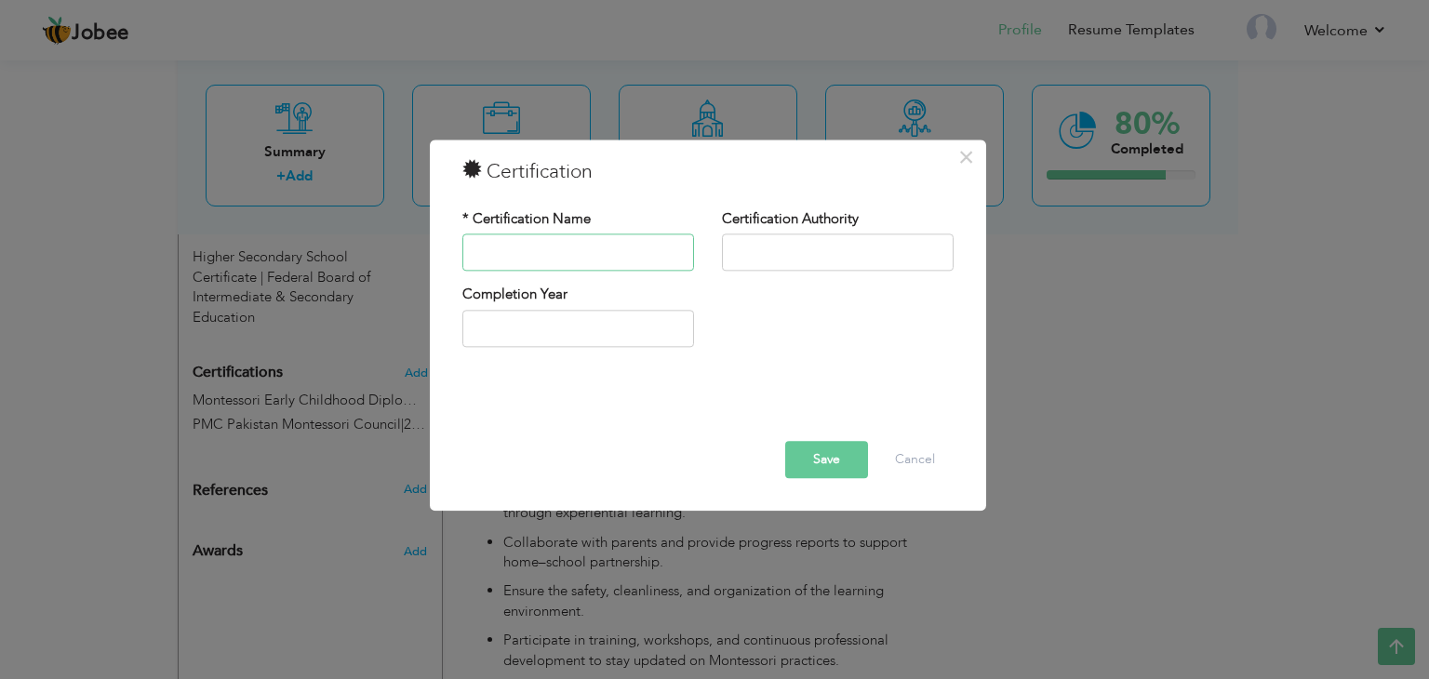
click at [484, 254] on input "text" at bounding box center [578, 252] width 232 height 37
paste input "National Vocational & Technical Training Commission (NAVTTC)"
type input "National Vocational & Technical Training Commission (NAVTTC)"
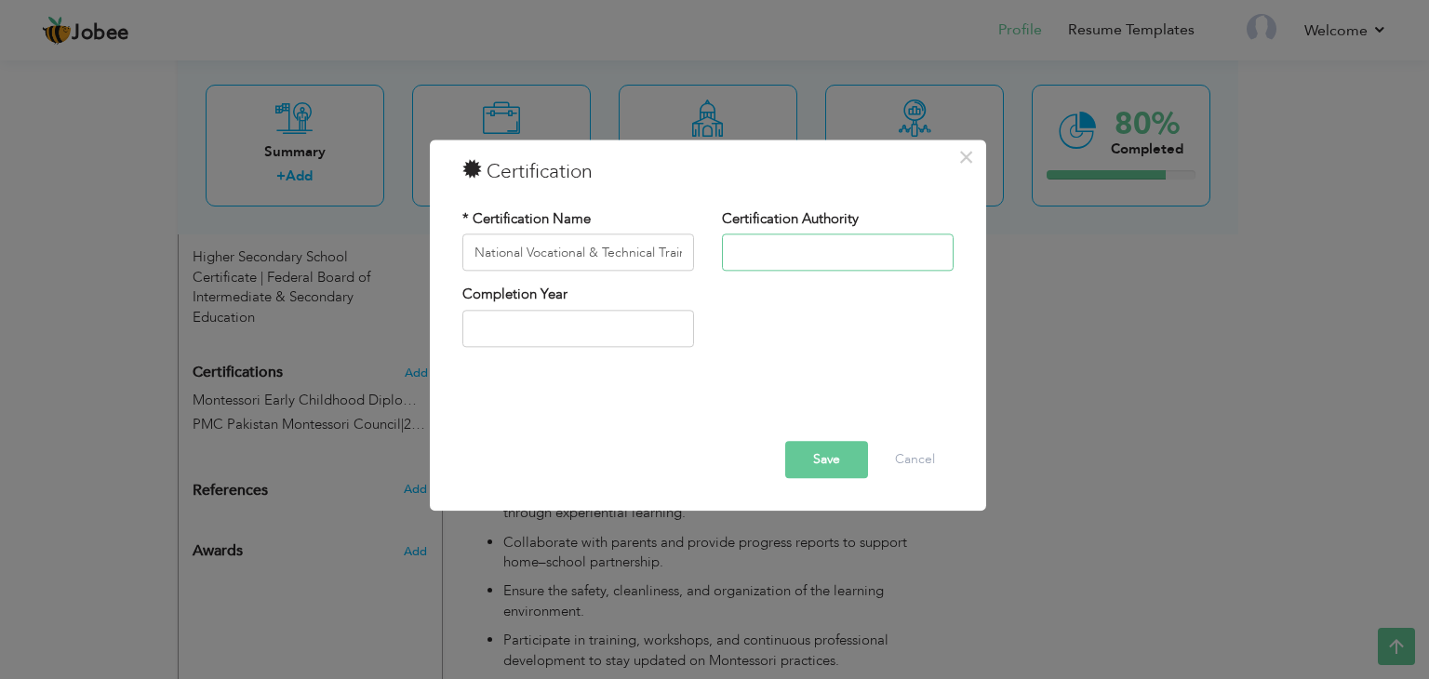
click at [775, 248] on input "text" at bounding box center [838, 252] width 232 height 37
click at [797, 265] on input "text" at bounding box center [838, 252] width 232 height 37
paste input "NAVTTC (National Vocational & Technical Training Commission)"
type input "NAVTTC (National Vocational & Technical Training Commission)"
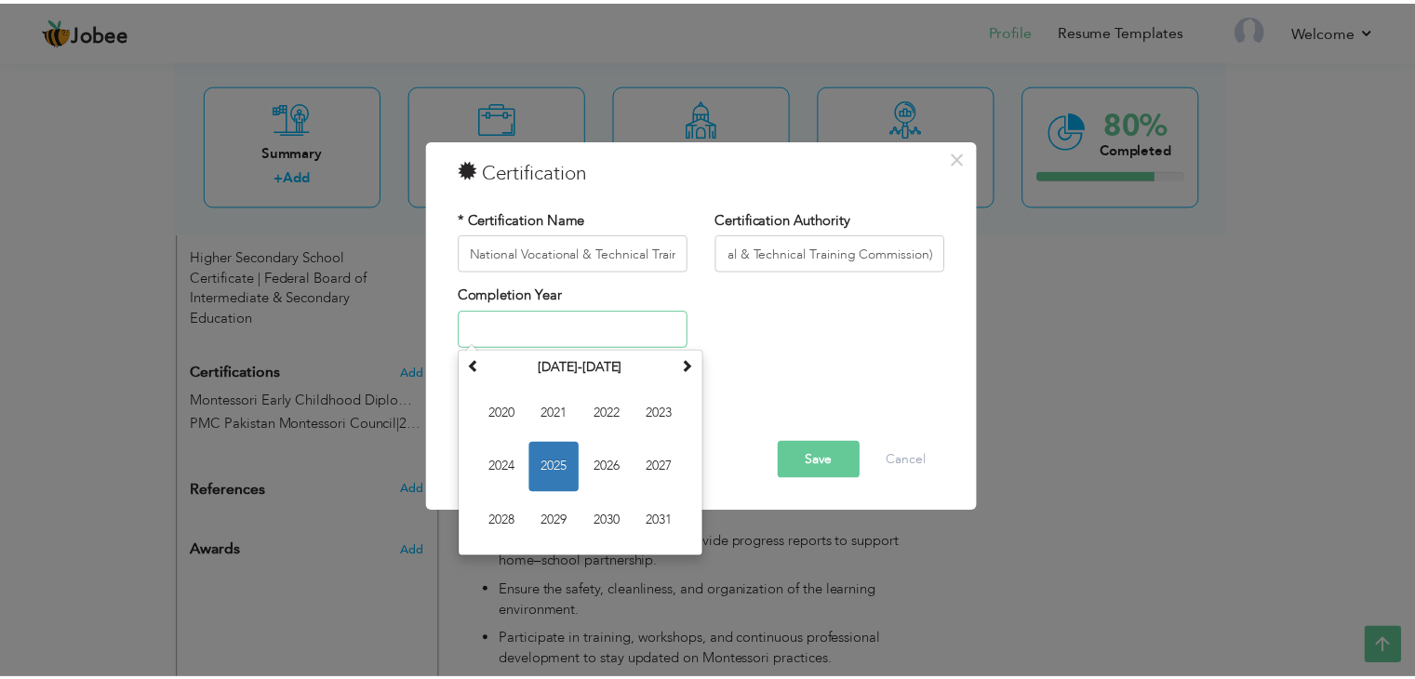
scroll to position [0, 0]
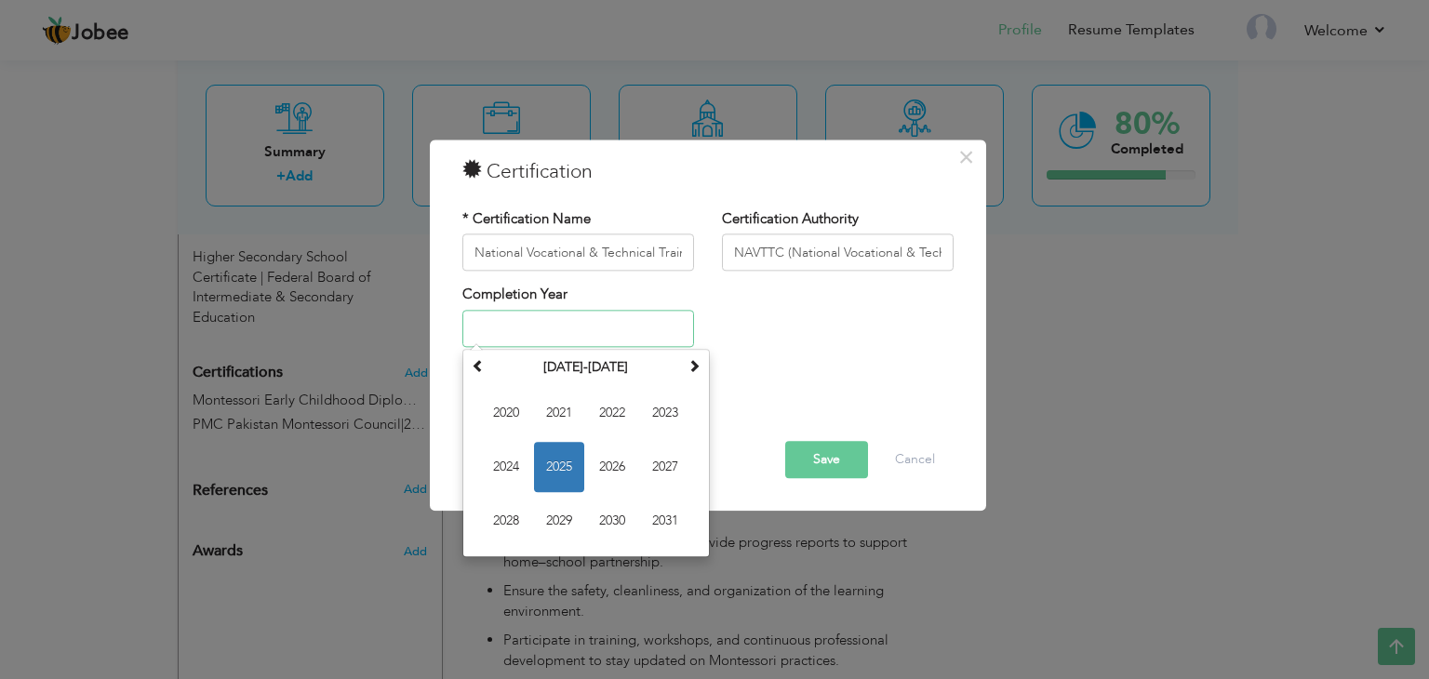
click at [558, 327] on input "text" at bounding box center [578, 328] width 232 height 37
click at [569, 466] on span "2025" at bounding box center [559, 467] width 50 height 50
type input "2025"
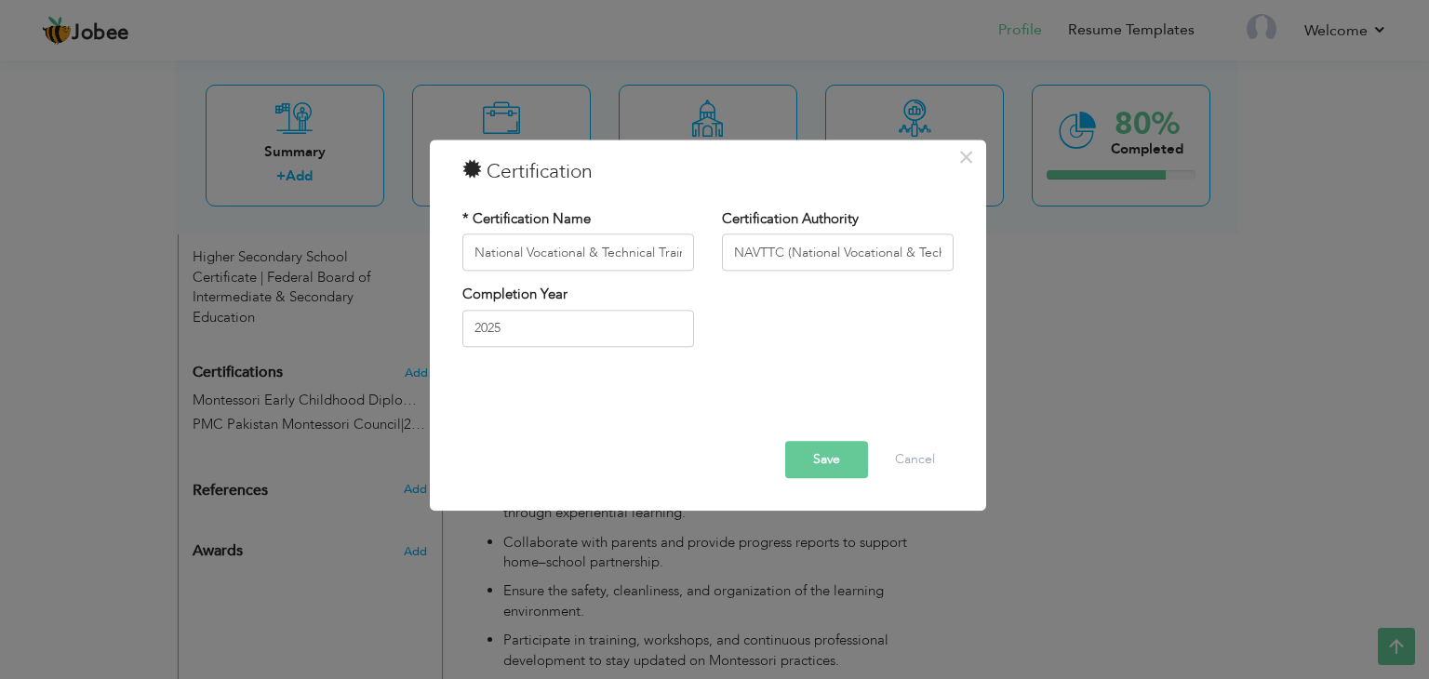
click at [837, 462] on button "Save" at bounding box center [826, 460] width 83 height 37
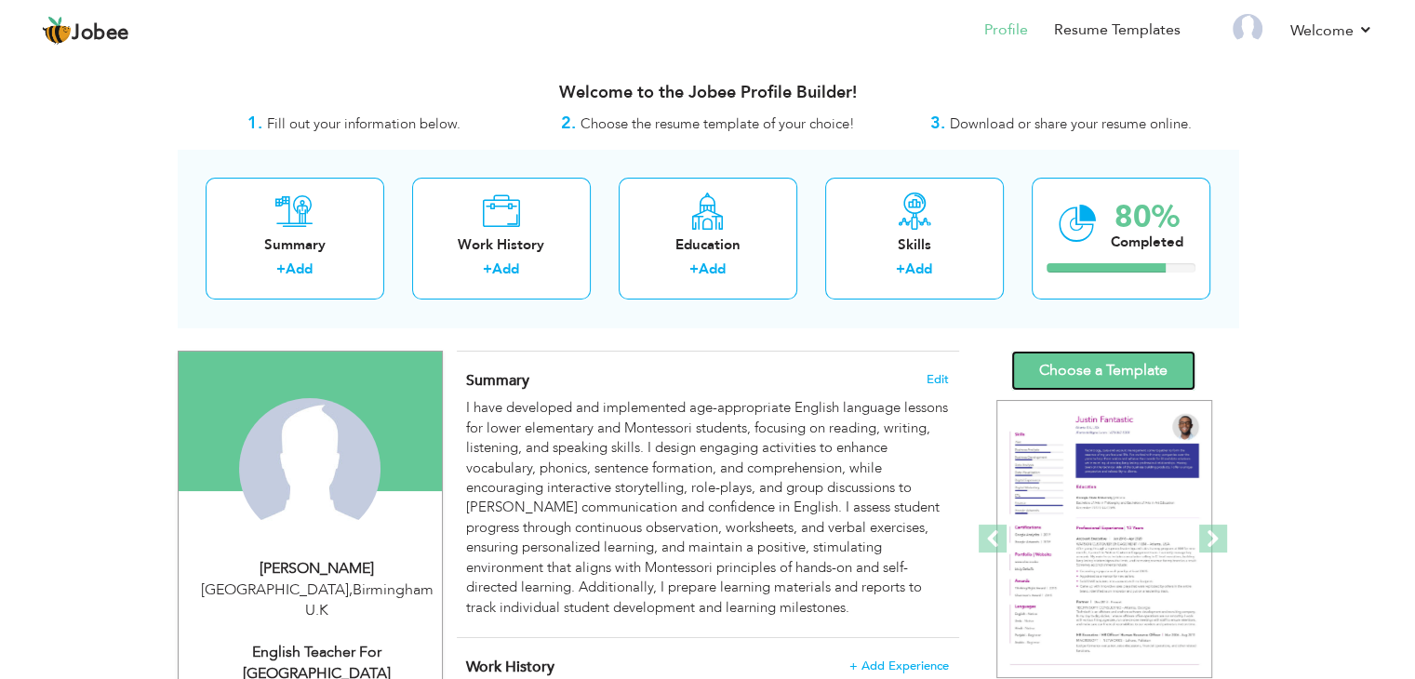
click at [1084, 368] on link "Choose a Template" at bounding box center [1103, 371] width 184 height 40
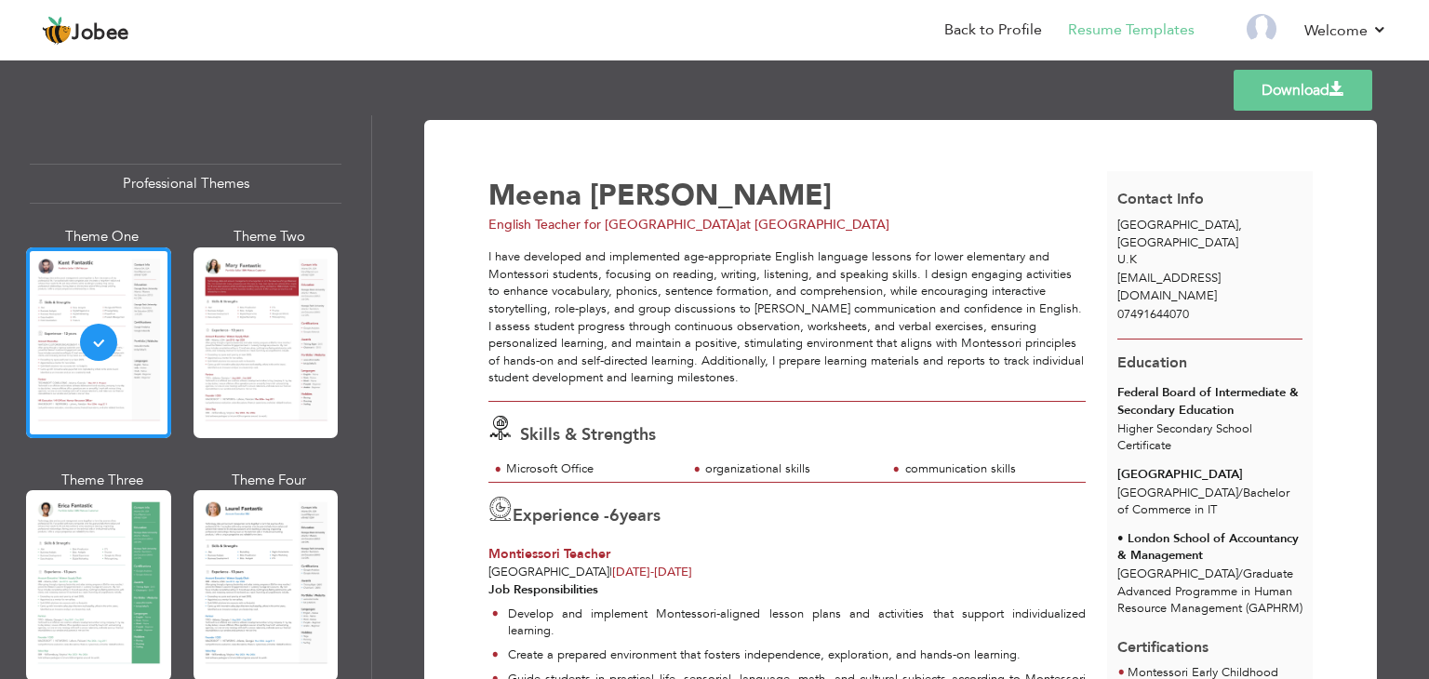
click at [1307, 88] on link "Download" at bounding box center [1302, 90] width 139 height 41
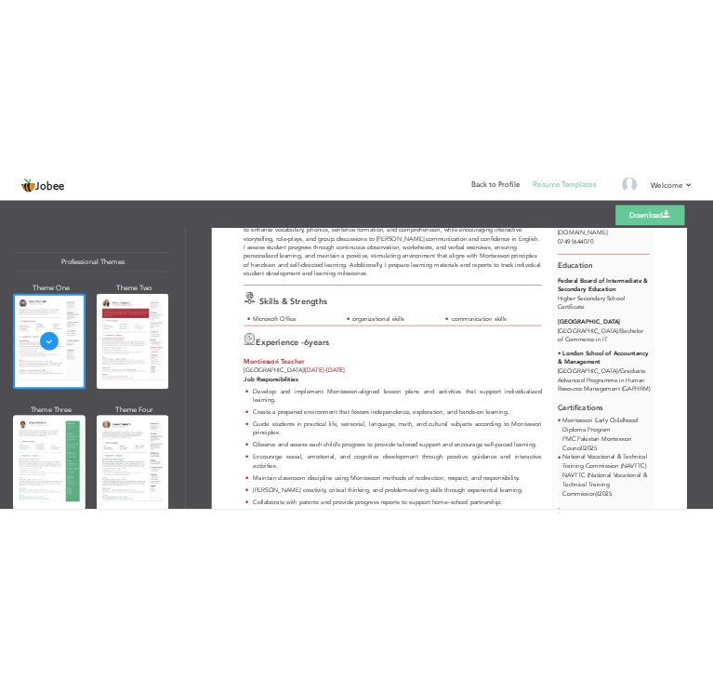
scroll to position [178, 0]
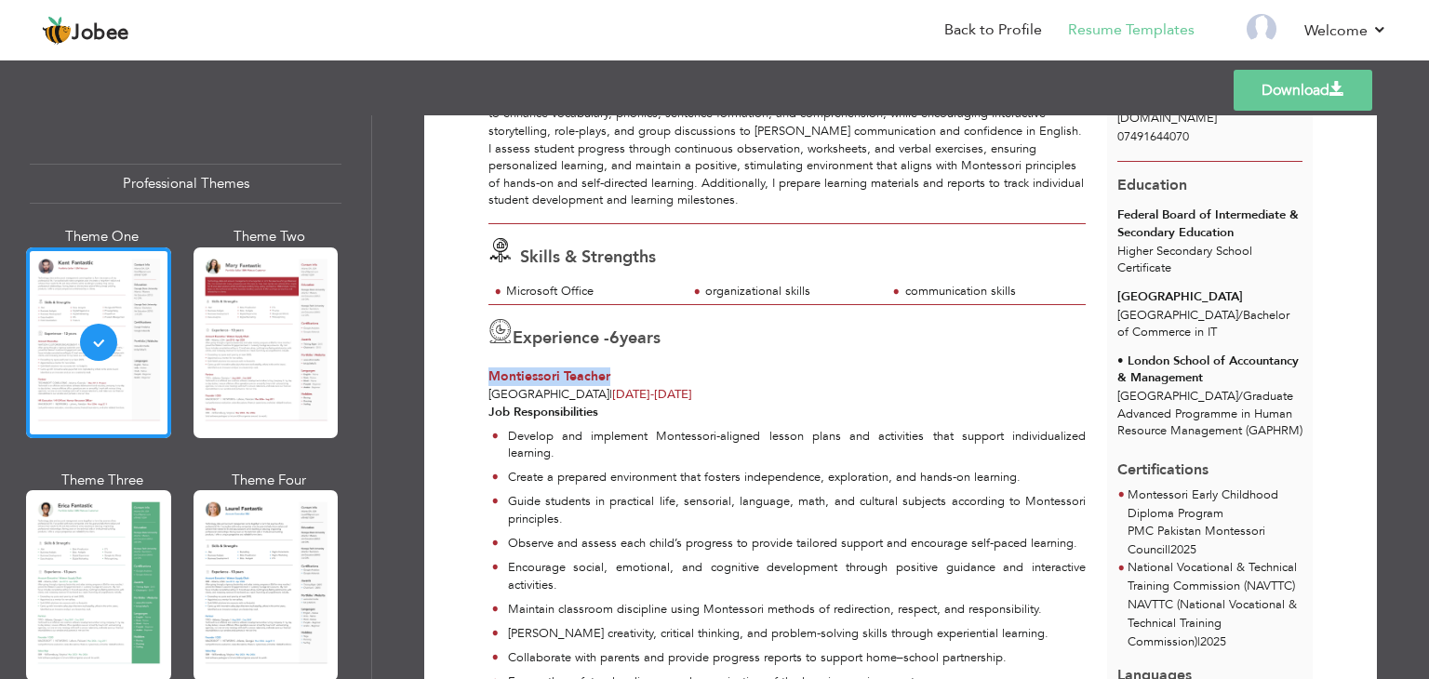
drag, startPoint x: 486, startPoint y: 380, endPoint x: 619, endPoint y: 369, distance: 133.4
click at [619, 369] on div "Montiessori Teacher" at bounding box center [786, 376] width 597 height 19
copy span "Montiessori Teacher"
click at [681, 404] on div "Job Responsibilities Develop and implement Montessori-aligned lesson plans and …" at bounding box center [787, 575] width 619 height 342
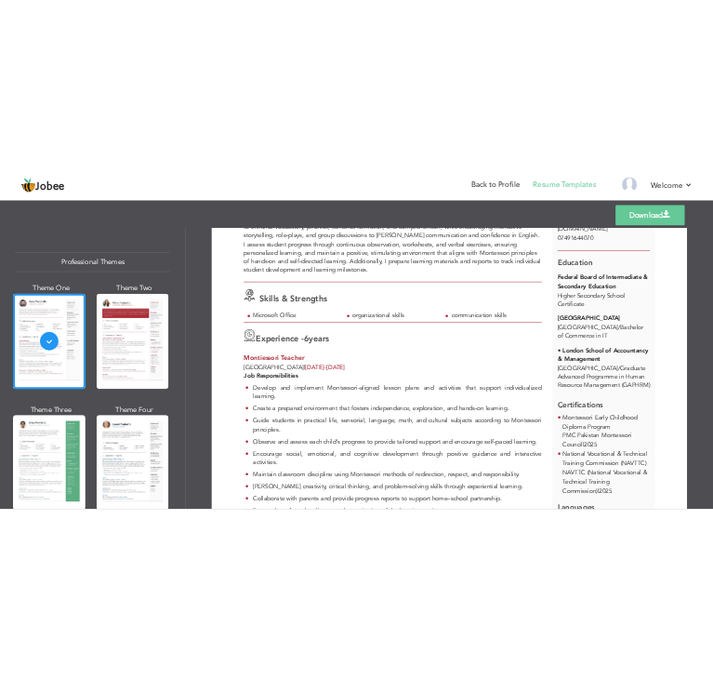
scroll to position [0, 0]
